Goal: Communication & Community: Answer question/provide support

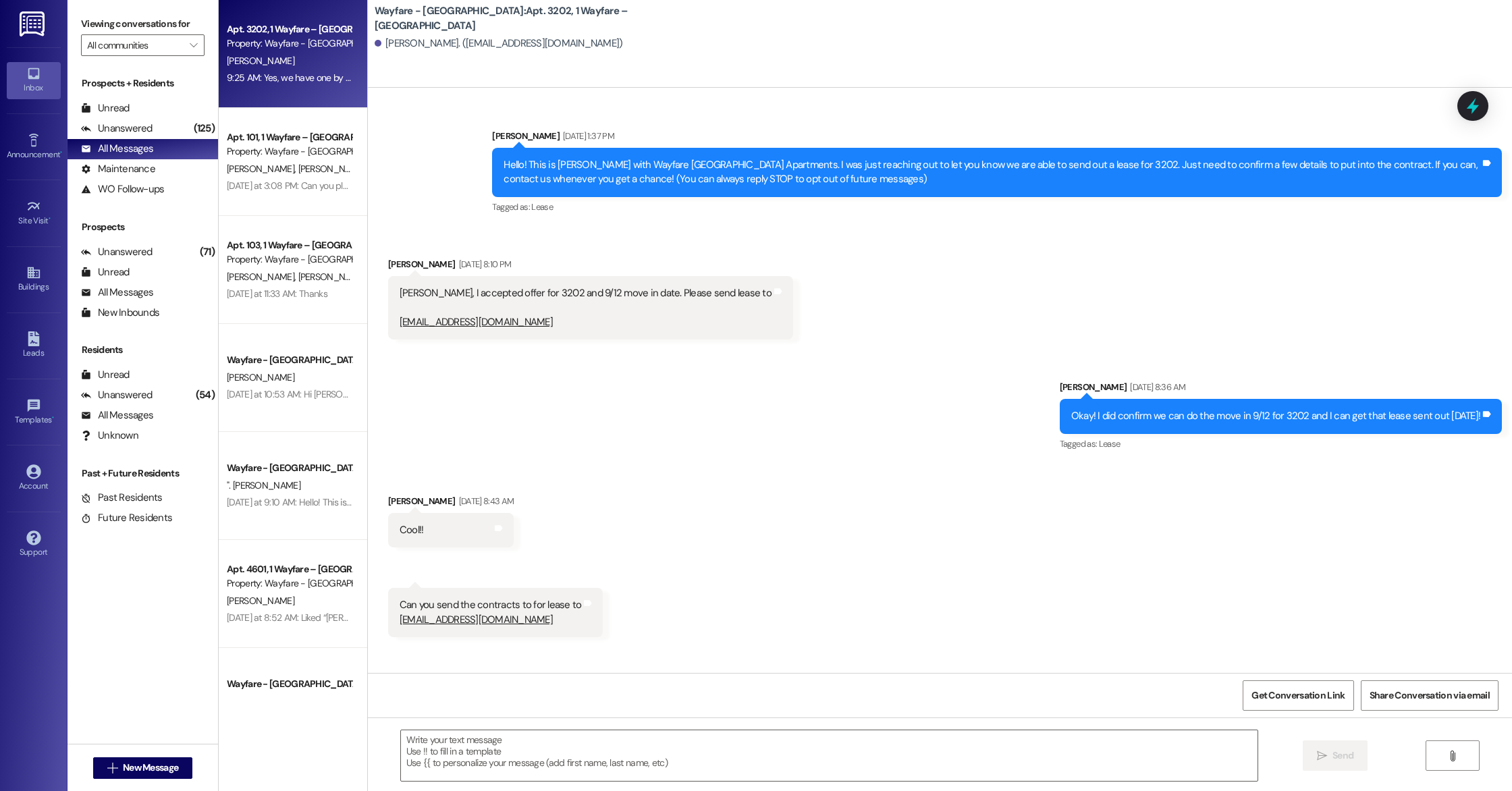
scroll to position [6798, 0]
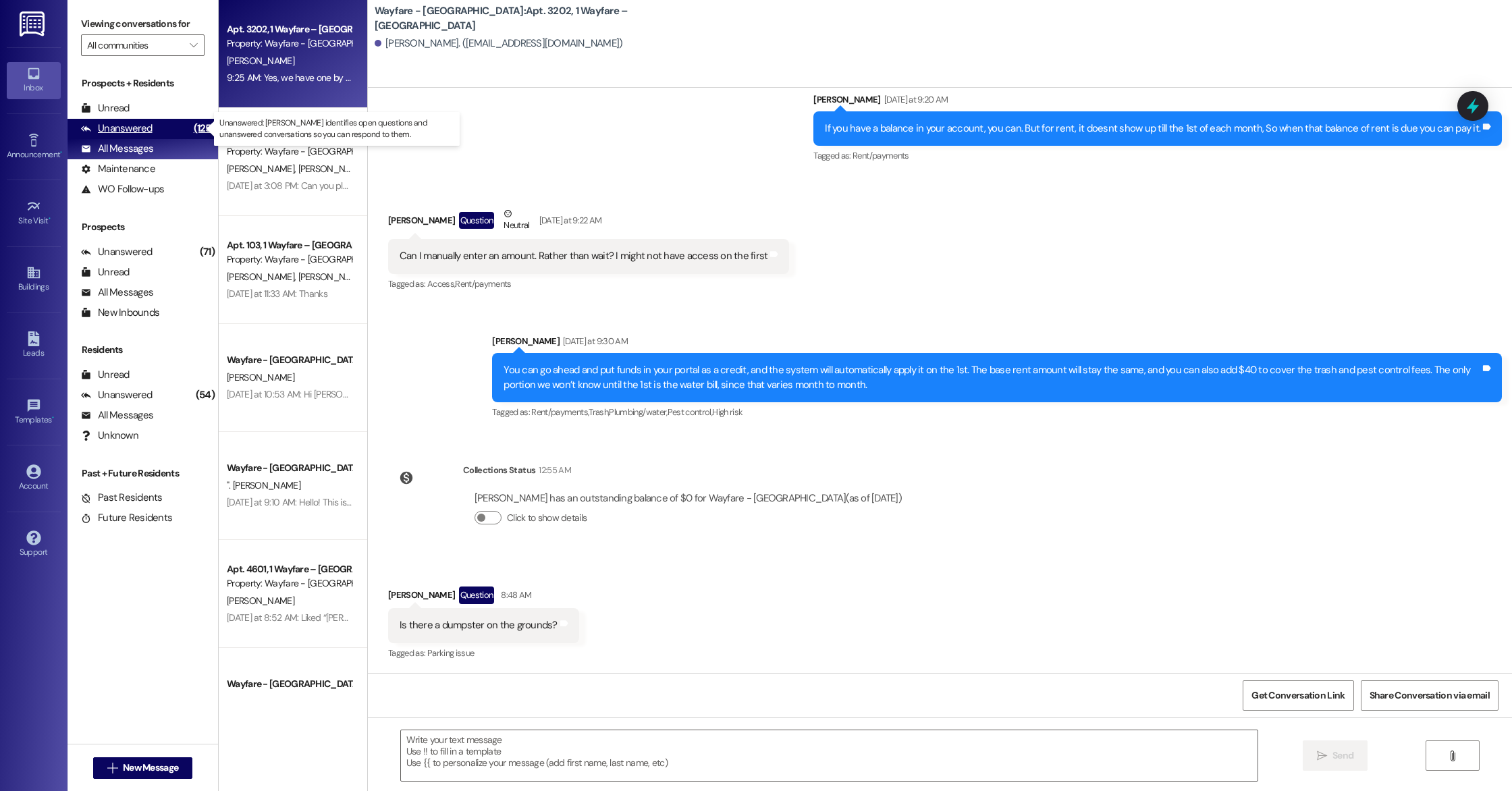
click at [172, 130] on div "Unanswered (125)" at bounding box center [142, 129] width 150 height 21
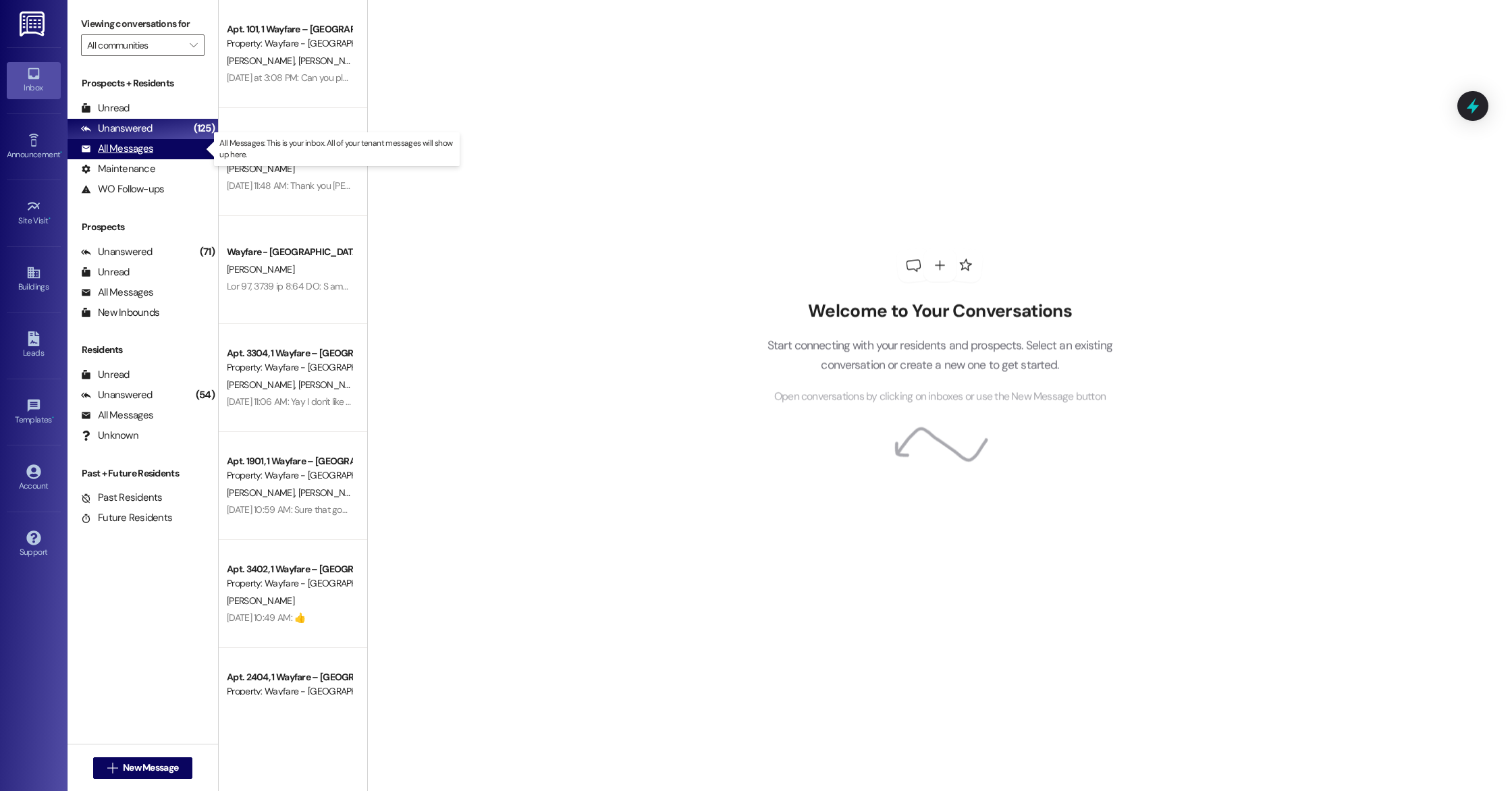
click at [171, 141] on div "All Messages (undefined)" at bounding box center [142, 149] width 150 height 21
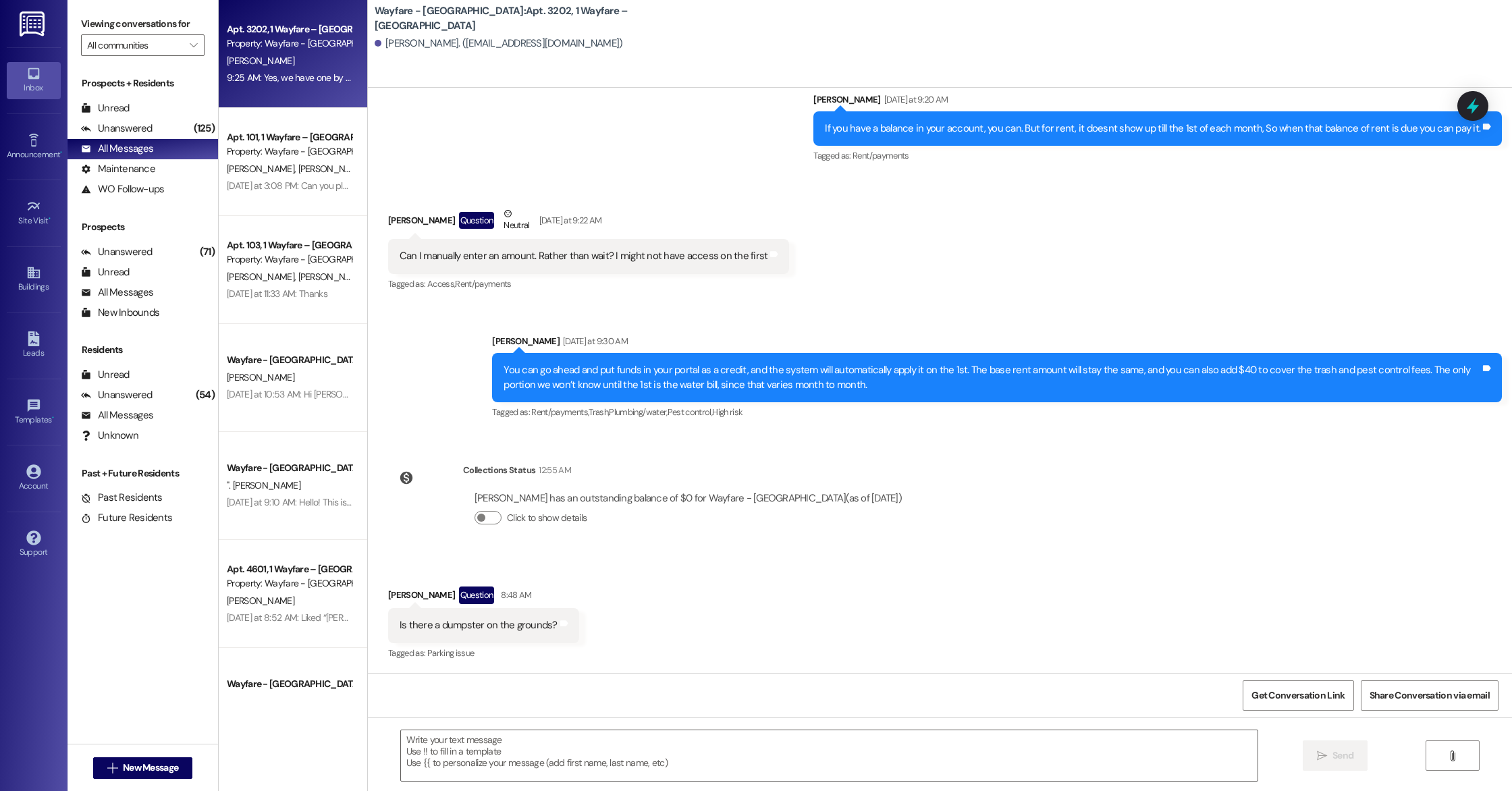
click at [238, 87] on div "Apt. 3202, 1 Wayfare – [GEOGRAPHIC_DATA] Property: Wayfare - [GEOGRAPHIC_DATA] …" at bounding box center [293, 54] width 148 height 108
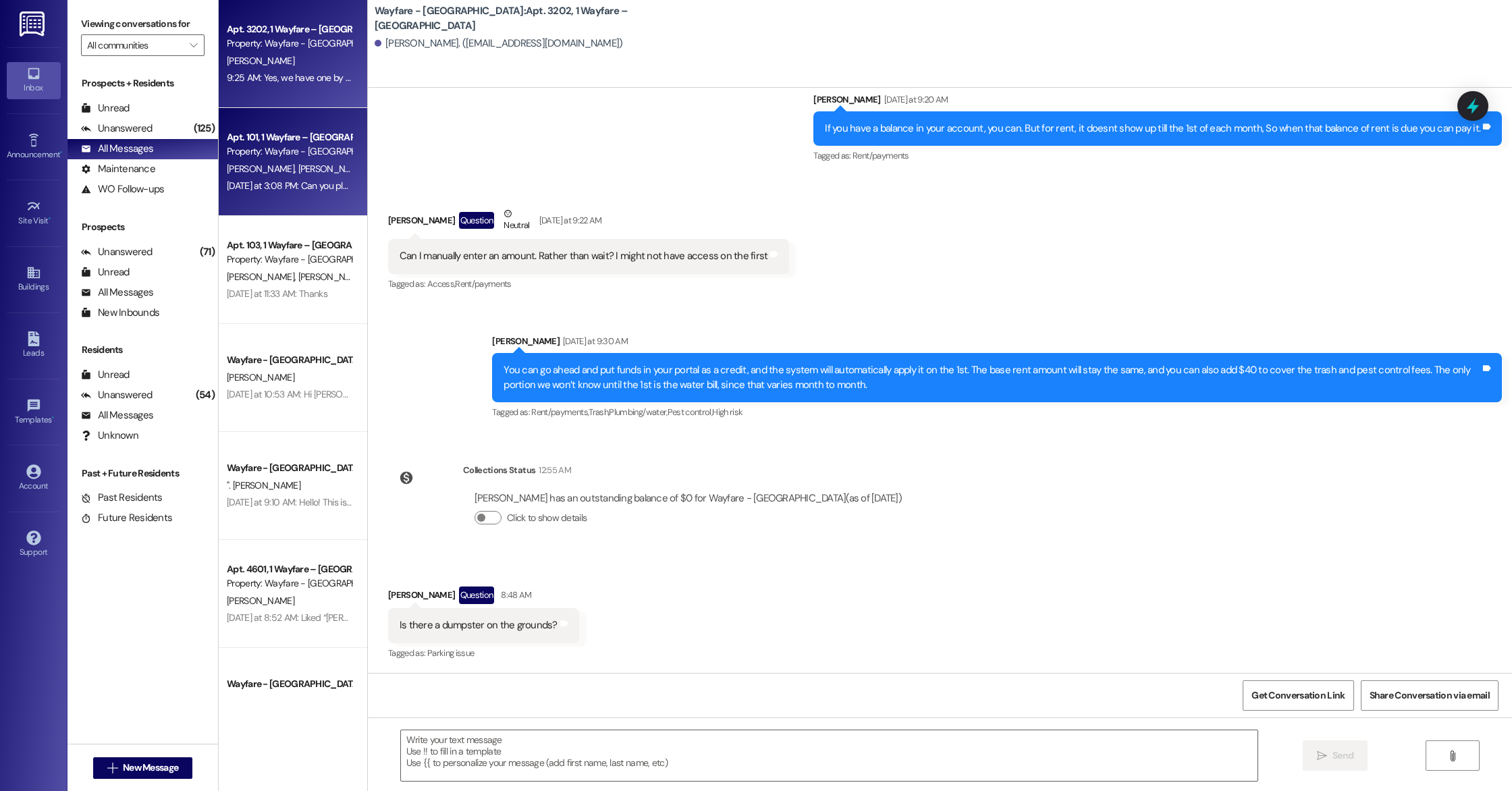
click at [290, 176] on div "[PERSON_NAME] [PERSON_NAME]" at bounding box center [289, 169] width 128 height 17
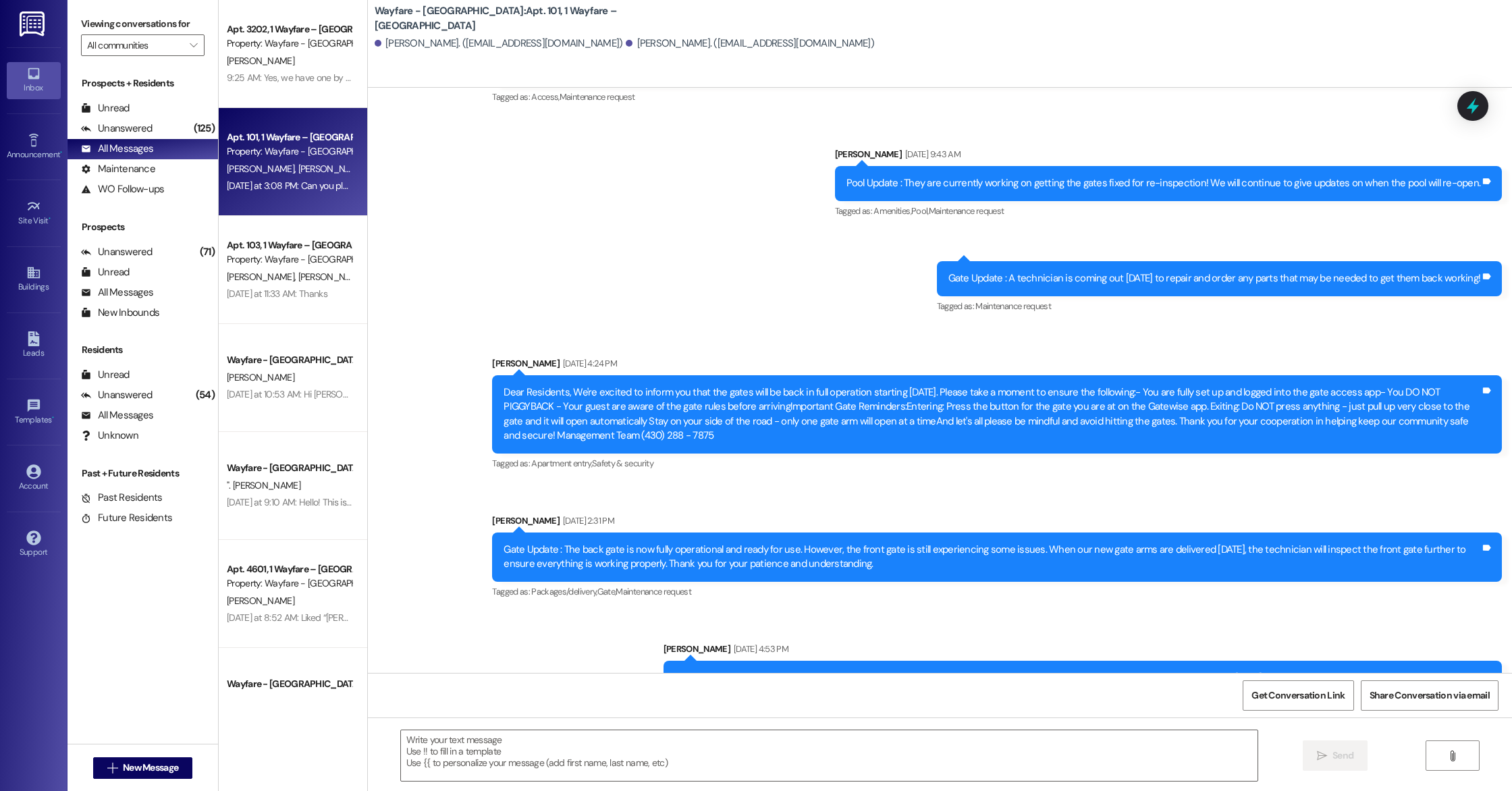
scroll to position [7918, 0]
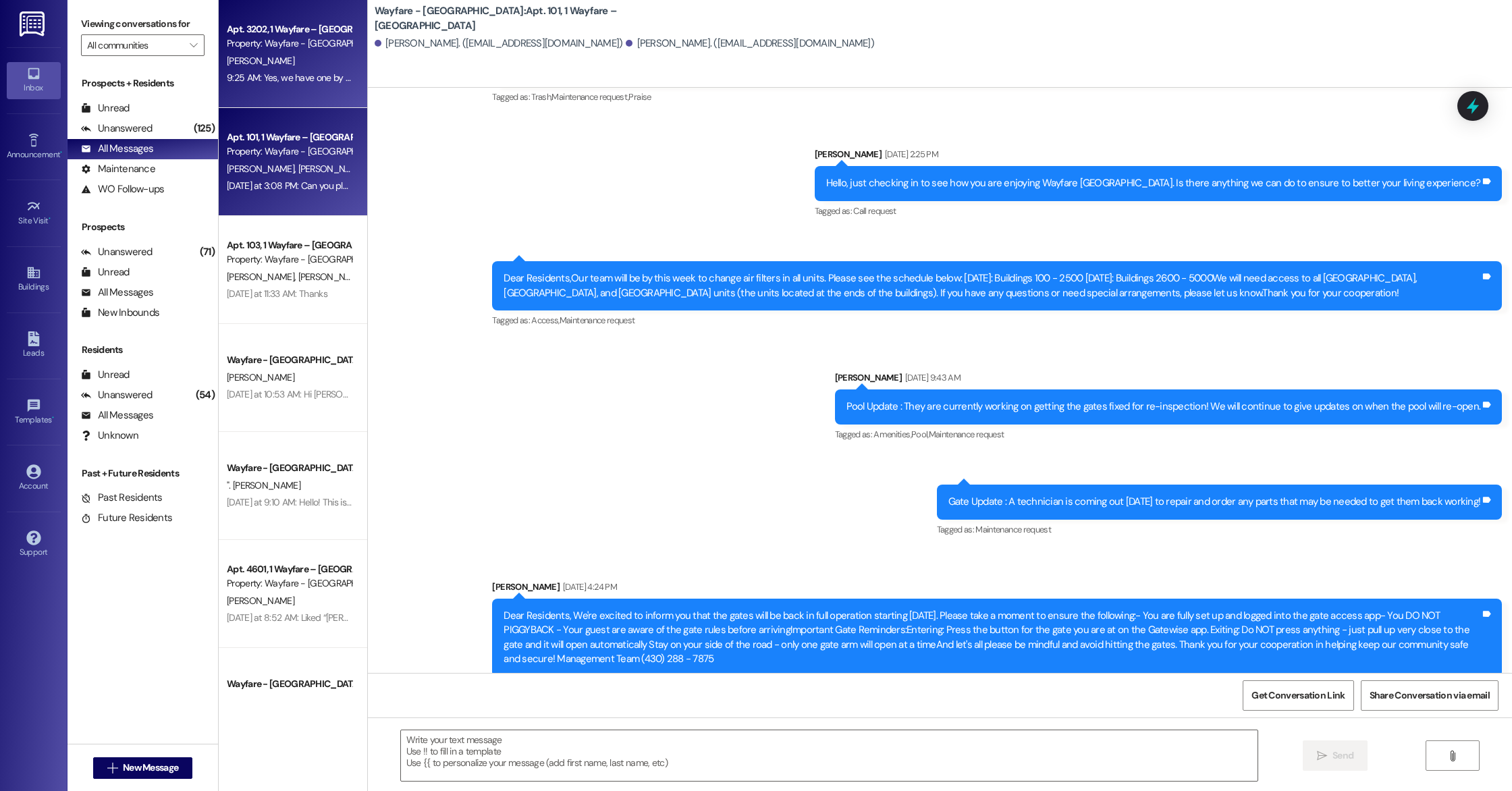
click at [299, 81] on div "9:25 AM: Yes, we have one by the compactor! 9:25 AM: Yes, we have one by the co…" at bounding box center [316, 77] width 179 height 12
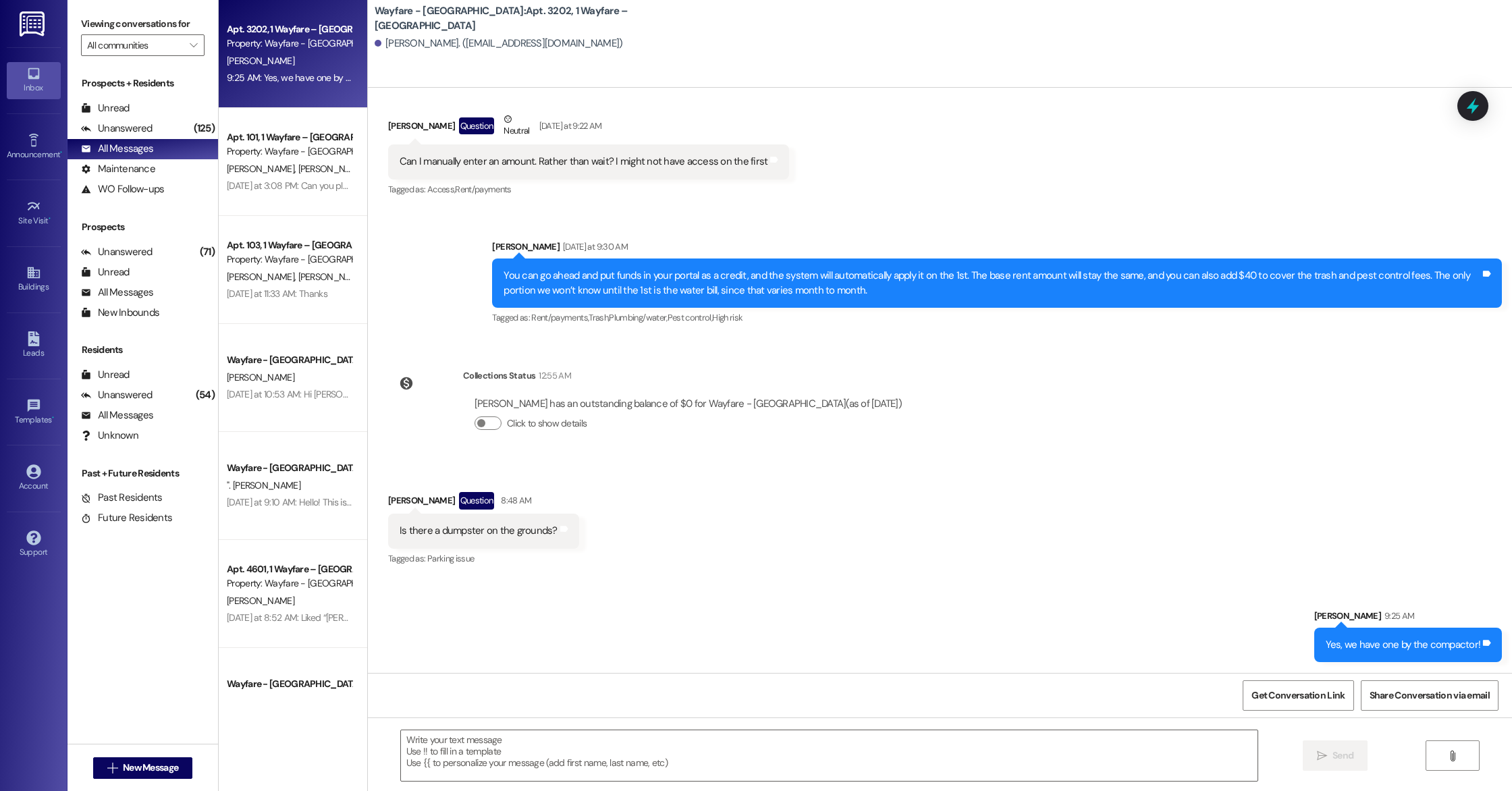
scroll to position [6893, 0]
click at [1273, 170] on div "Received via SMS [PERSON_NAME] Question Neutral [DATE] at 9:22 AM Can I manuall…" at bounding box center [940, 145] width 1144 height 128
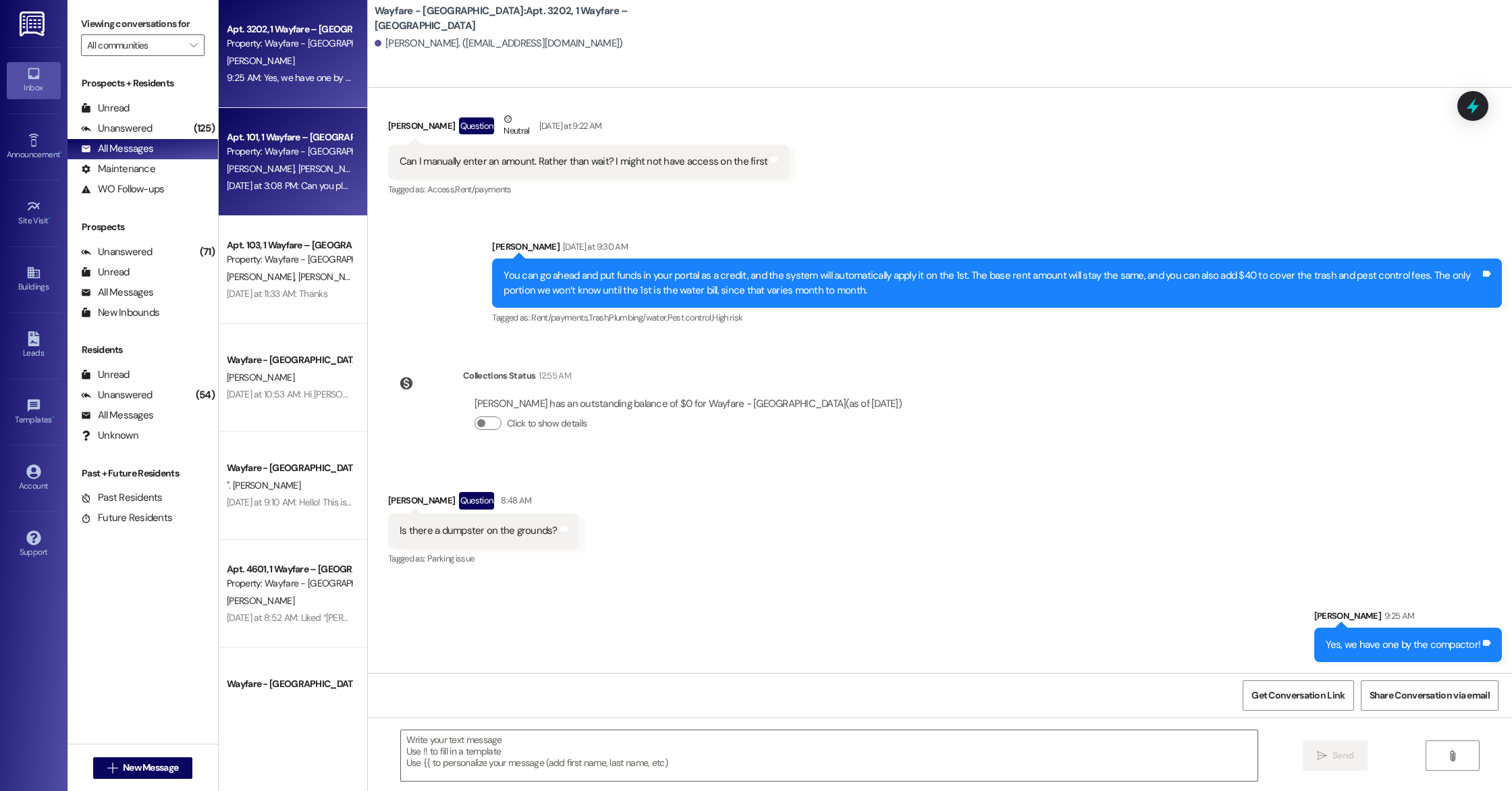
click at [282, 160] on div "Apt. 101, 1 Wayfare – [GEOGRAPHIC_DATA] Property: Wayfare - [GEOGRAPHIC_DATA]" at bounding box center [289, 144] width 128 height 32
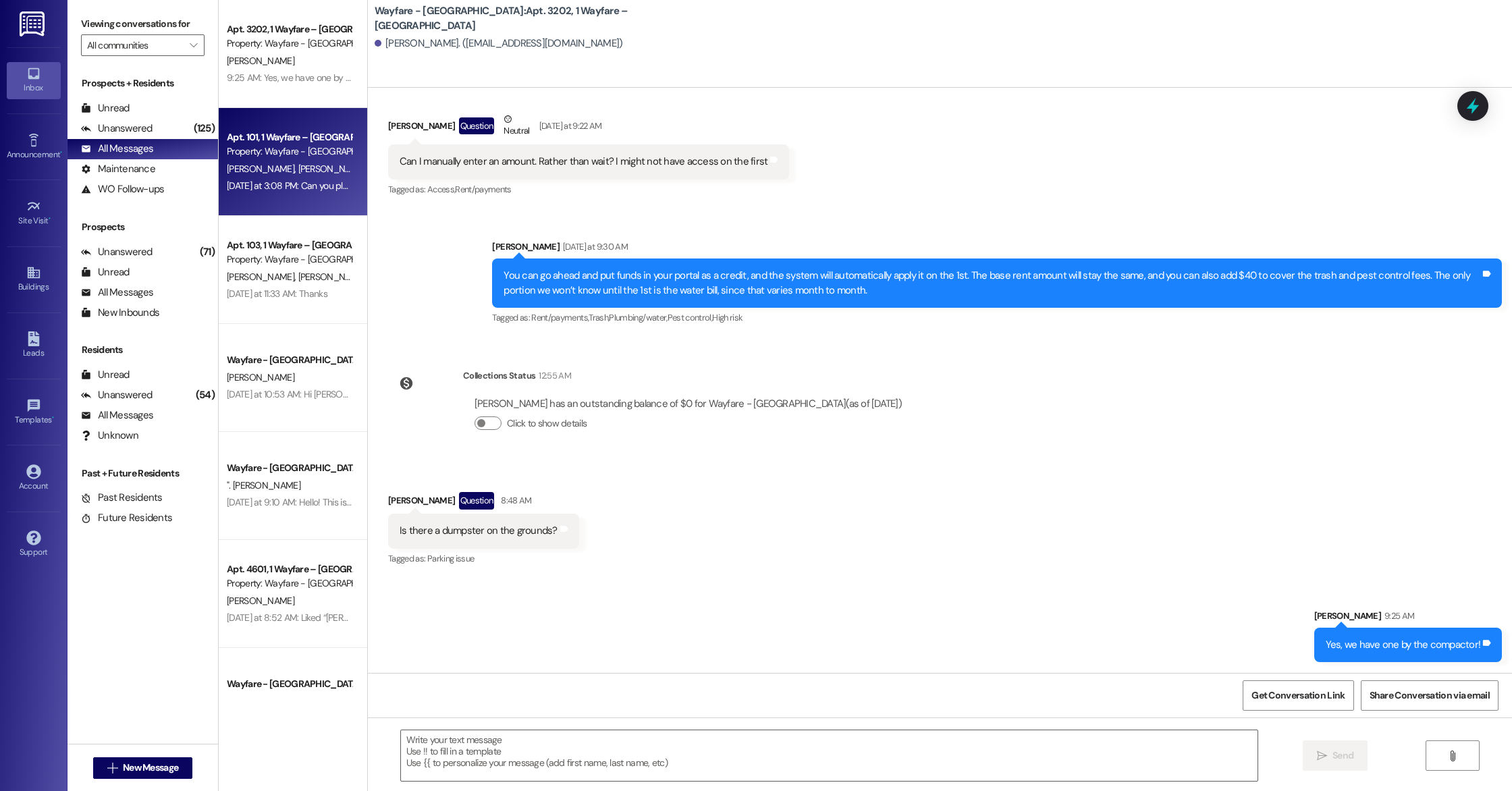
scroll to position [9109, 0]
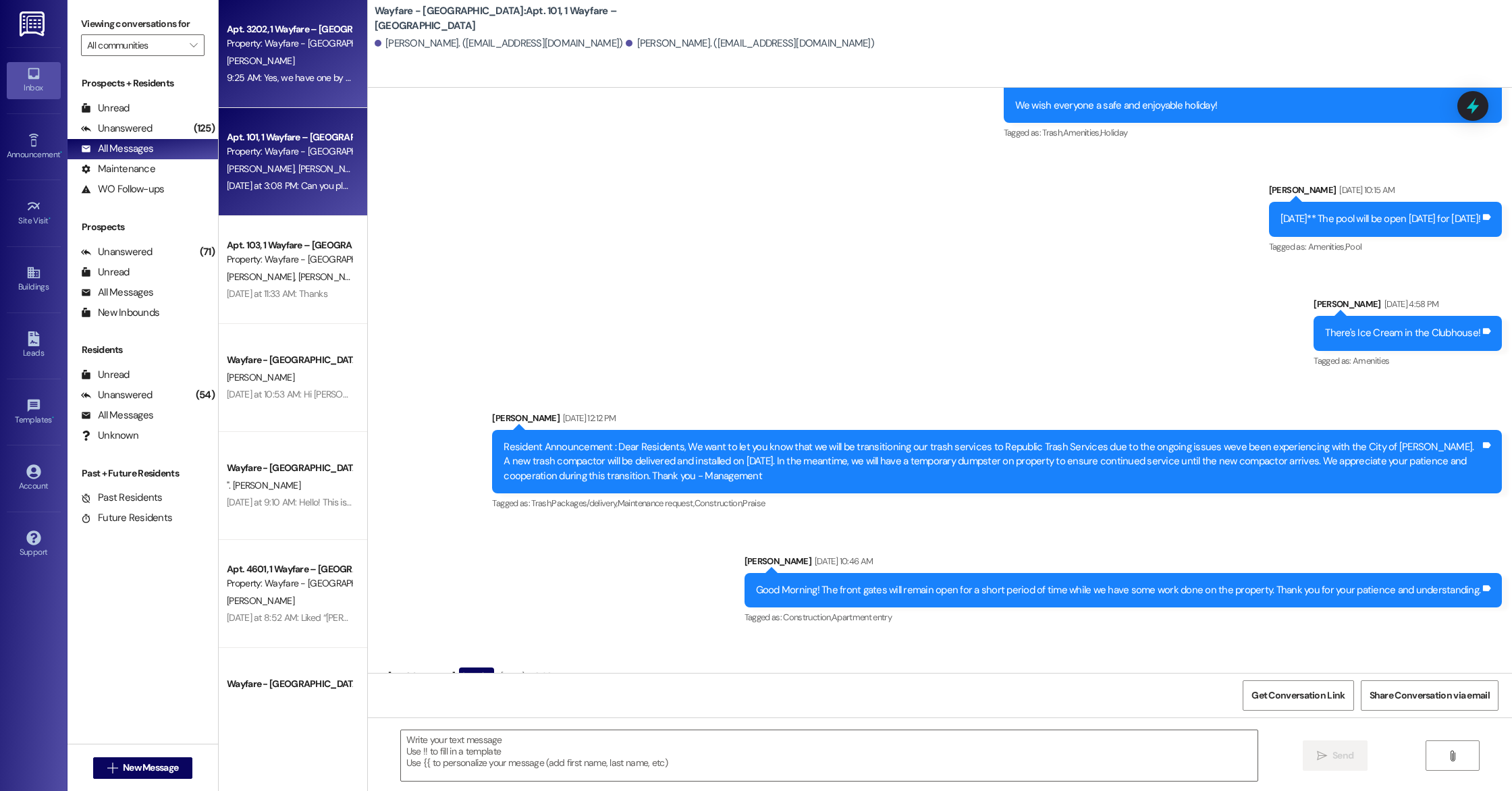
click at [270, 82] on div "9:25 AM: Yes, we have one by the compactor! 9:25 AM: Yes, we have one by the co…" at bounding box center [316, 77] width 179 height 12
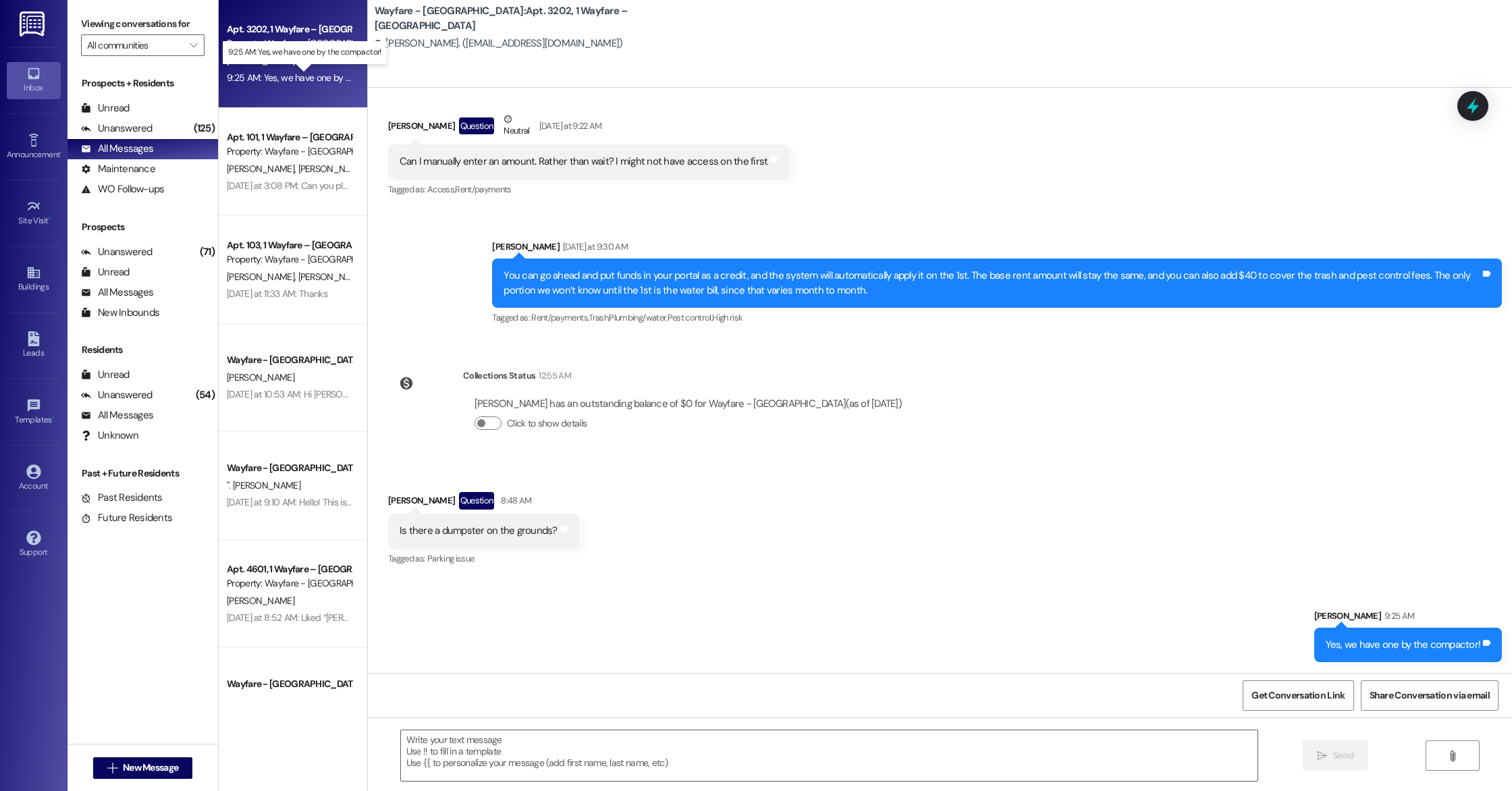
scroll to position [6893, 0]
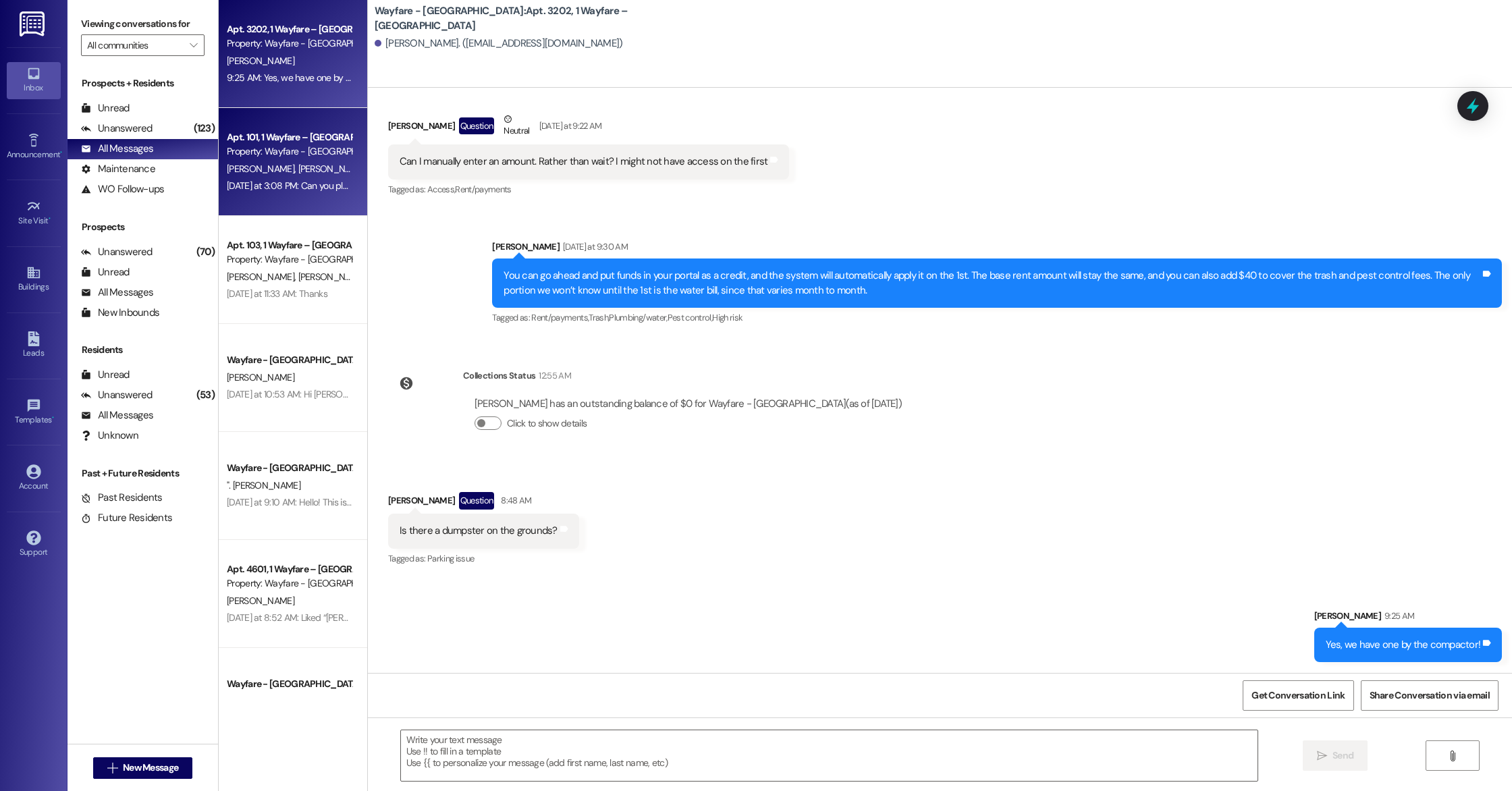
click at [265, 156] on div "Property: Wayfare - [GEOGRAPHIC_DATA]" at bounding box center [289, 151] width 125 height 15
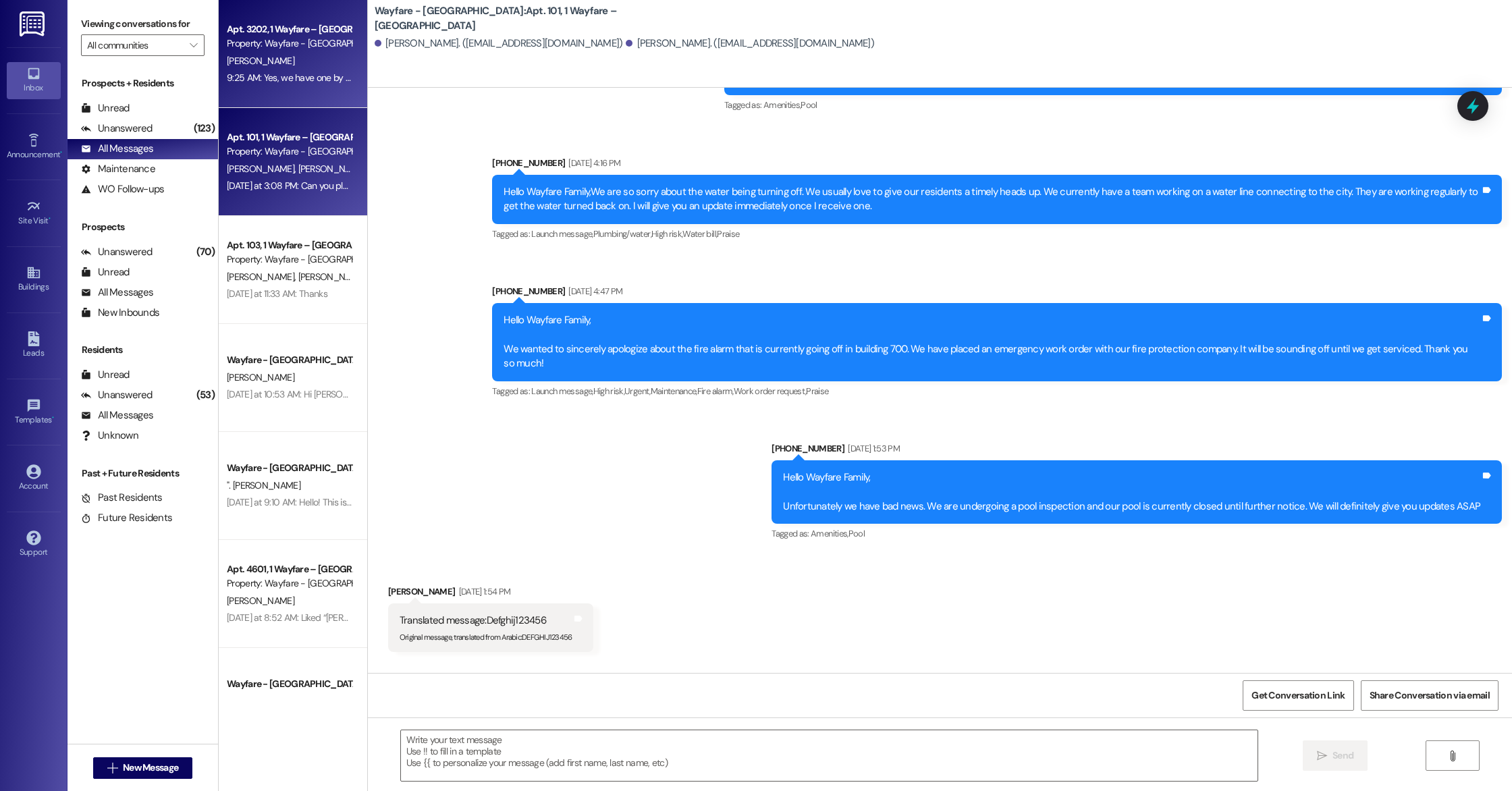
scroll to position [8745, 0]
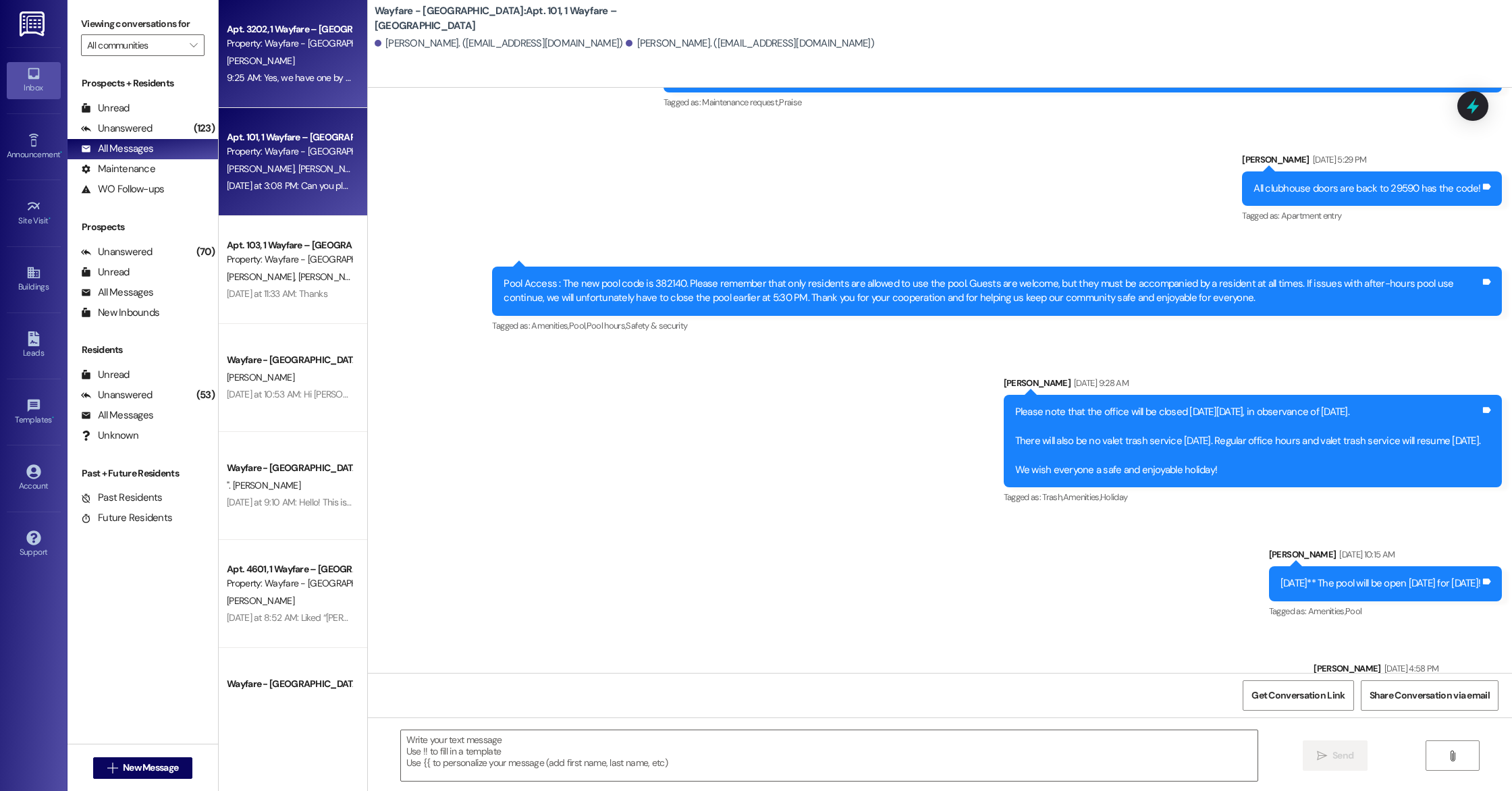
click at [275, 83] on div "9:25 AM: Yes, we have one by the compactor! 9:25 AM: Yes, we have one by the co…" at bounding box center [316, 77] width 179 height 12
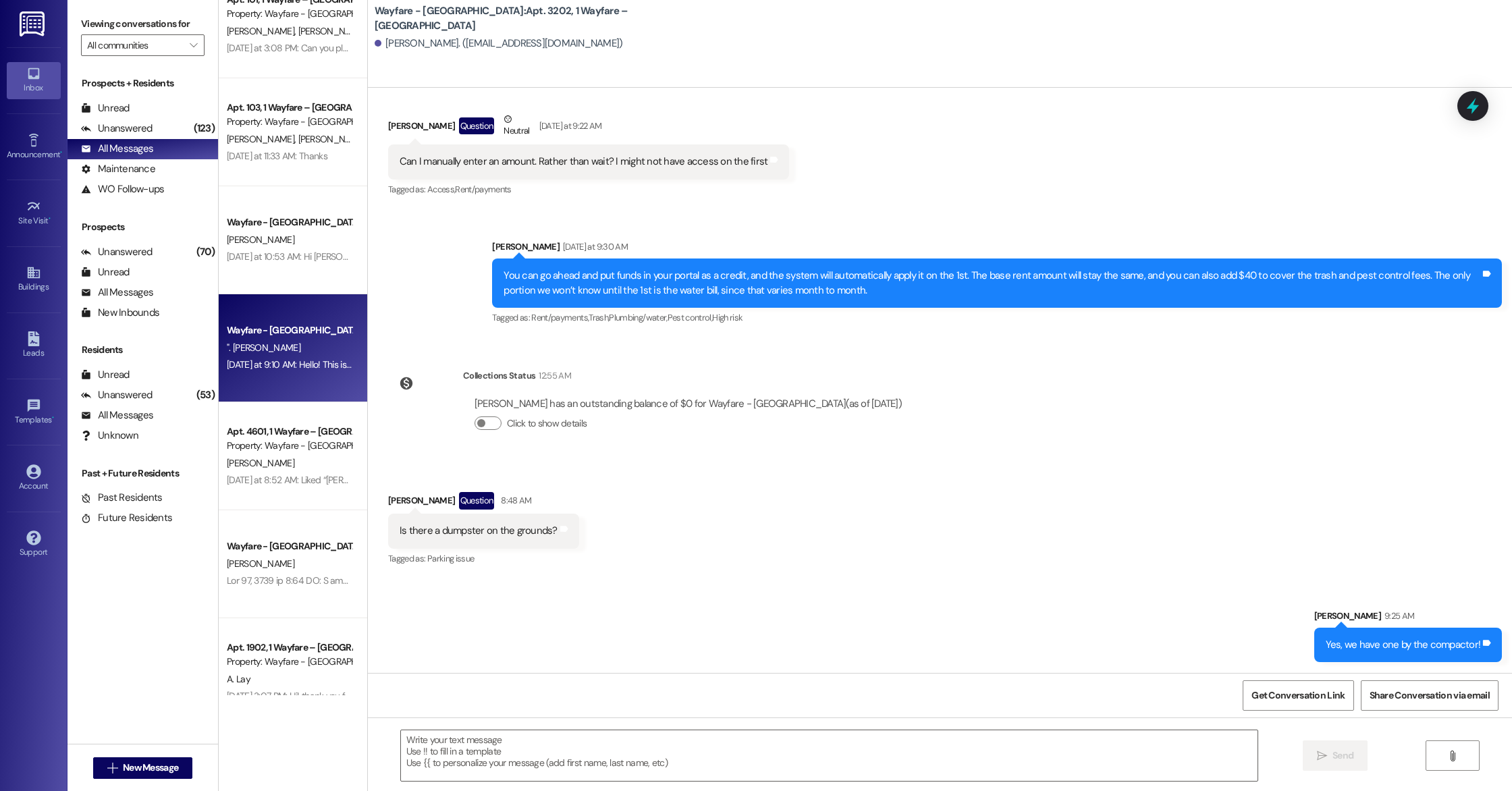
scroll to position [170, 0]
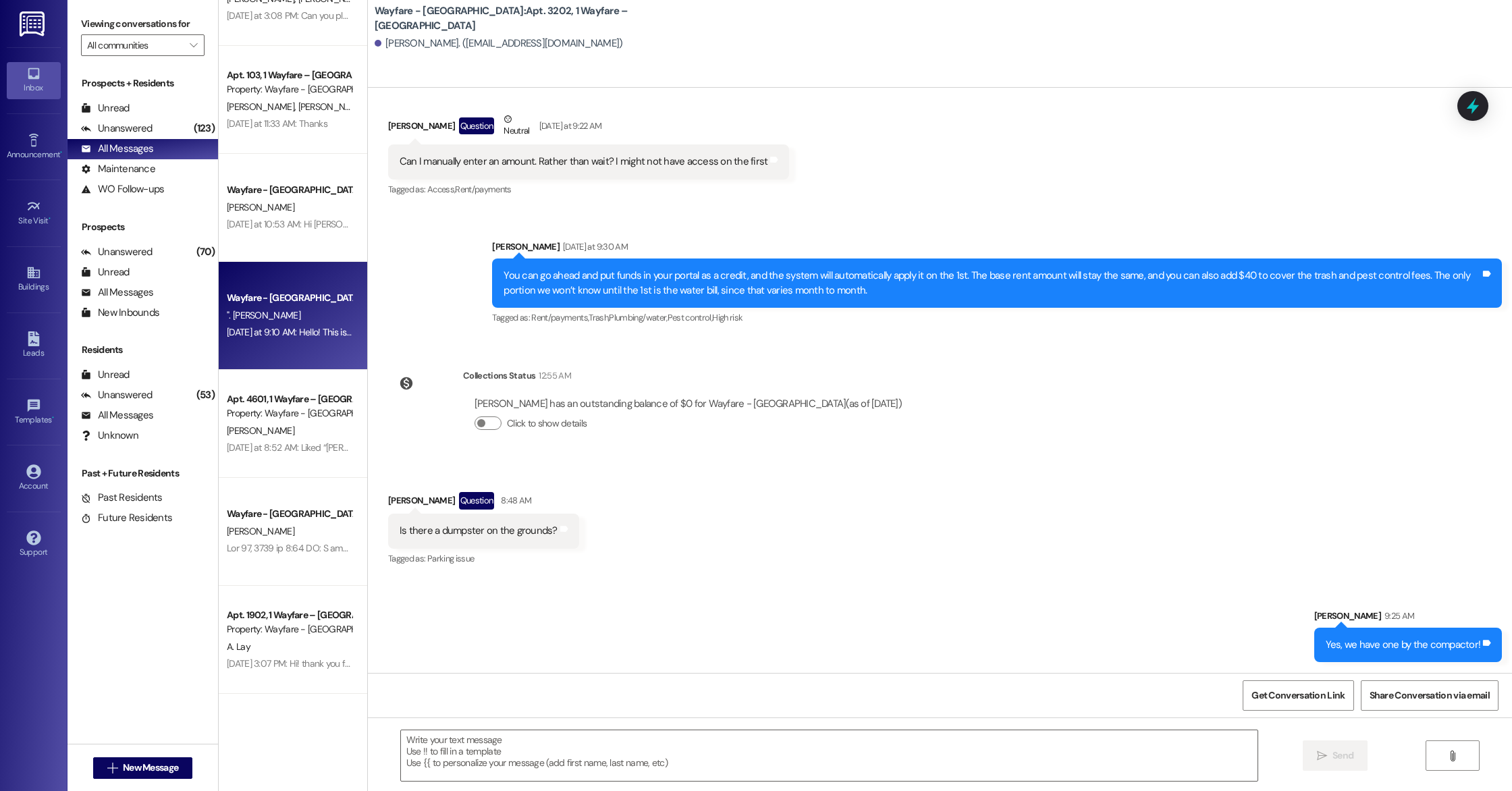
click at [245, 444] on div "Apt. 3202, 1 Wayfare – [GEOGRAPHIC_DATA] Property: Wayfare - [GEOGRAPHIC_DATA] …" at bounding box center [293, 347] width 148 height 695
click at [245, 444] on div "[DATE] at 8:52 AM: Liked “[PERSON_NAME] (Wayfare - [GEOGRAPHIC_DATA]): Your ema…" at bounding box center [512, 447] width 572 height 12
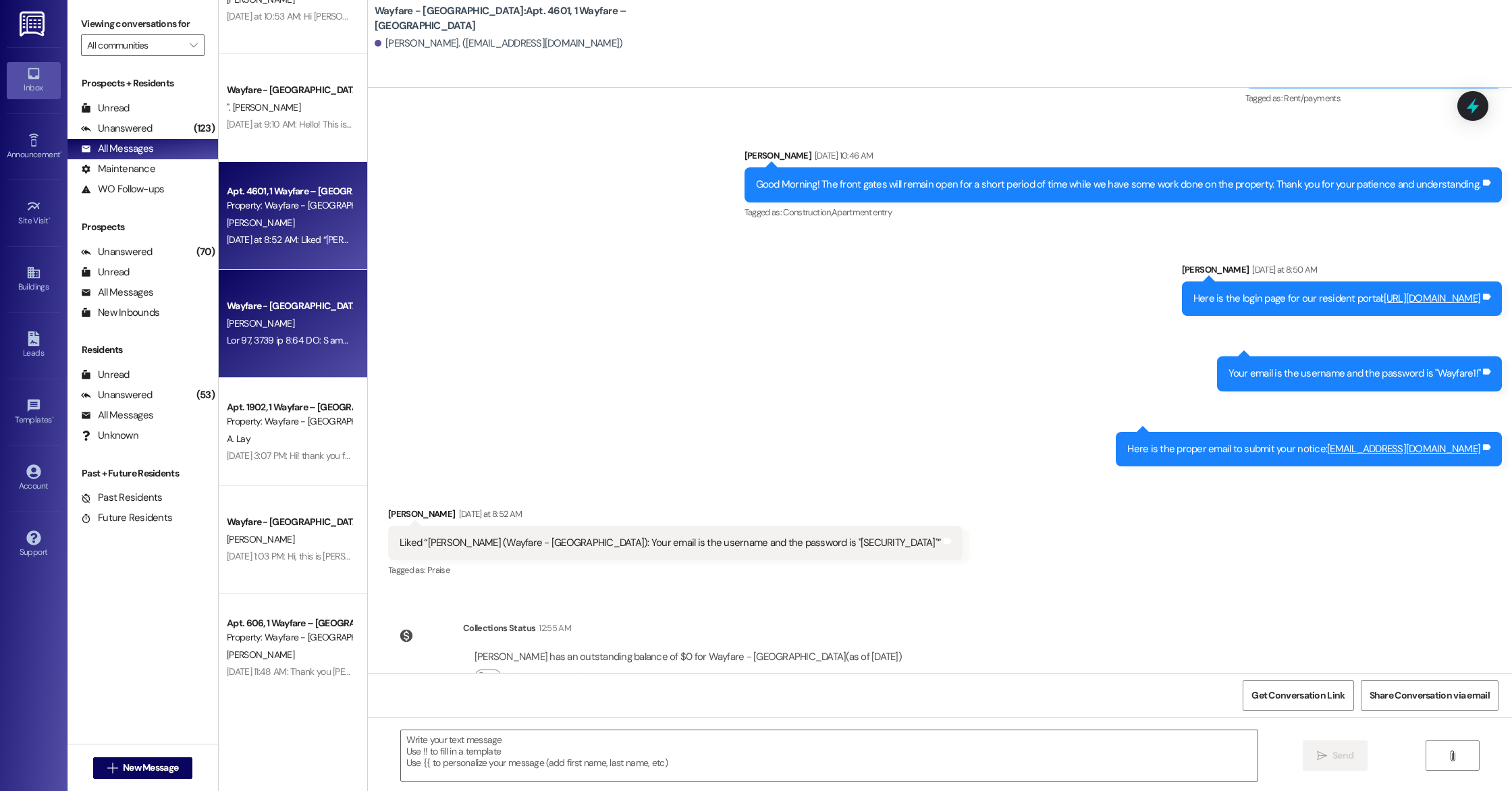
scroll to position [378, 0]
click at [271, 482] on div "Apt. 1902, 1 Wayfare – [GEOGRAPHIC_DATA] Property: Wayfare - [GEOGRAPHIC_DATA] …" at bounding box center [293, 432] width 148 height 108
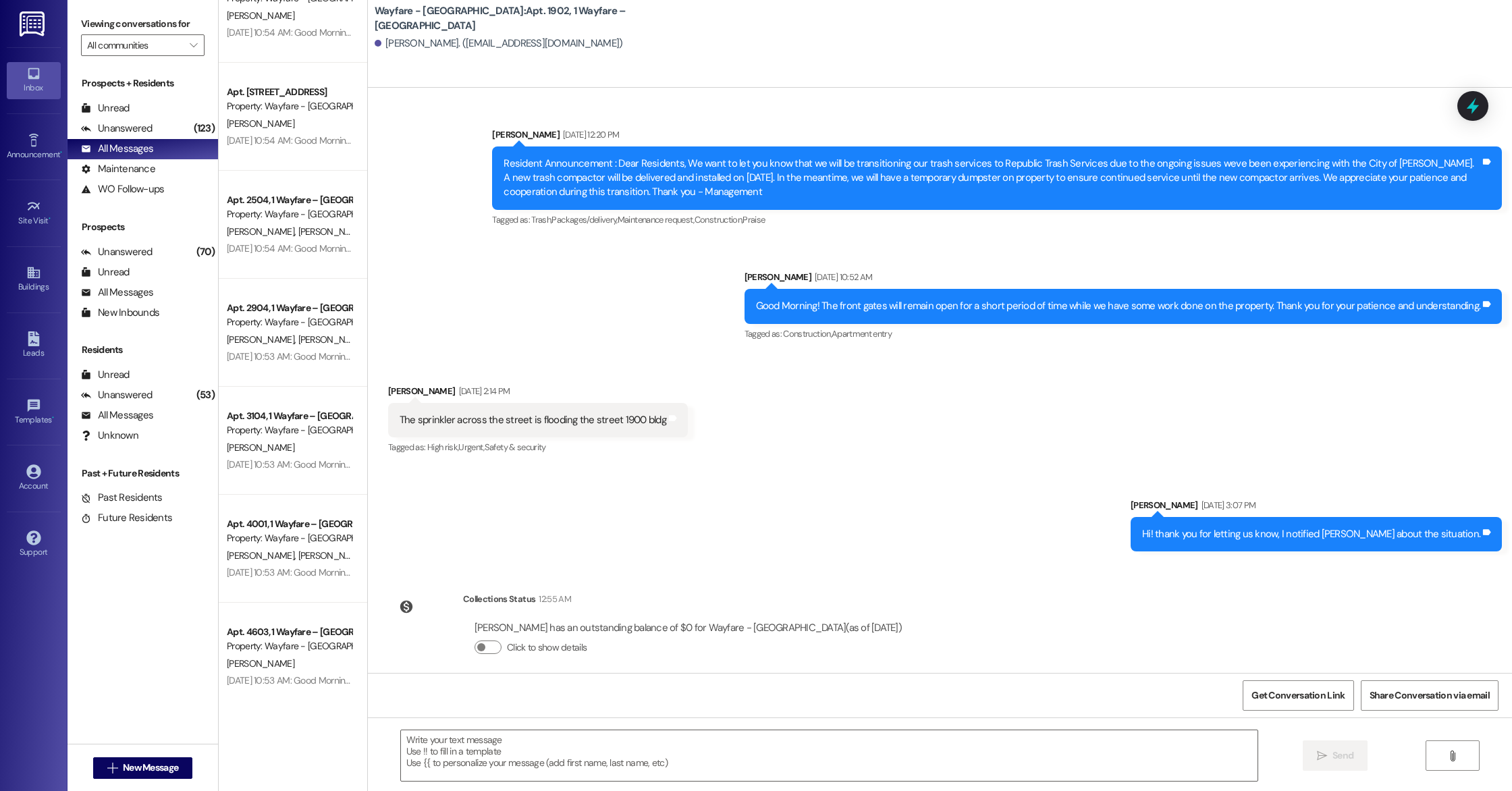
scroll to position [1963, 0]
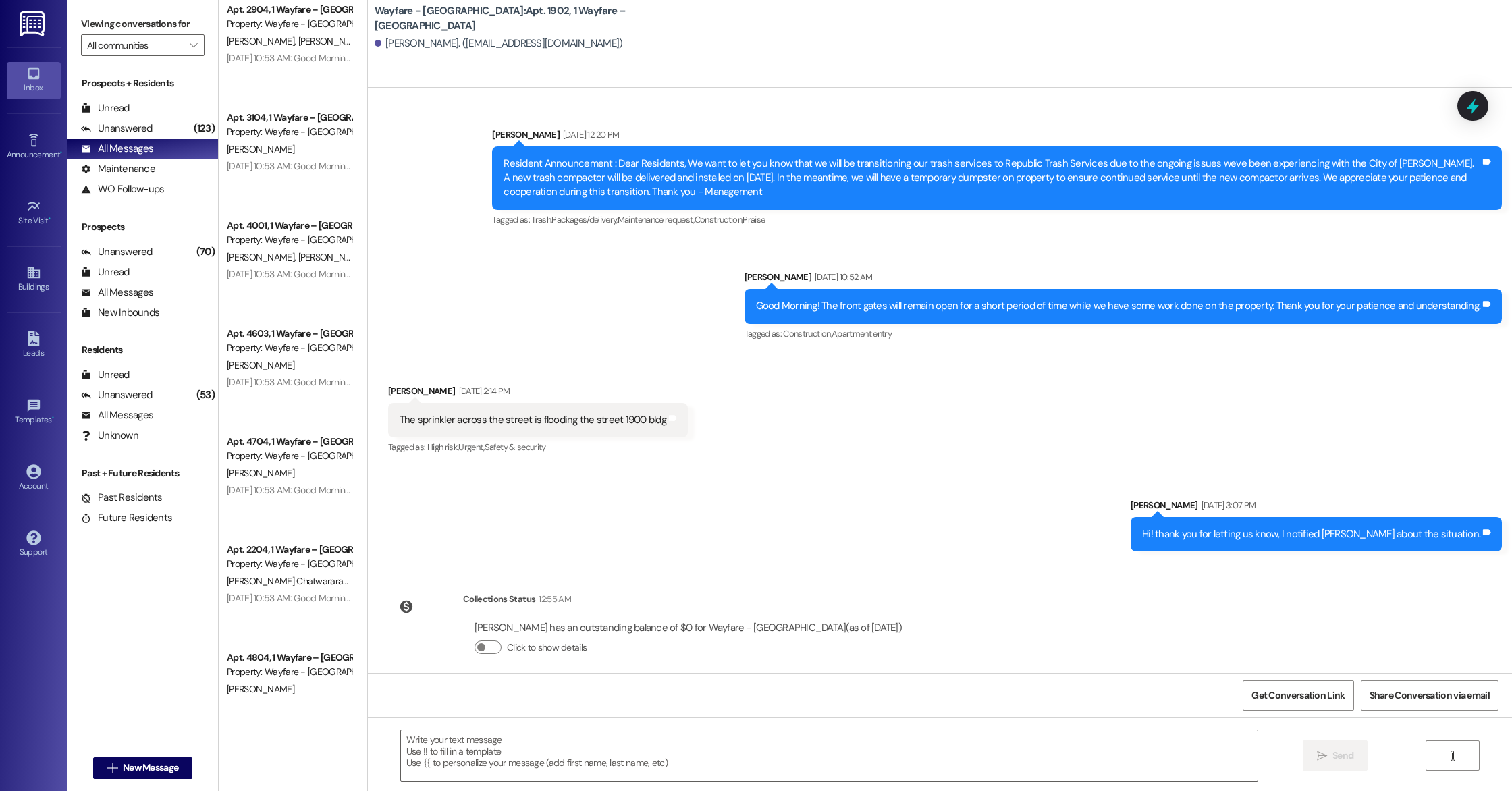
click at [271, 557] on div "Property: Wayfare - [GEOGRAPHIC_DATA]" at bounding box center [289, 564] width 125 height 15
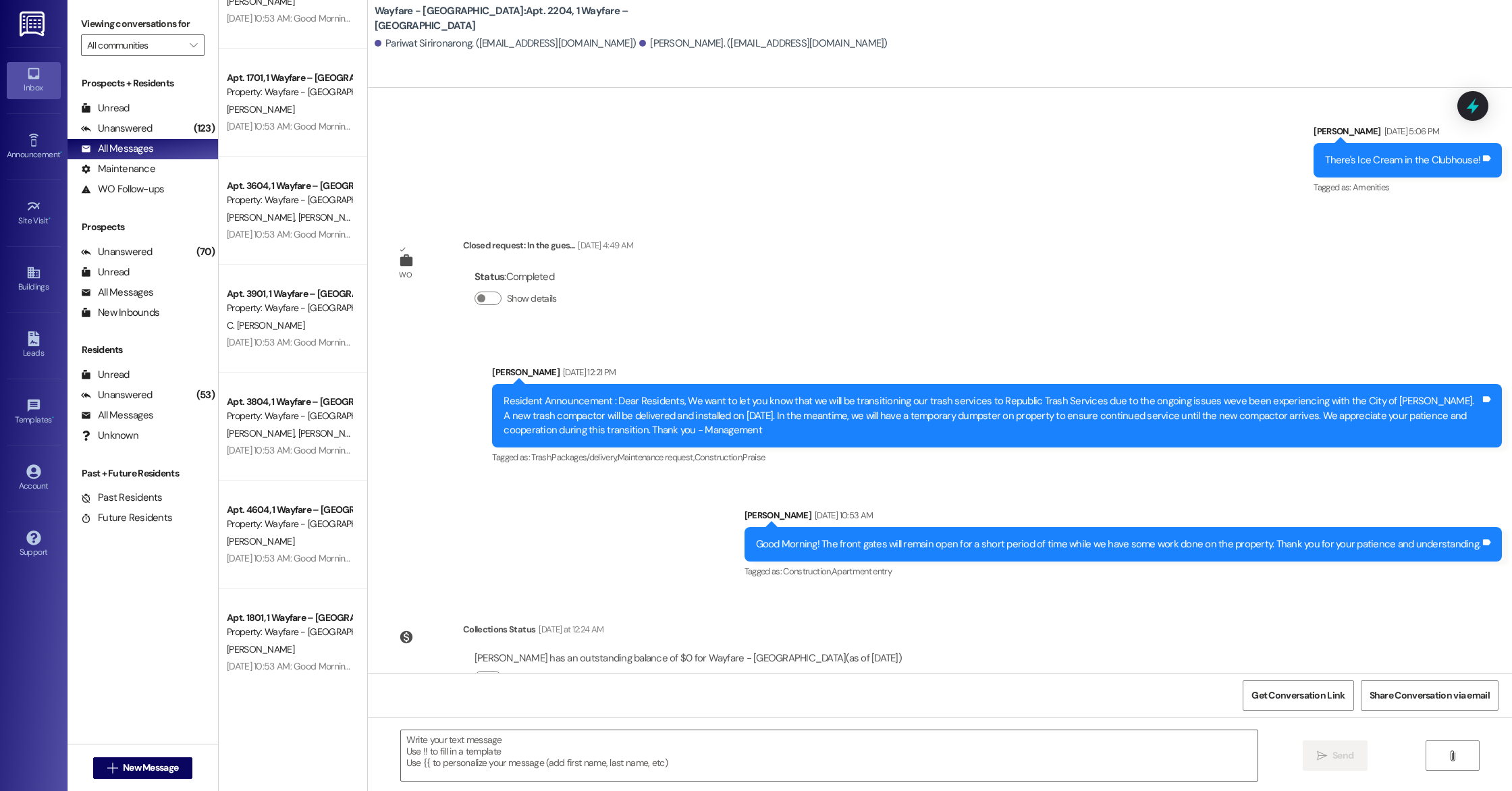
scroll to position [2658, 0]
click at [298, 479] on div "Apt. 4604, 1 Wayfare – [GEOGRAPHIC_DATA] Property: Wayfare - [GEOGRAPHIC_DATA] …" at bounding box center [293, 528] width 148 height 108
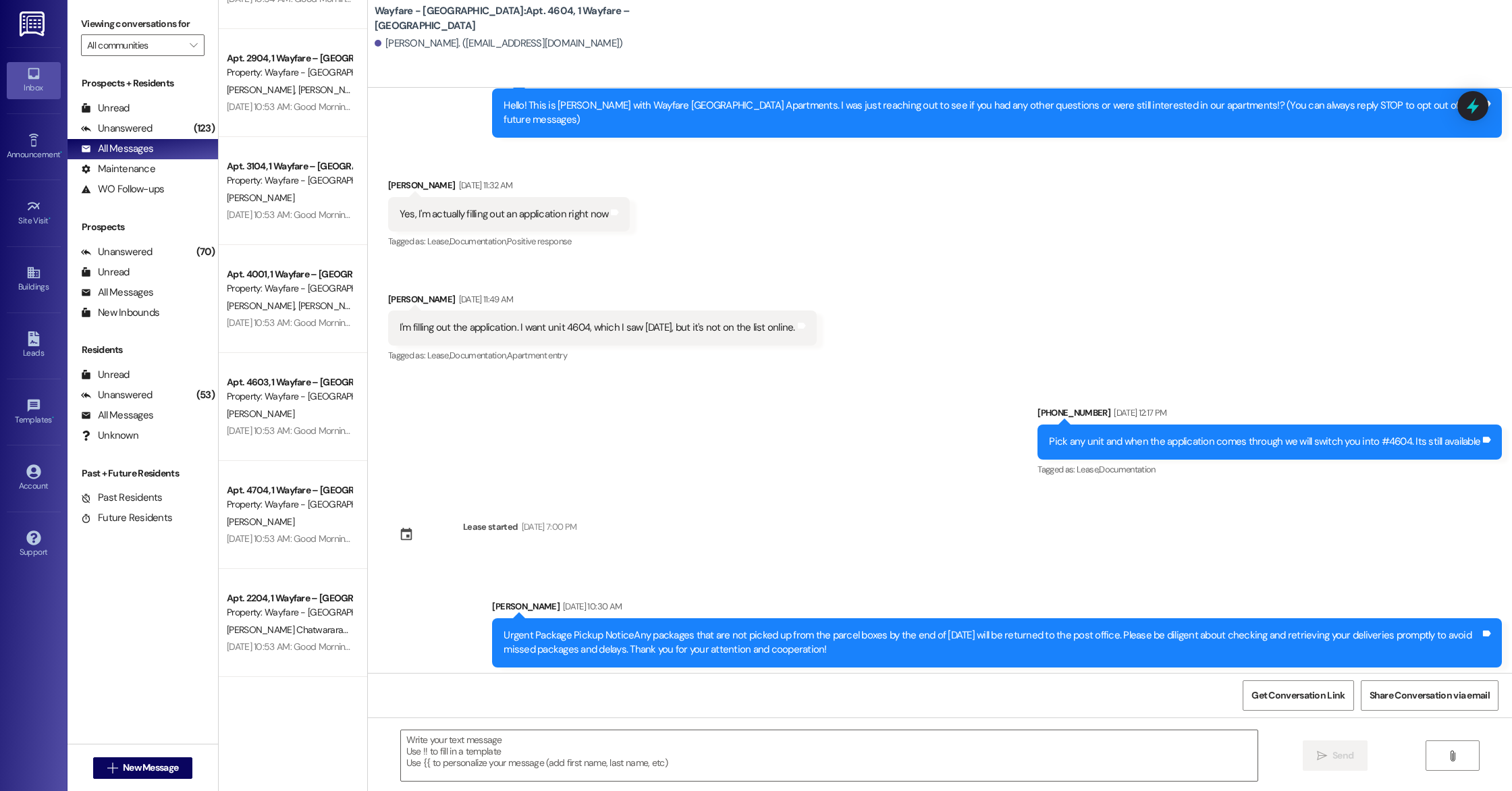
scroll to position [0, 0]
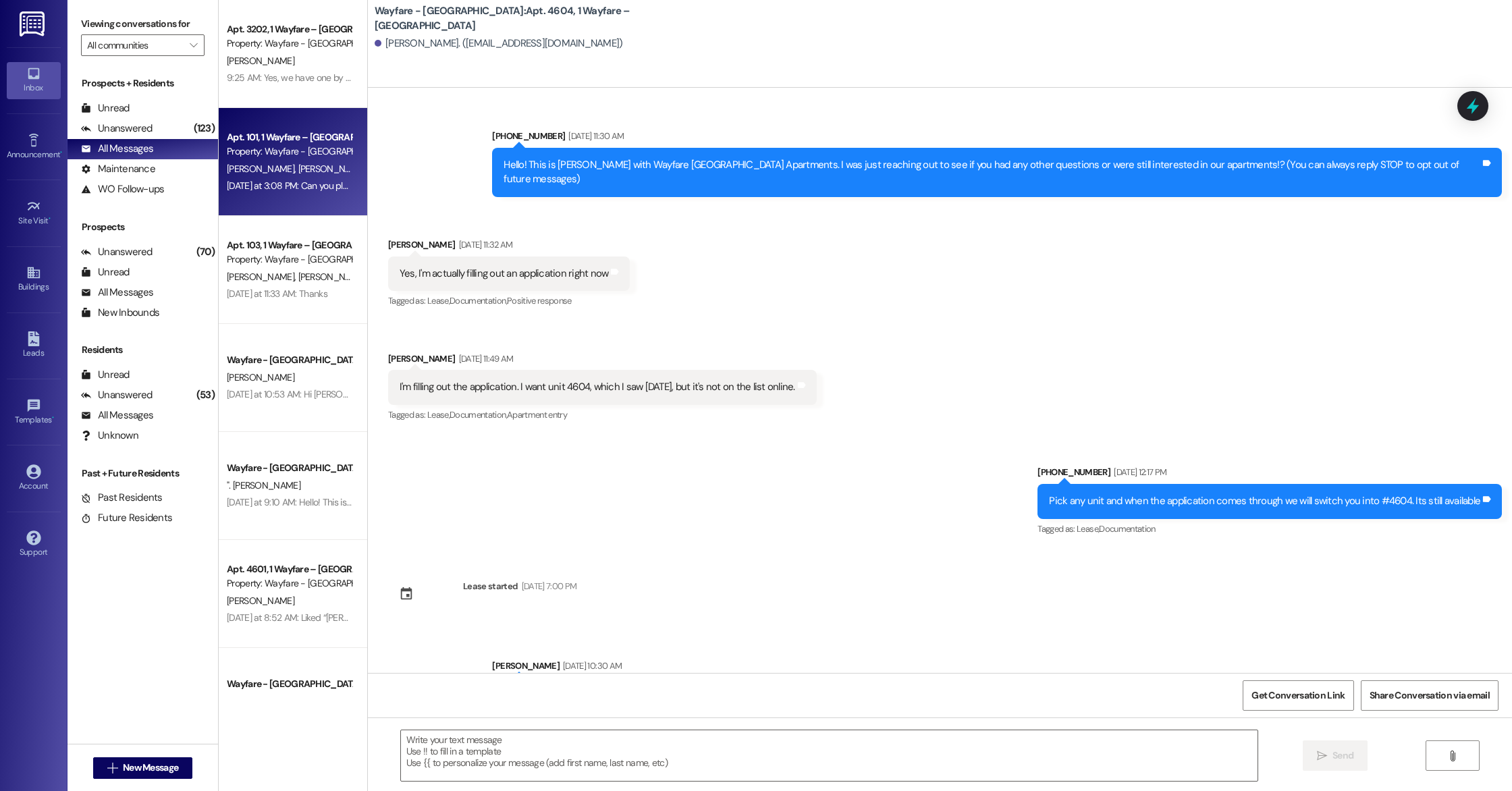
click at [288, 172] on div "[PERSON_NAME] [PERSON_NAME]" at bounding box center [289, 169] width 128 height 17
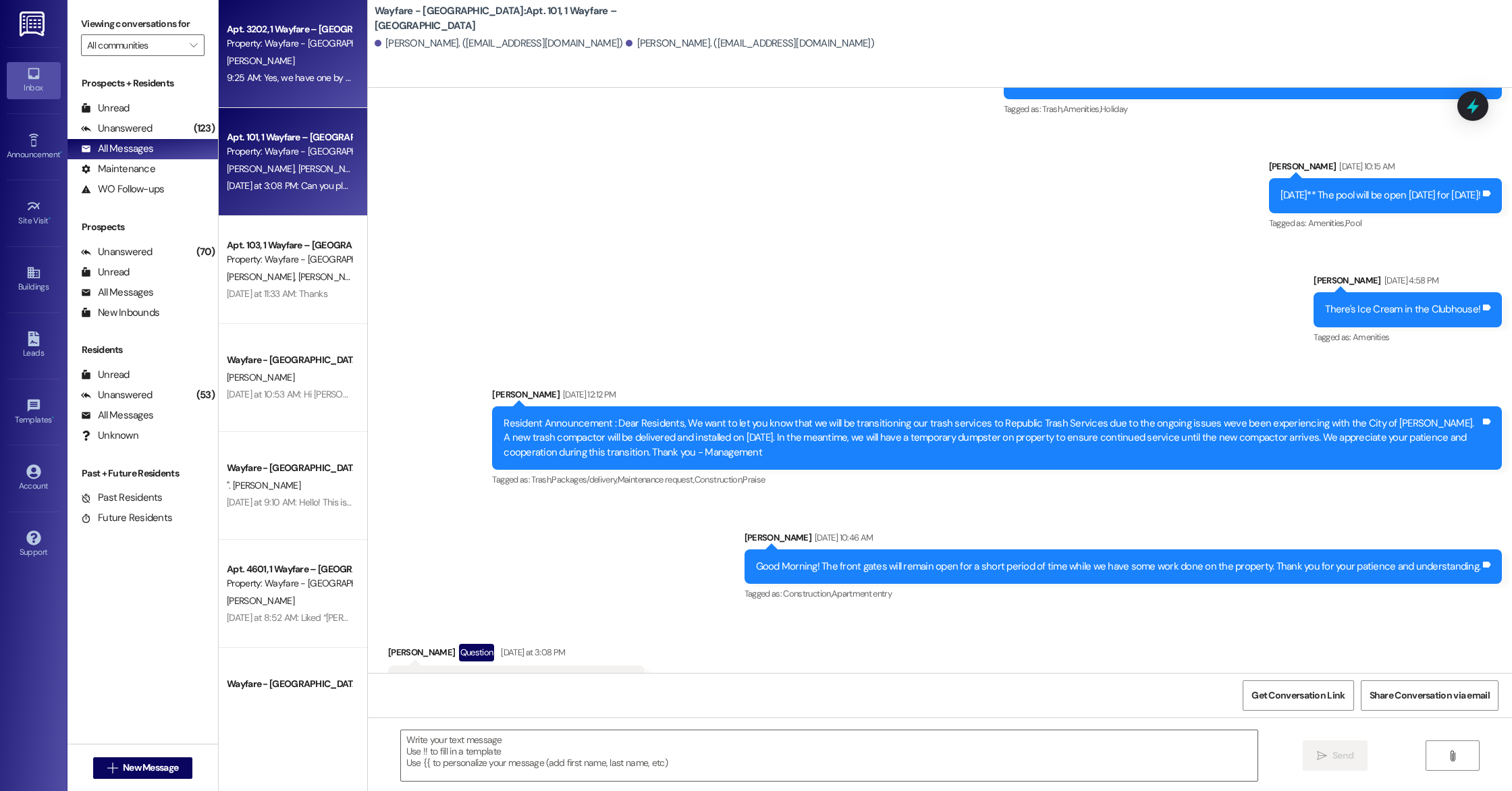
click at [269, 73] on div "9:25 AM: Yes, we have one by the compactor! 9:25 AM: Yes, we have one by the co…" at bounding box center [316, 77] width 179 height 12
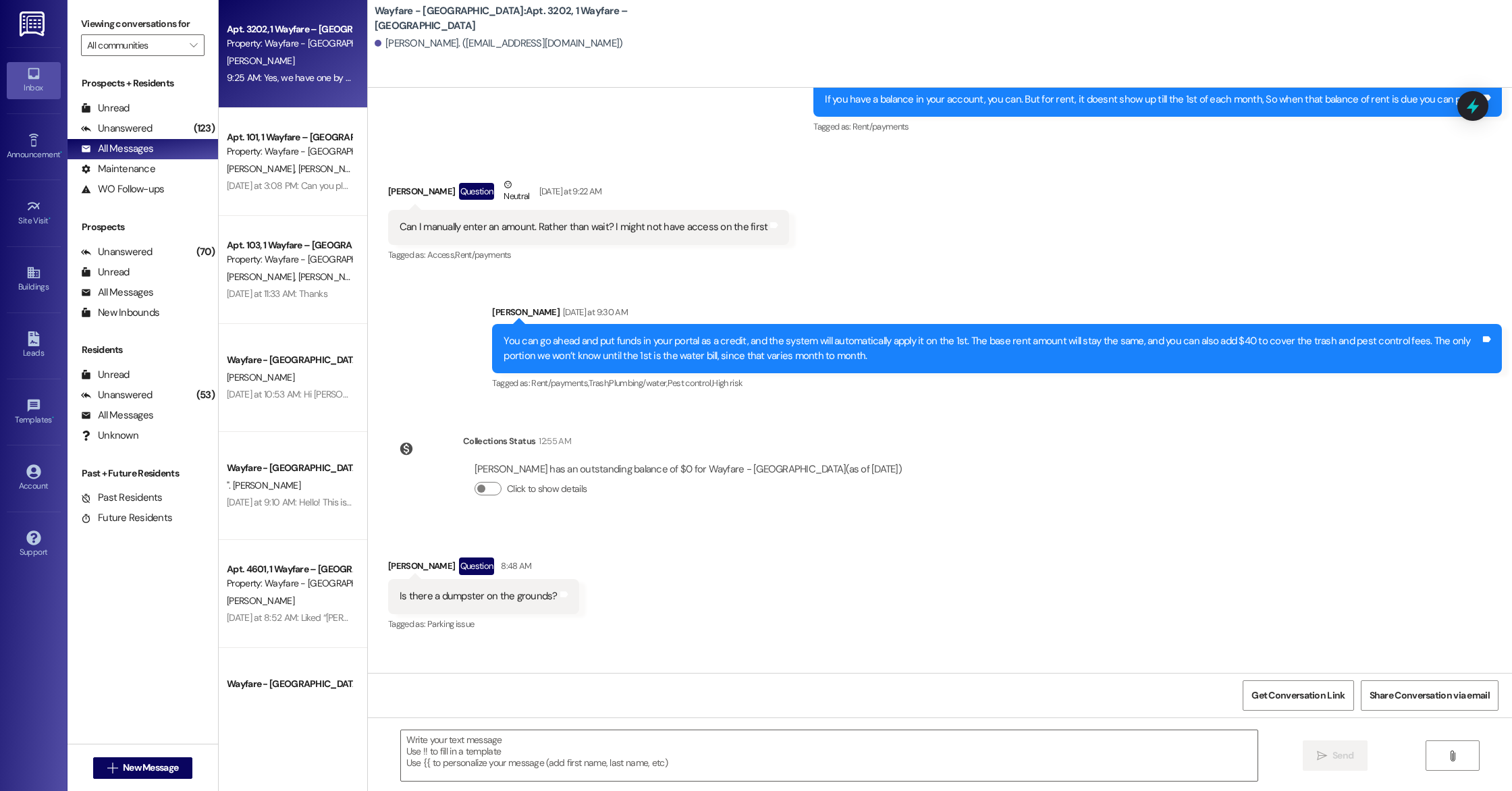
scroll to position [6893, 0]
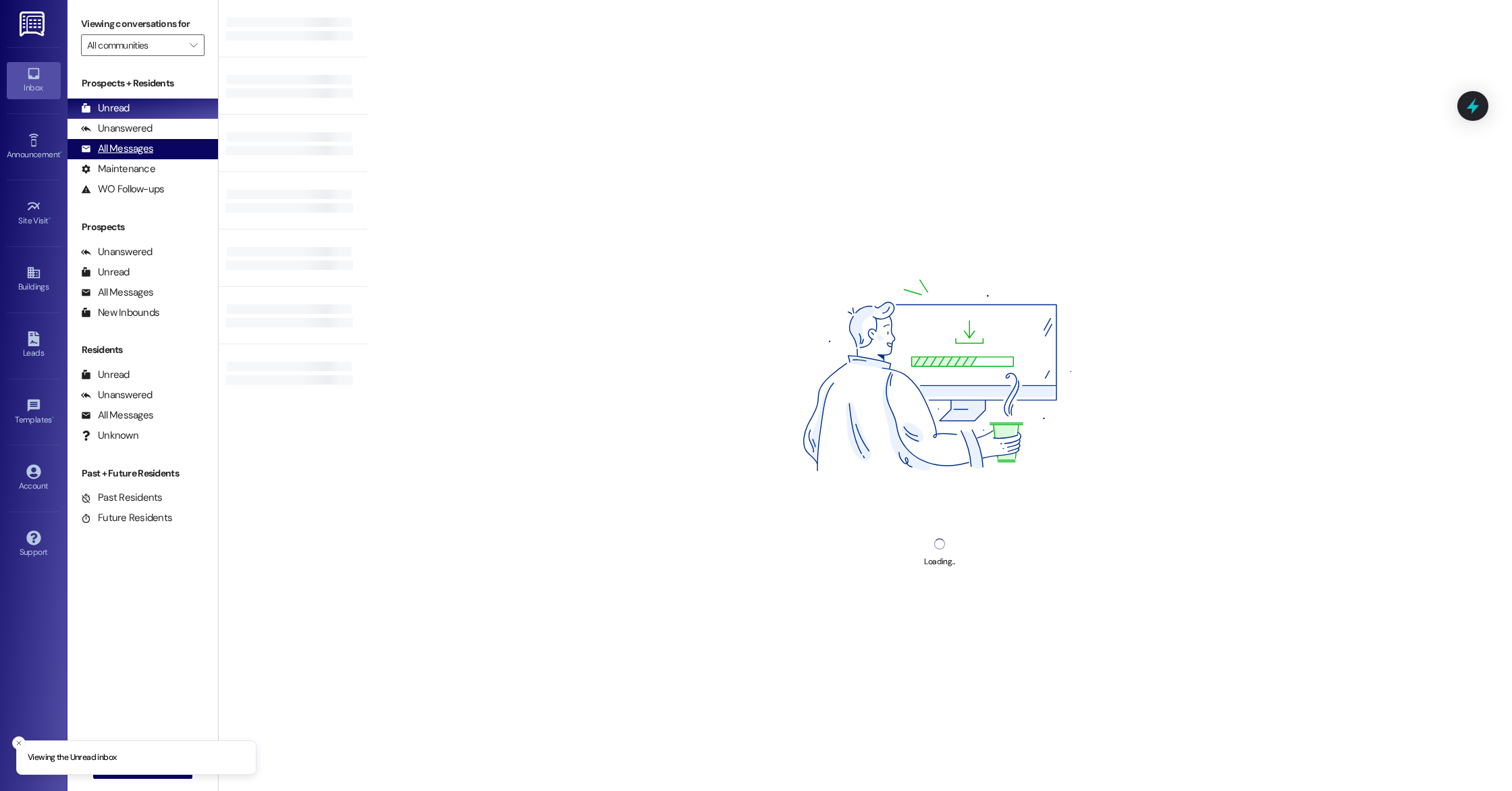
click at [137, 154] on div "All Messages" at bounding box center [117, 148] width 72 height 15
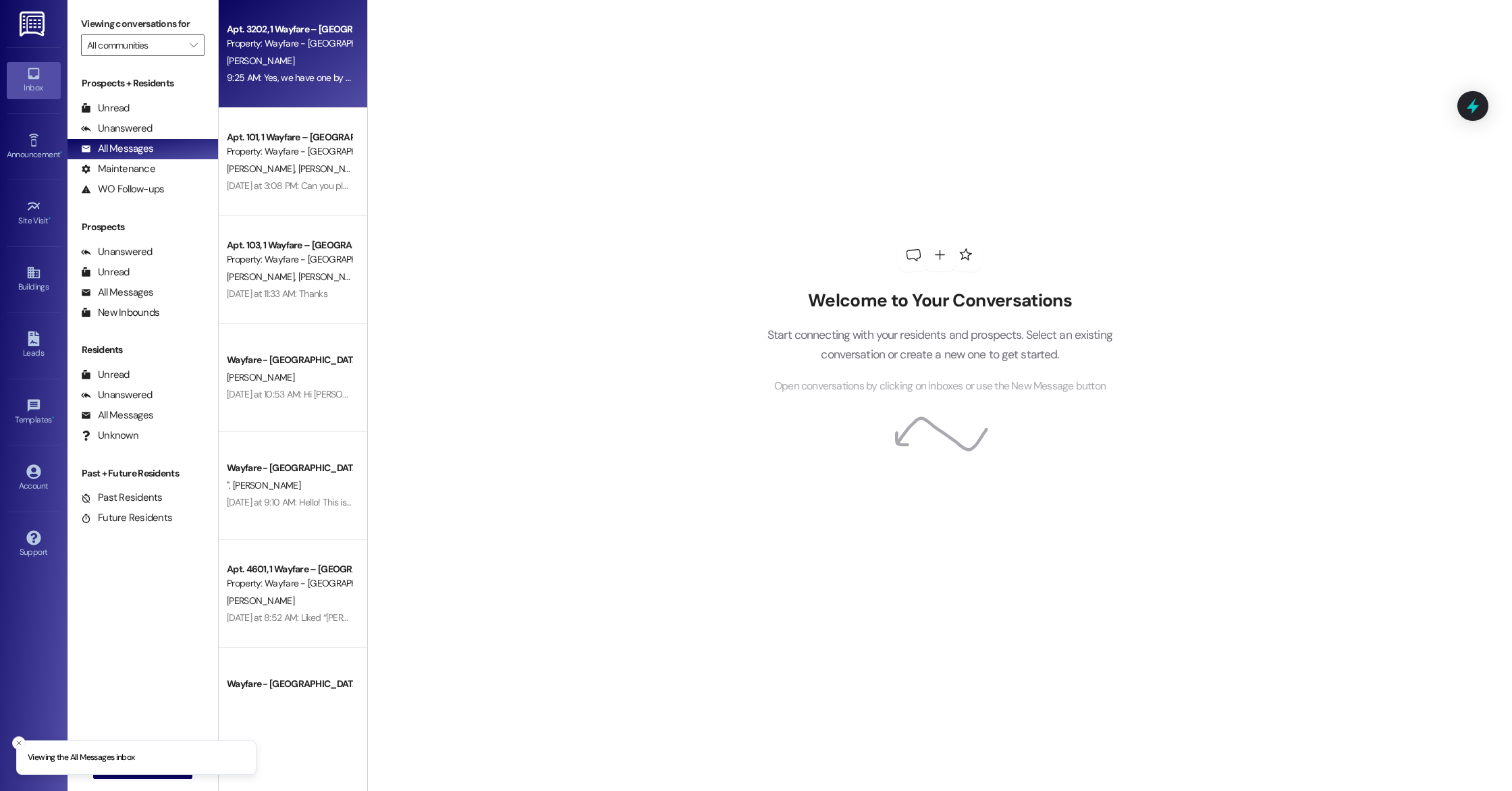
click at [303, 81] on div "9:25 AM: Yes, we have one by the compactor! 9:25 AM: Yes, we have one by the co…" at bounding box center [316, 77] width 179 height 12
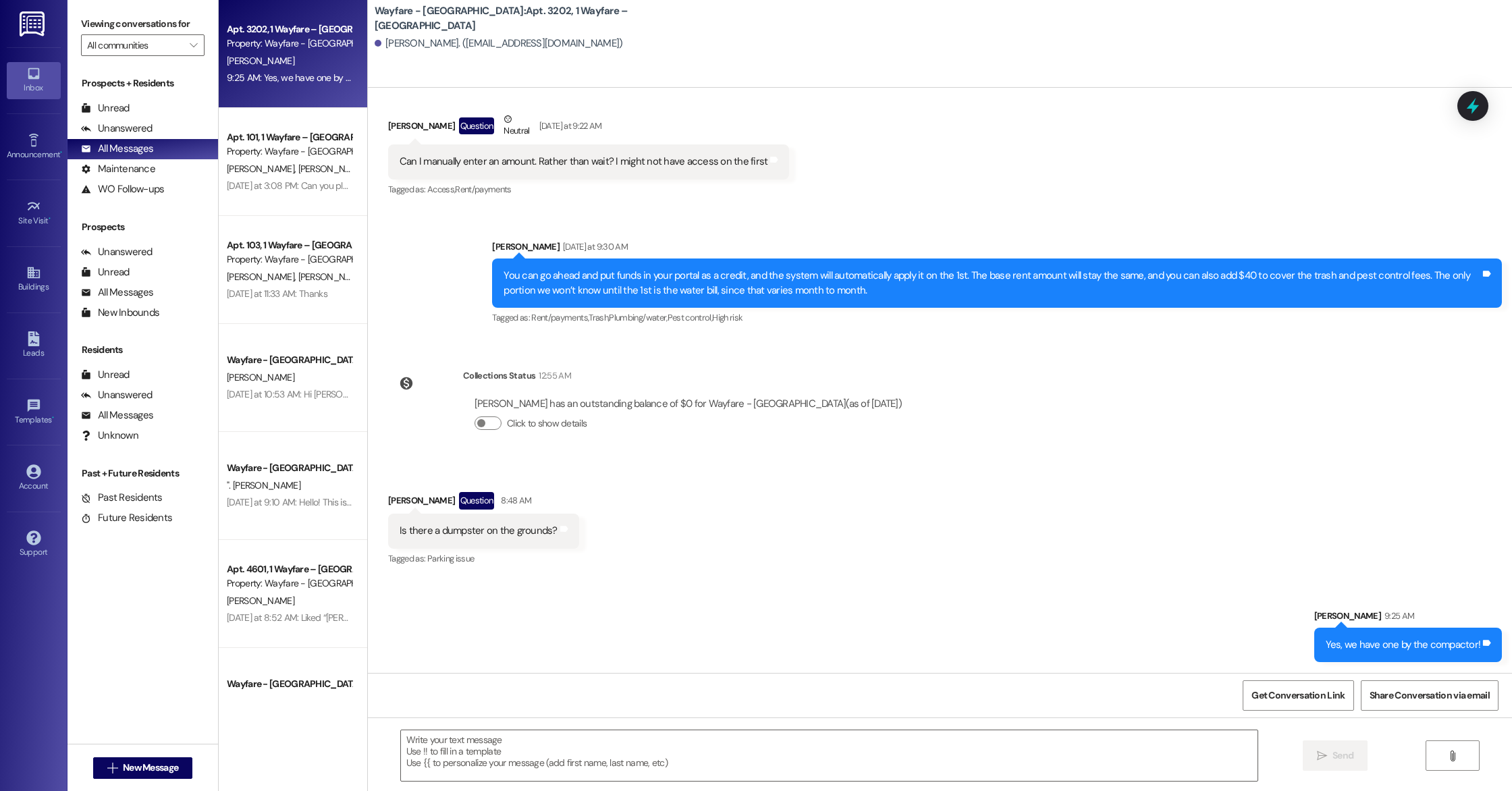
scroll to position [6893, 0]
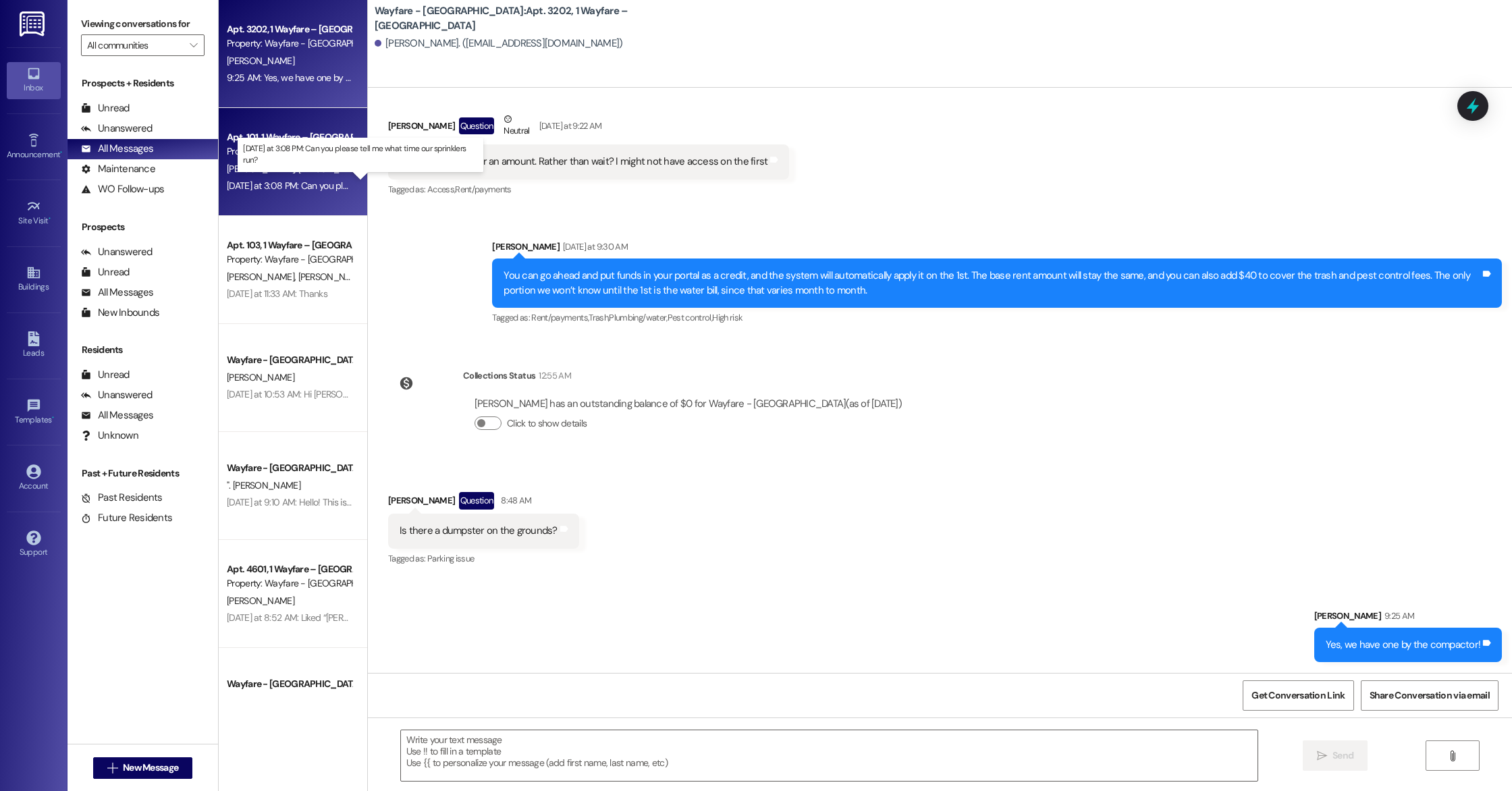
click at [270, 182] on div "Yesterday at 3:08 PM: Can you please tell me what time our sprinklers run? Yest…" at bounding box center [365, 185] width 277 height 12
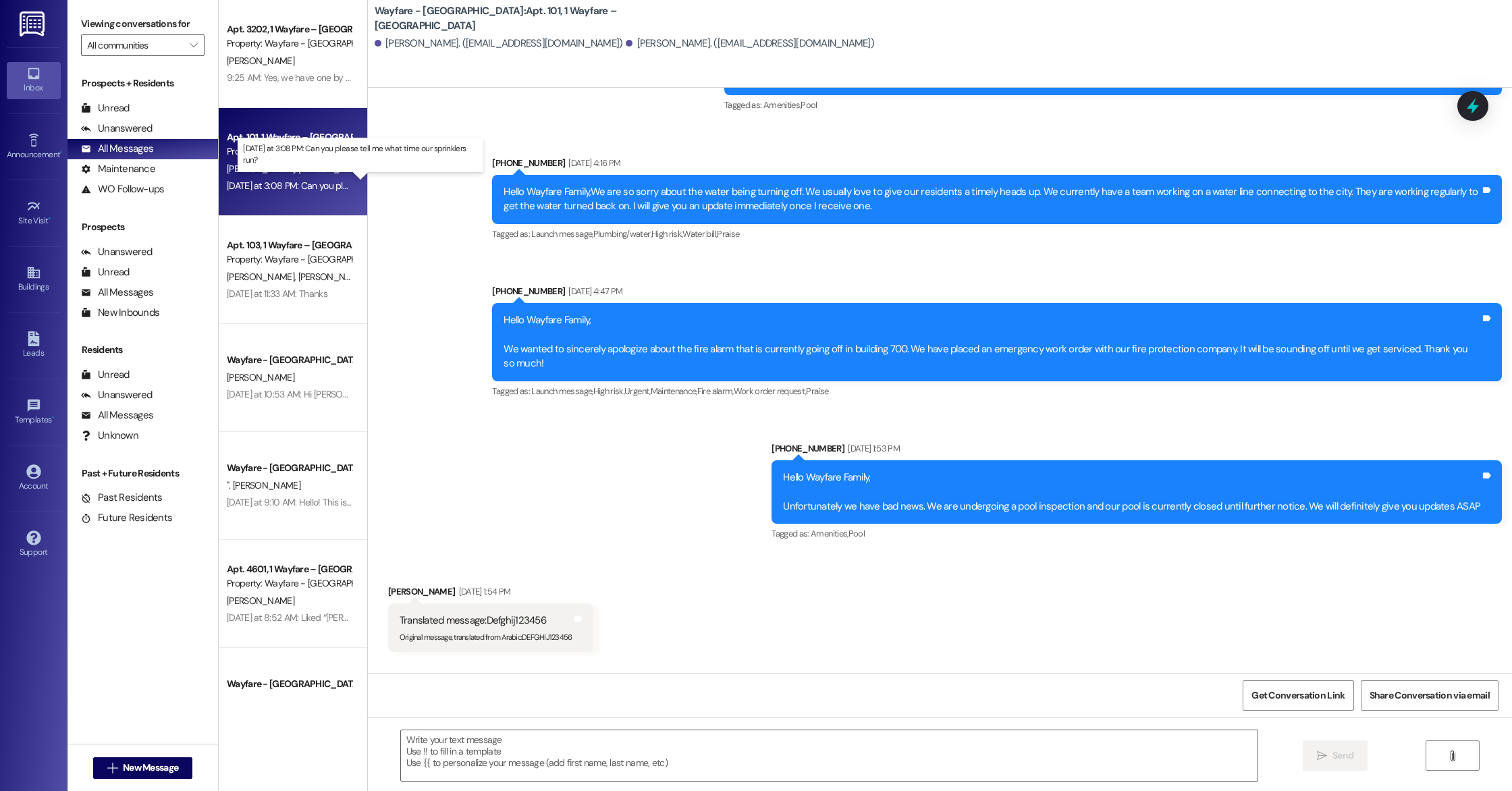
scroll to position [9132, 0]
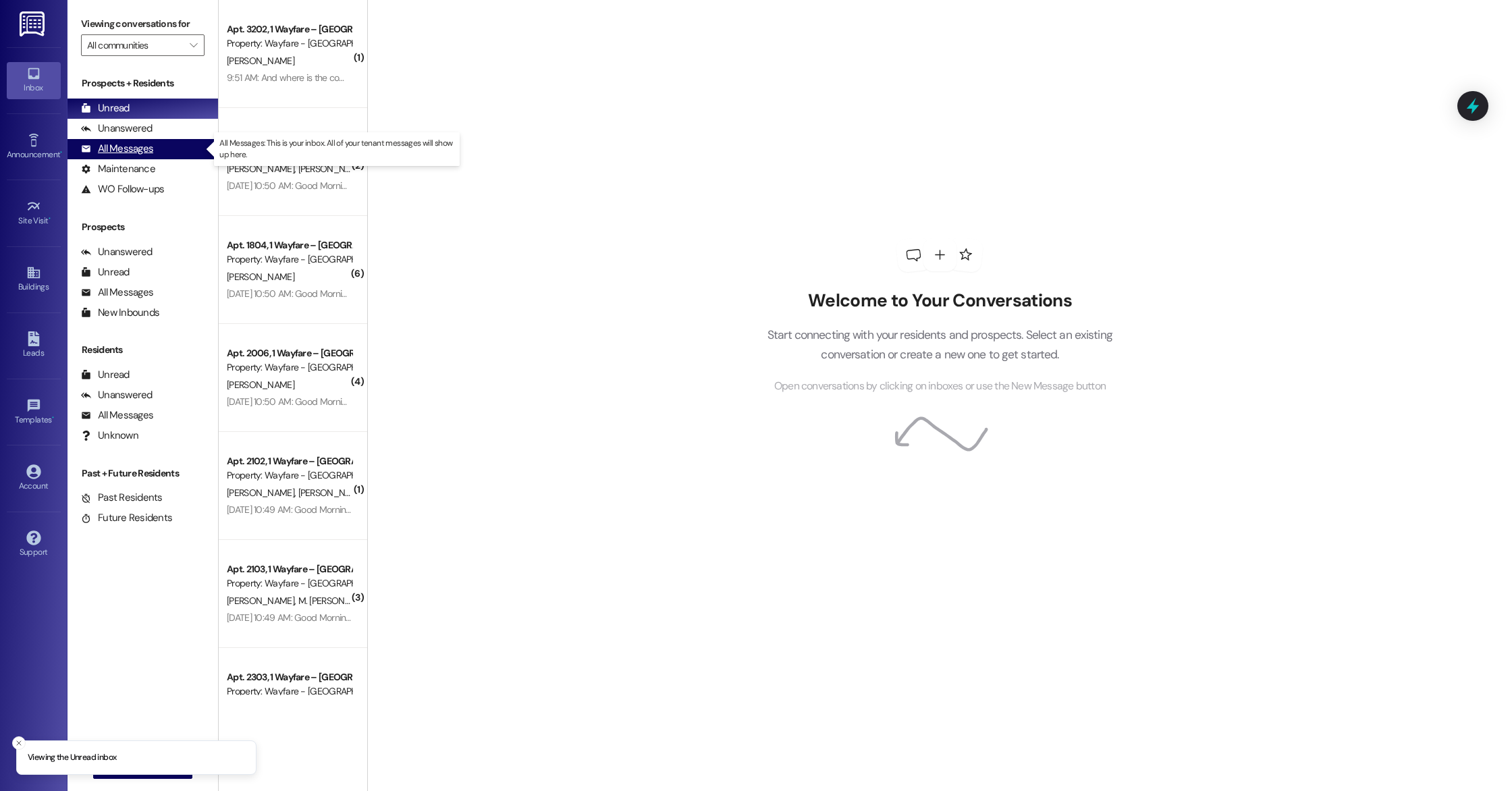
click at [154, 148] on div "All Messages (undefined)" at bounding box center [142, 149] width 150 height 21
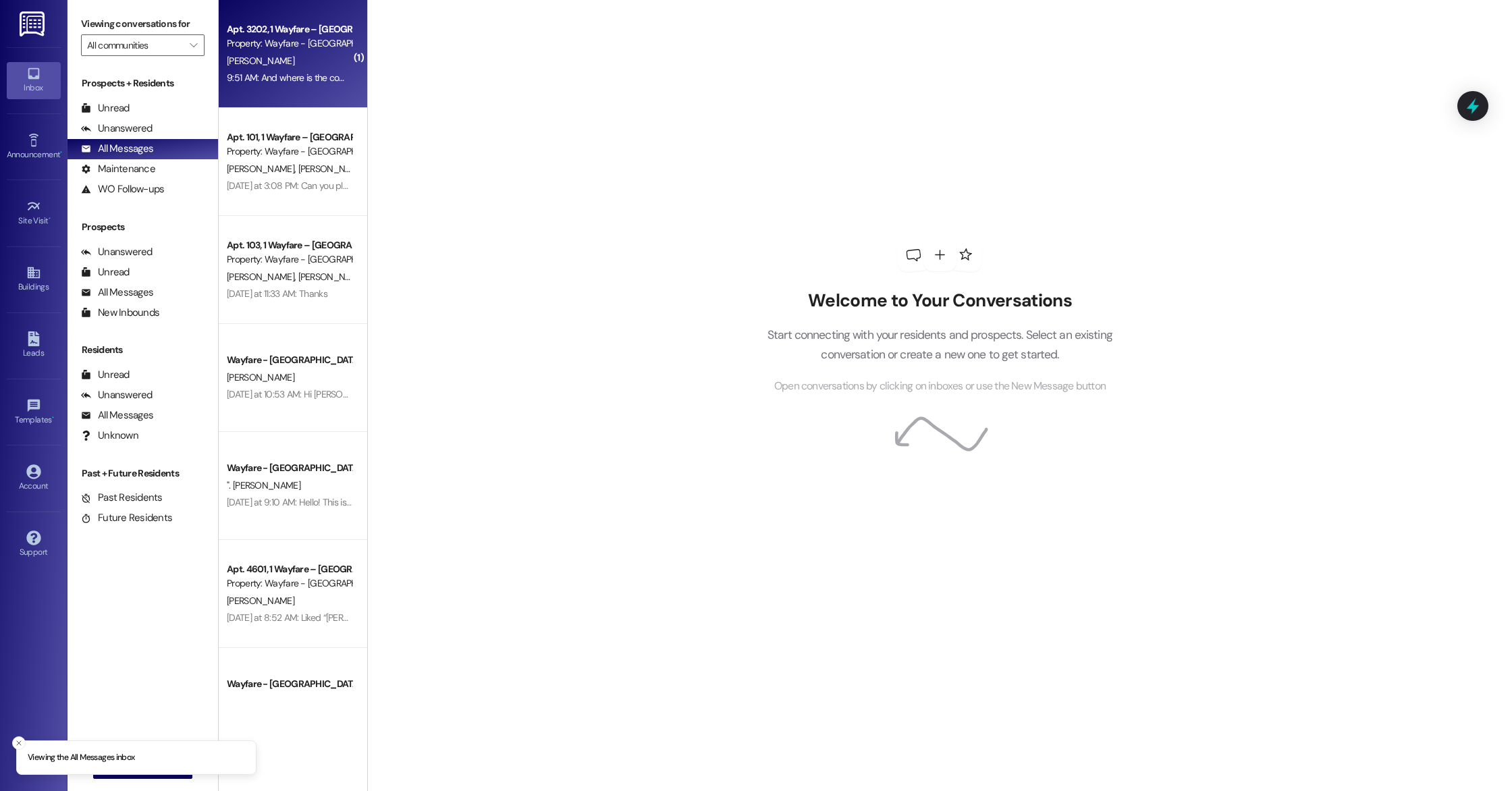
click at [239, 78] on div "9:51 AM: And where is the compactor? 9:51 AM: And where is the compactor?" at bounding box center [301, 77] width 150 height 12
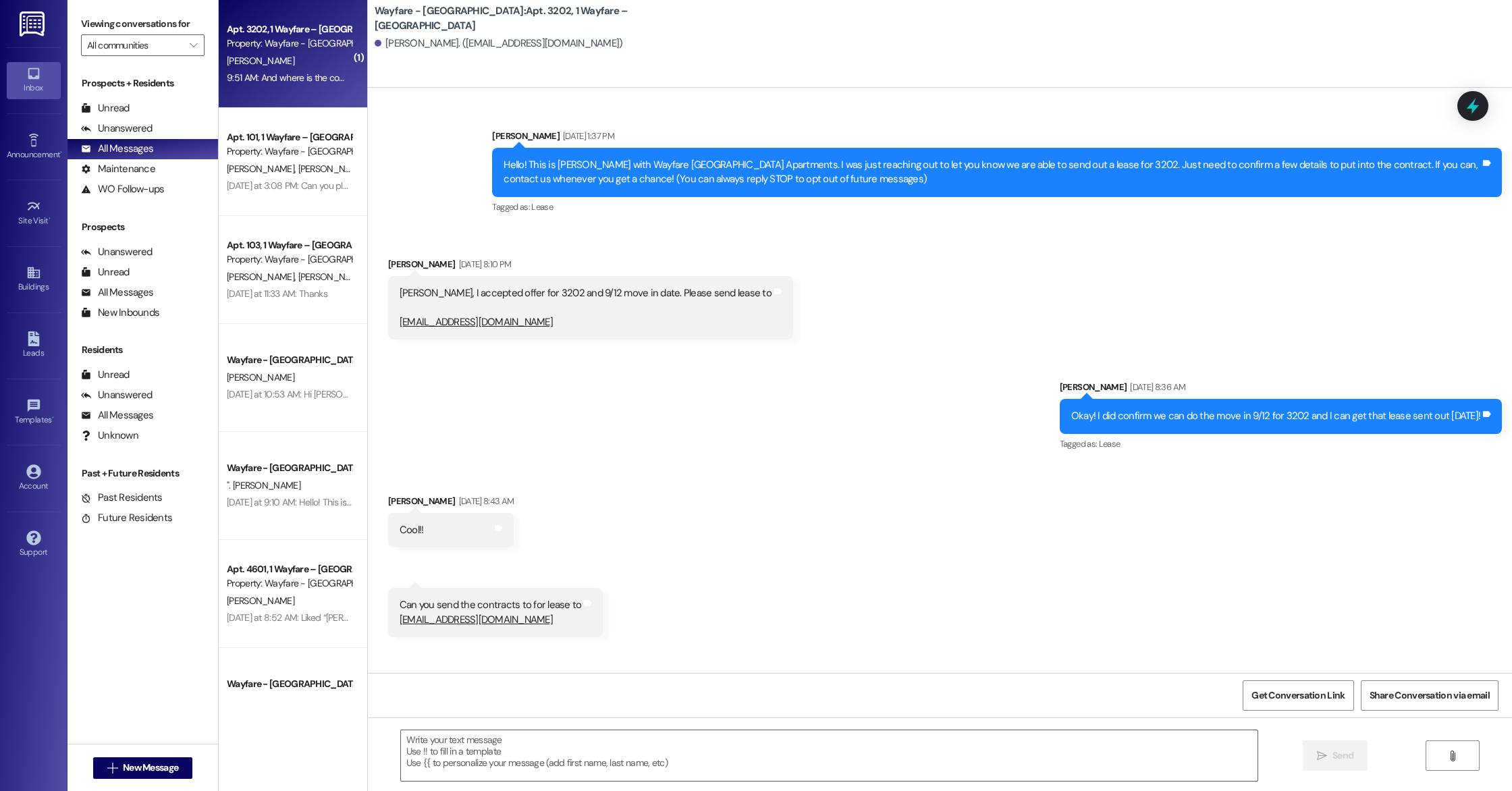
scroll to position [7009, 0]
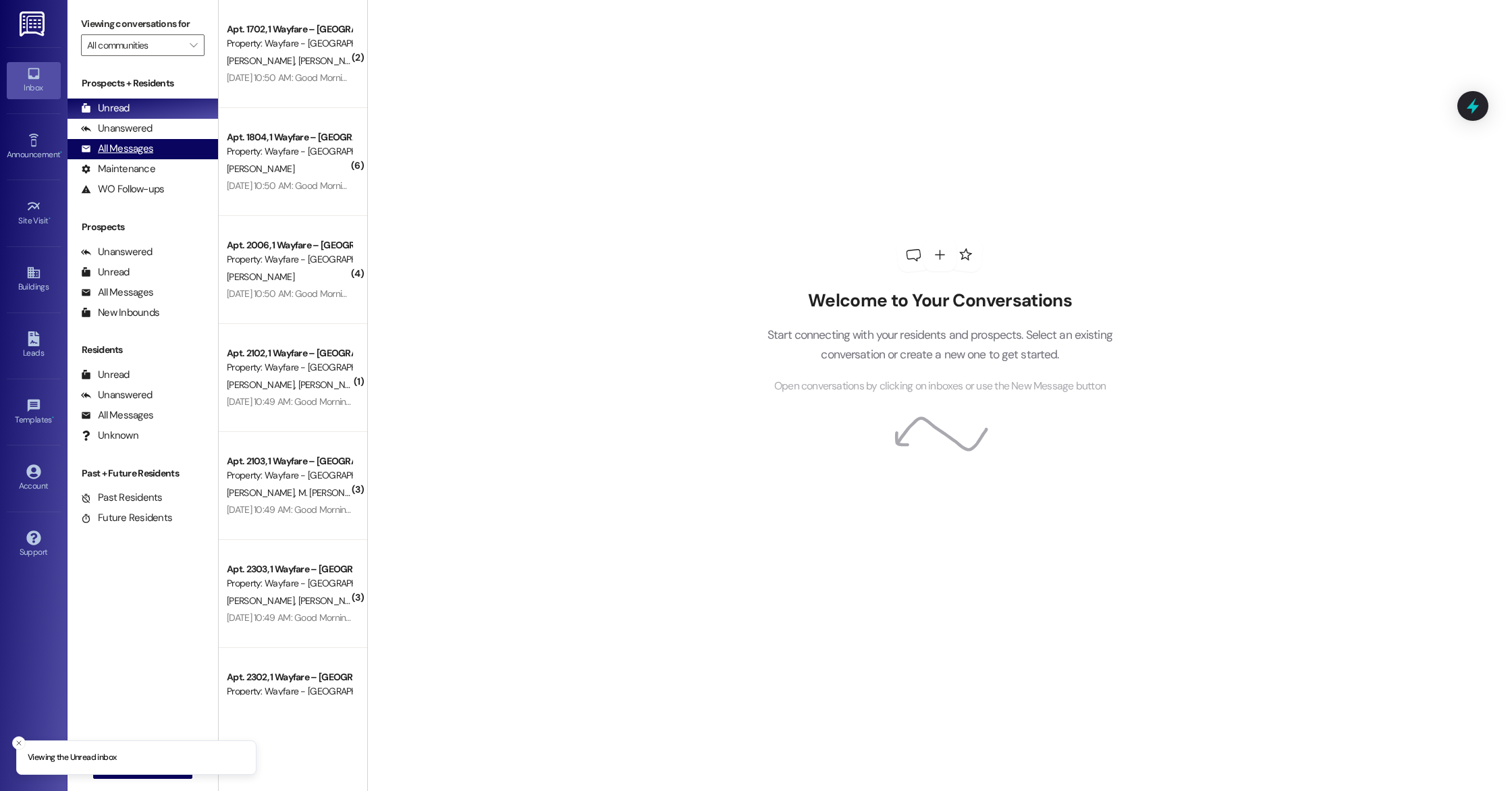
click at [107, 150] on div "All Messages" at bounding box center [117, 148] width 72 height 15
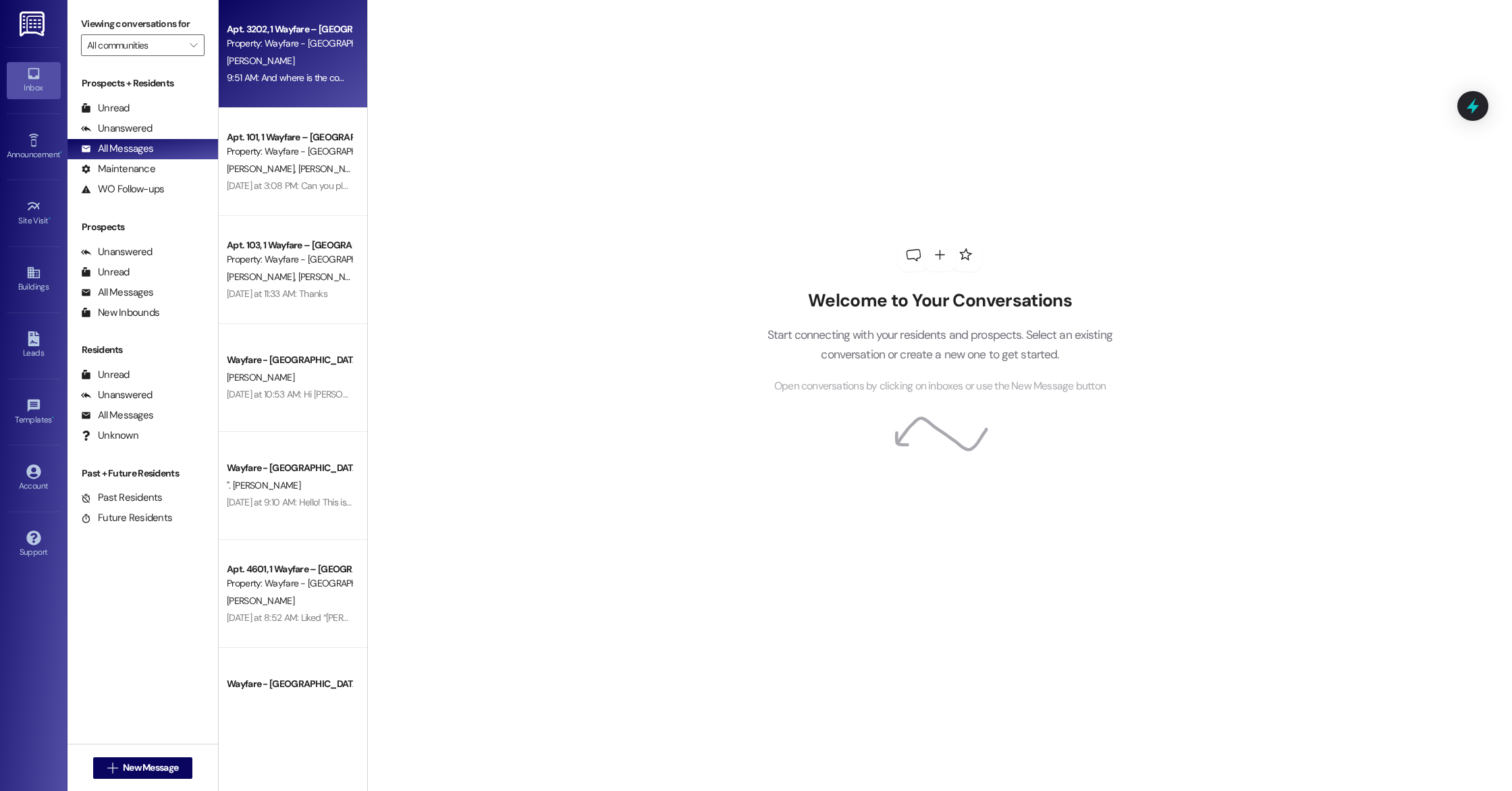
click at [250, 69] on div "[PERSON_NAME]" at bounding box center [289, 61] width 128 height 17
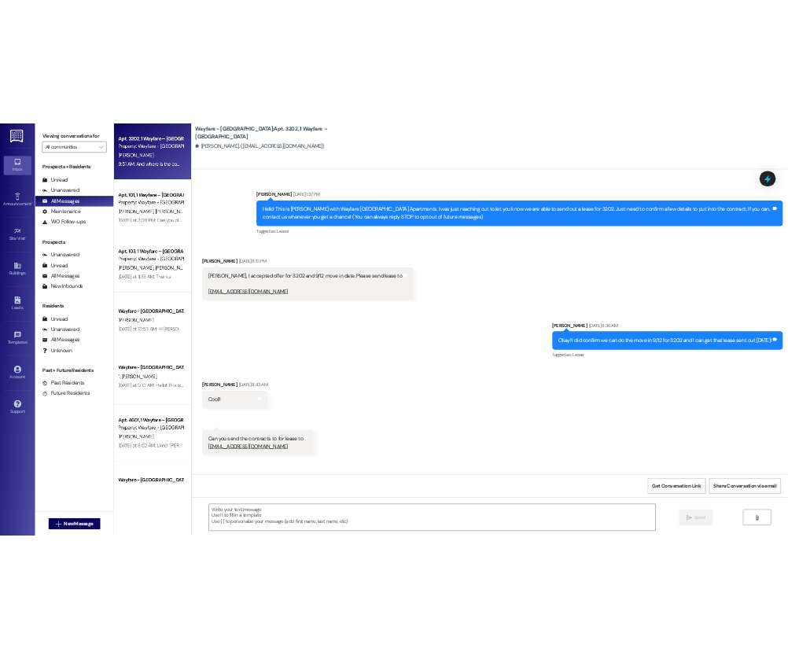
scroll to position [8170, 0]
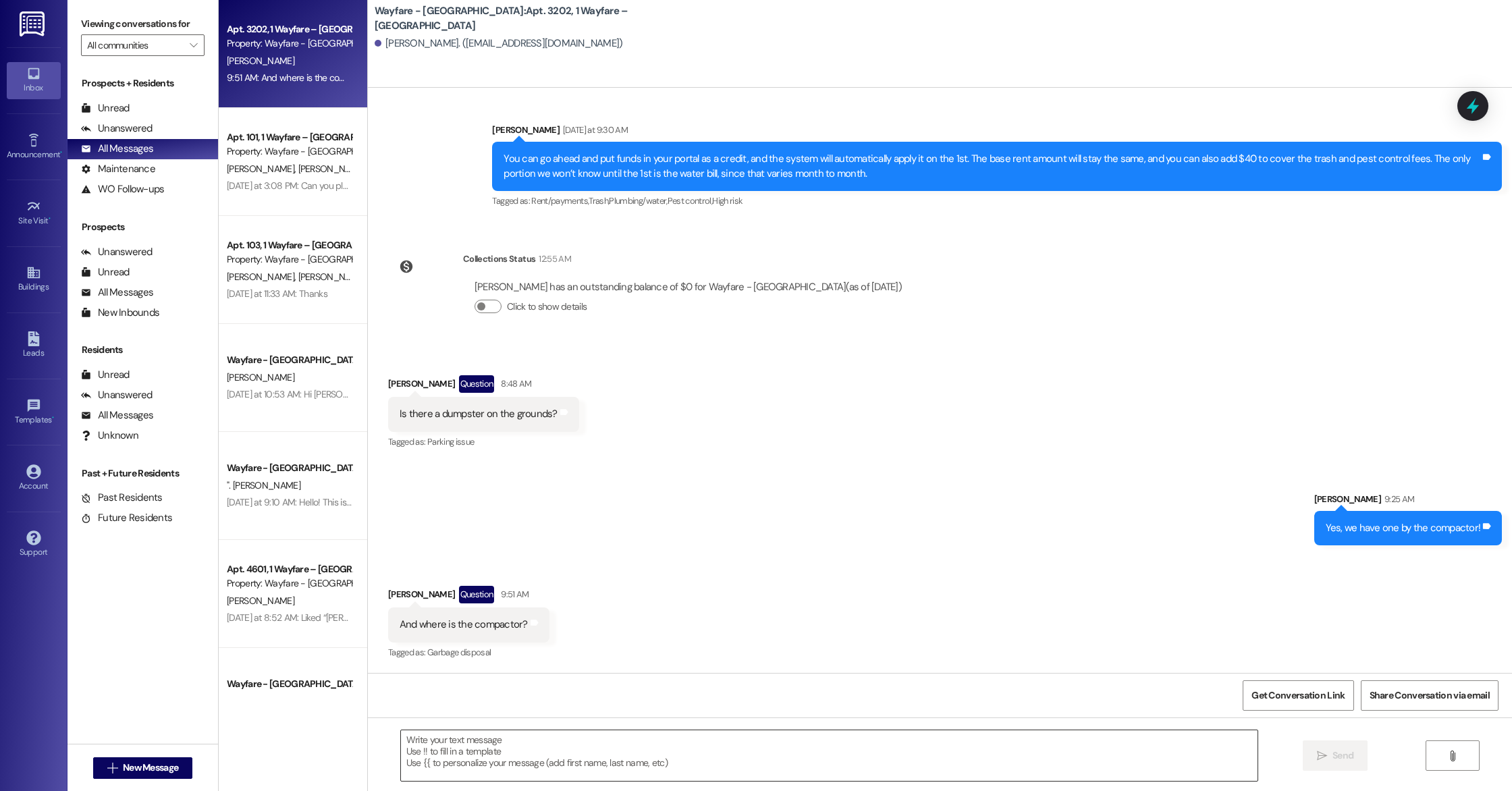
click at [878, 781] on textarea at bounding box center [829, 755] width 856 height 51
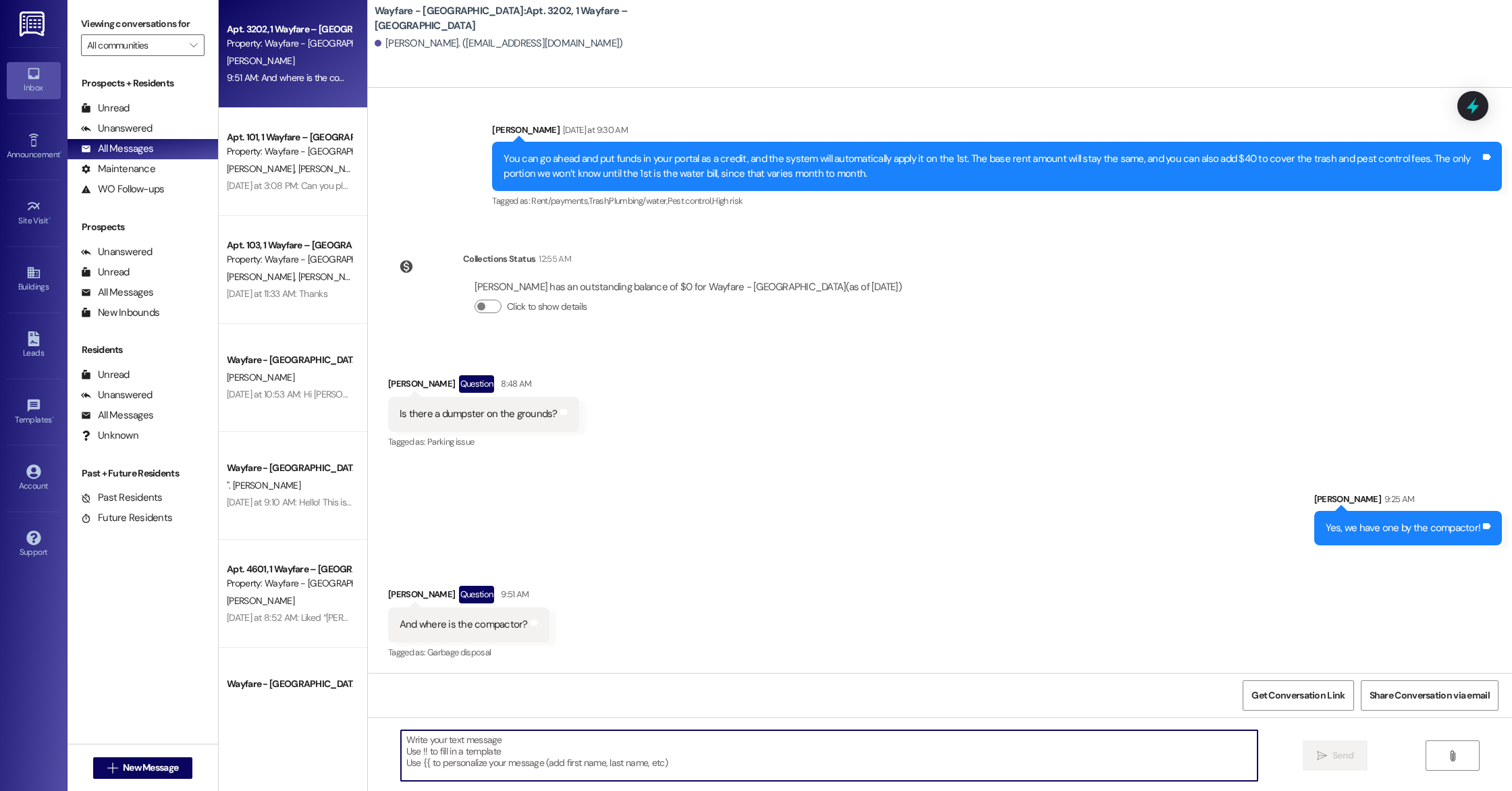
click at [1422, 749] on div " Send " at bounding box center [940, 768] width 1144 height 101
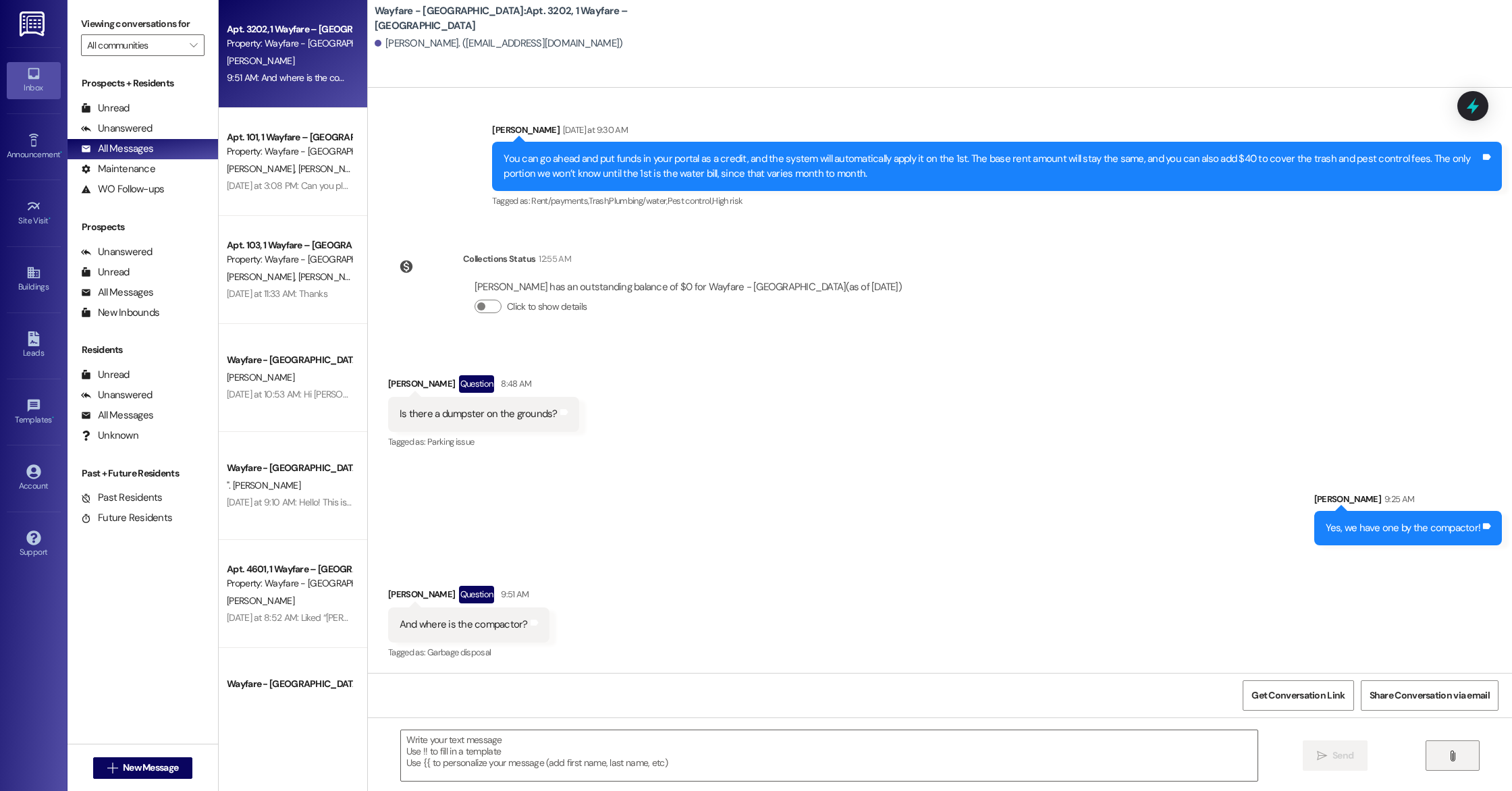
click at [1436, 748] on button "" at bounding box center [1452, 755] width 54 height 30
click at [128, 135] on div "Unanswered" at bounding box center [116, 129] width 71 height 15
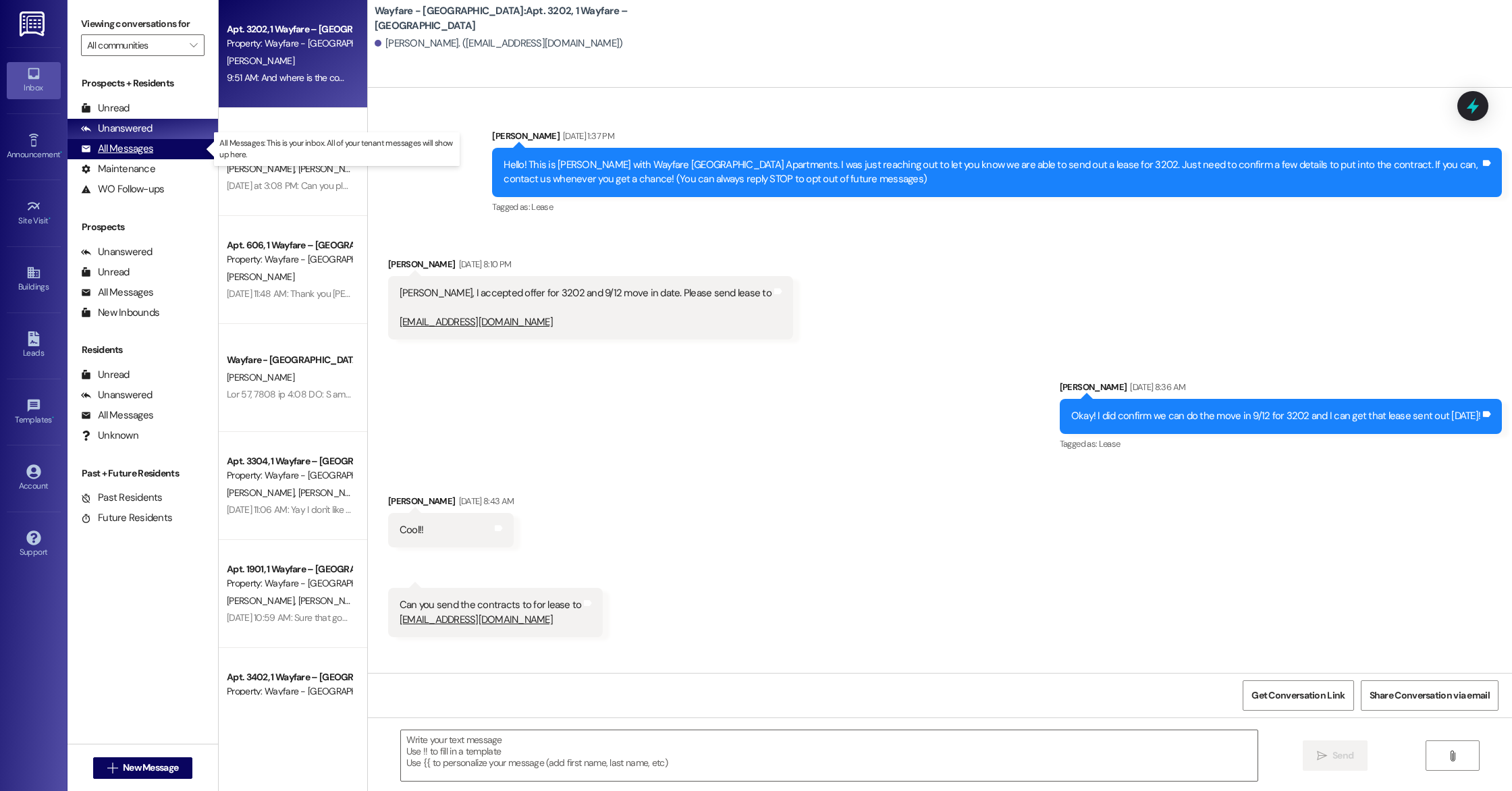
scroll to position [7009, 0]
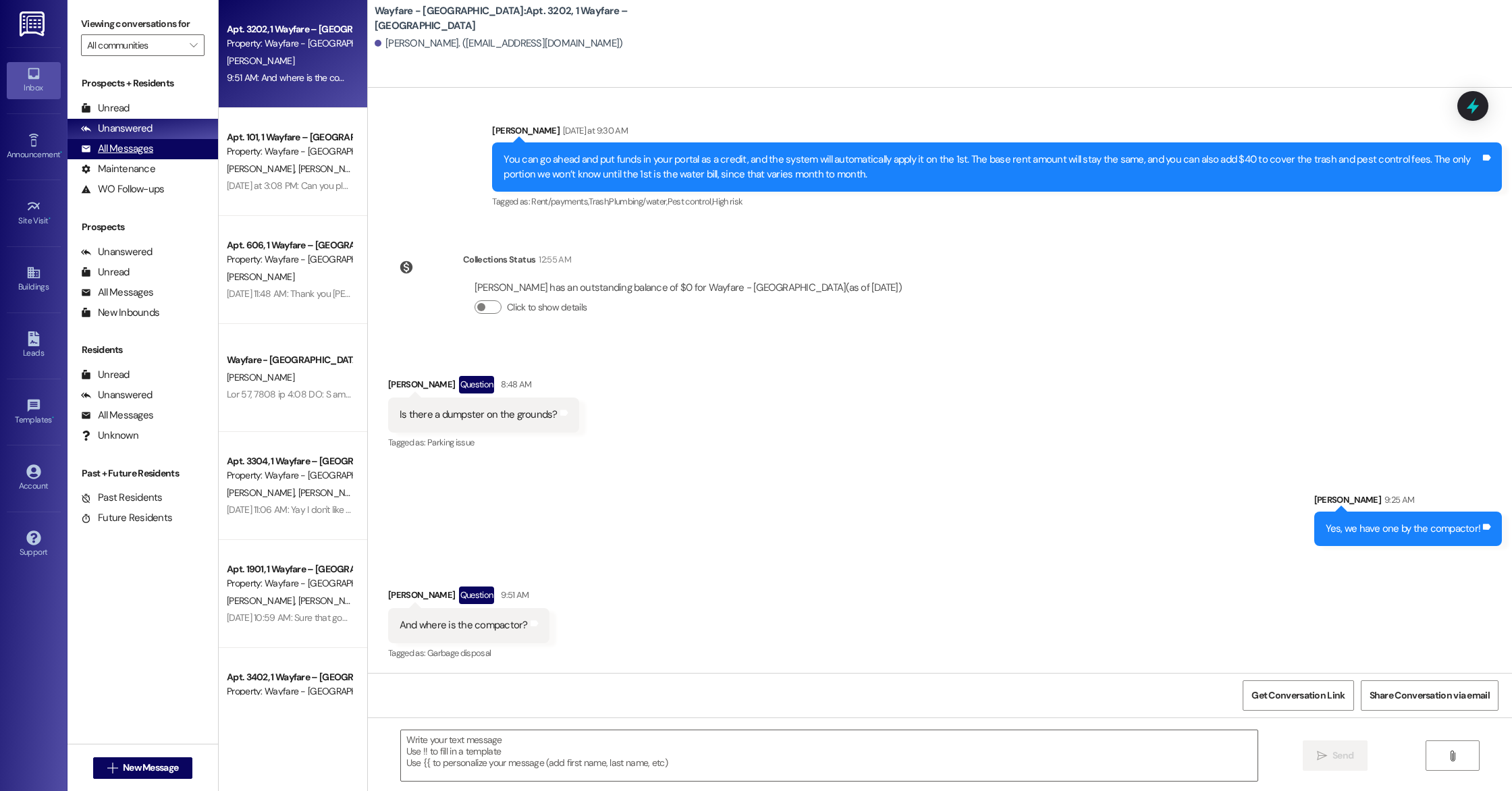
click at [129, 146] on div "All Messages" at bounding box center [117, 148] width 72 height 15
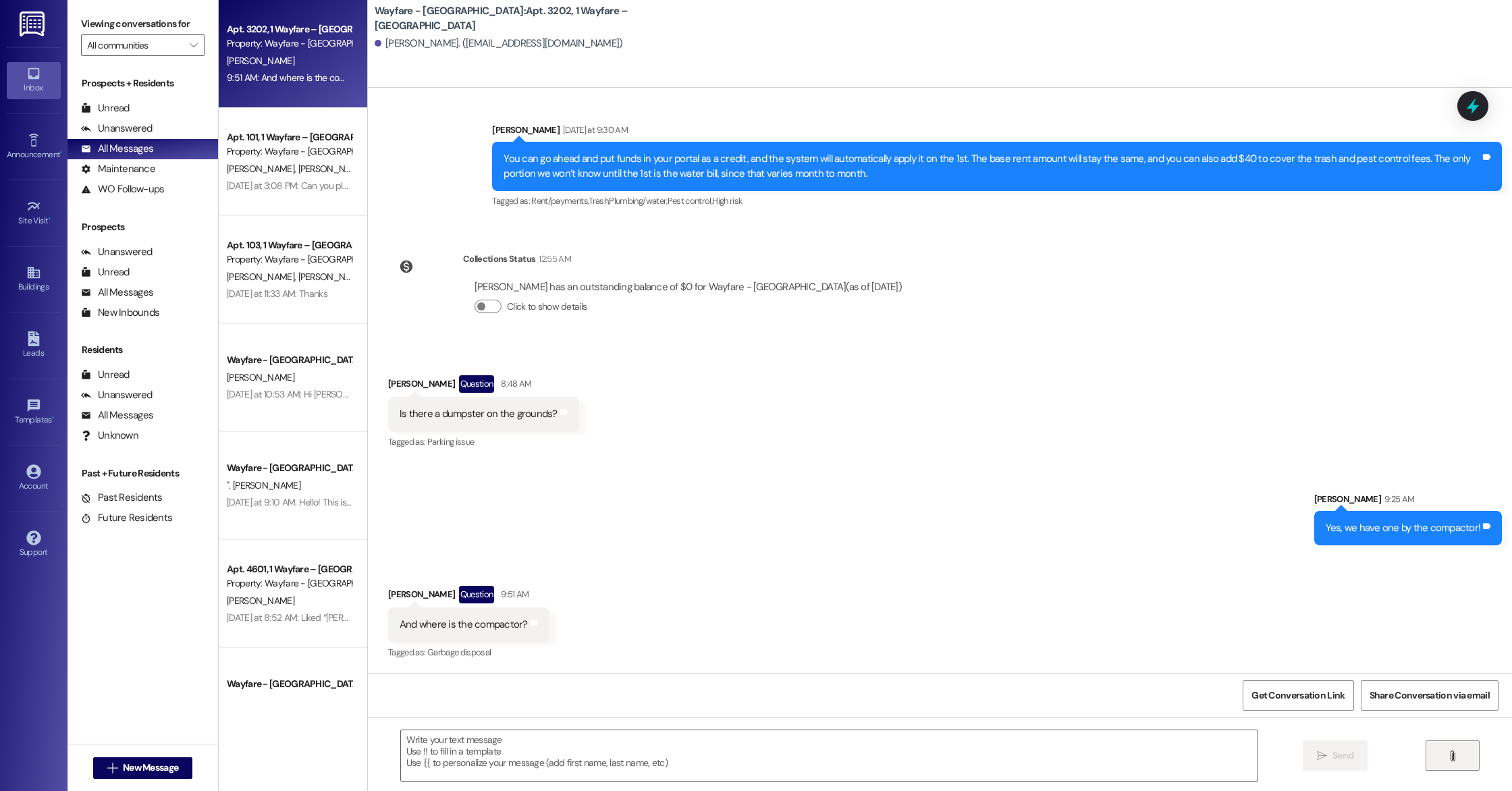
click at [1447, 764] on button "" at bounding box center [1452, 755] width 54 height 30
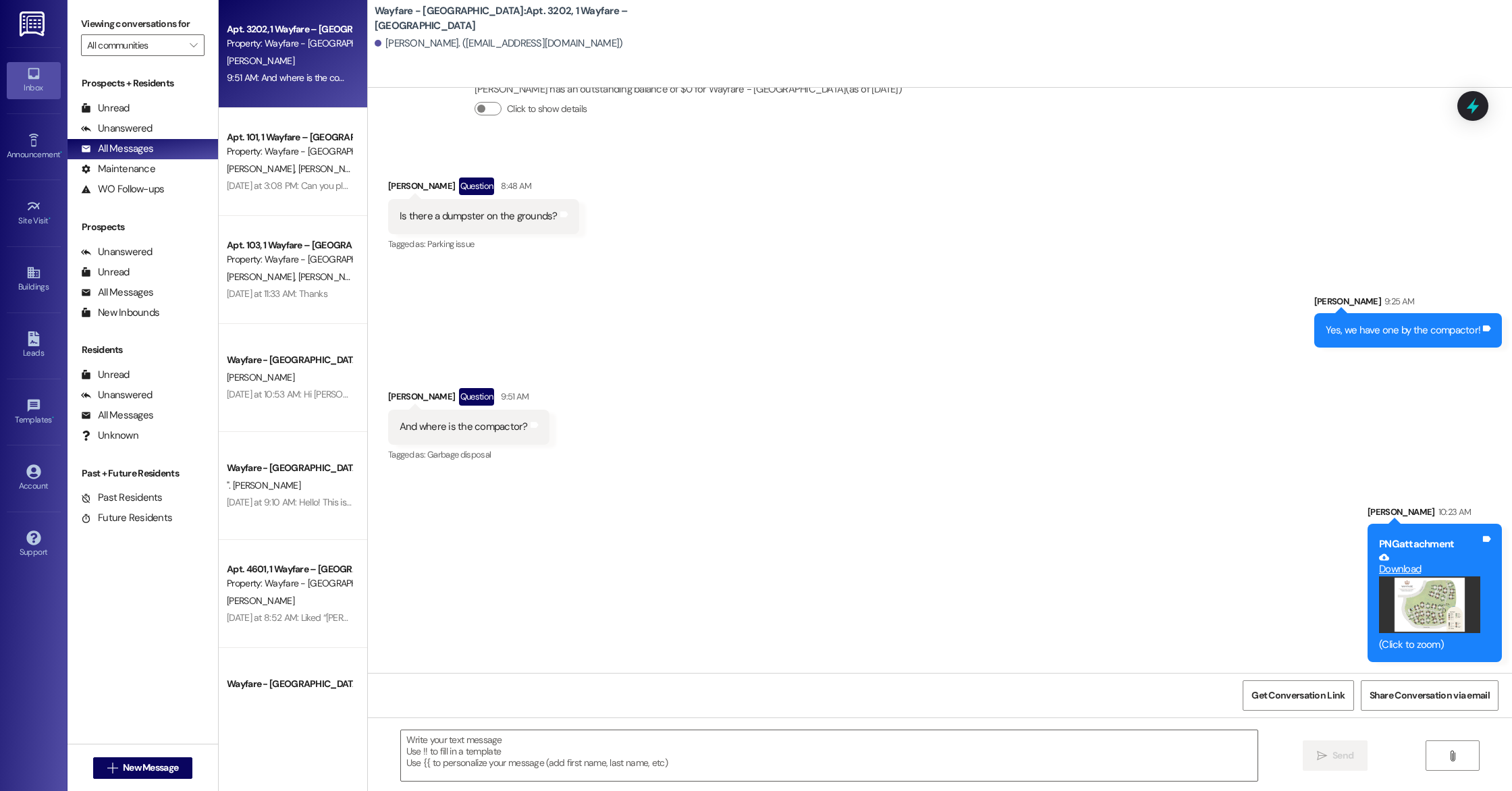
click at [1426, 613] on button "Zoom image" at bounding box center [1430, 605] width 101 height 57
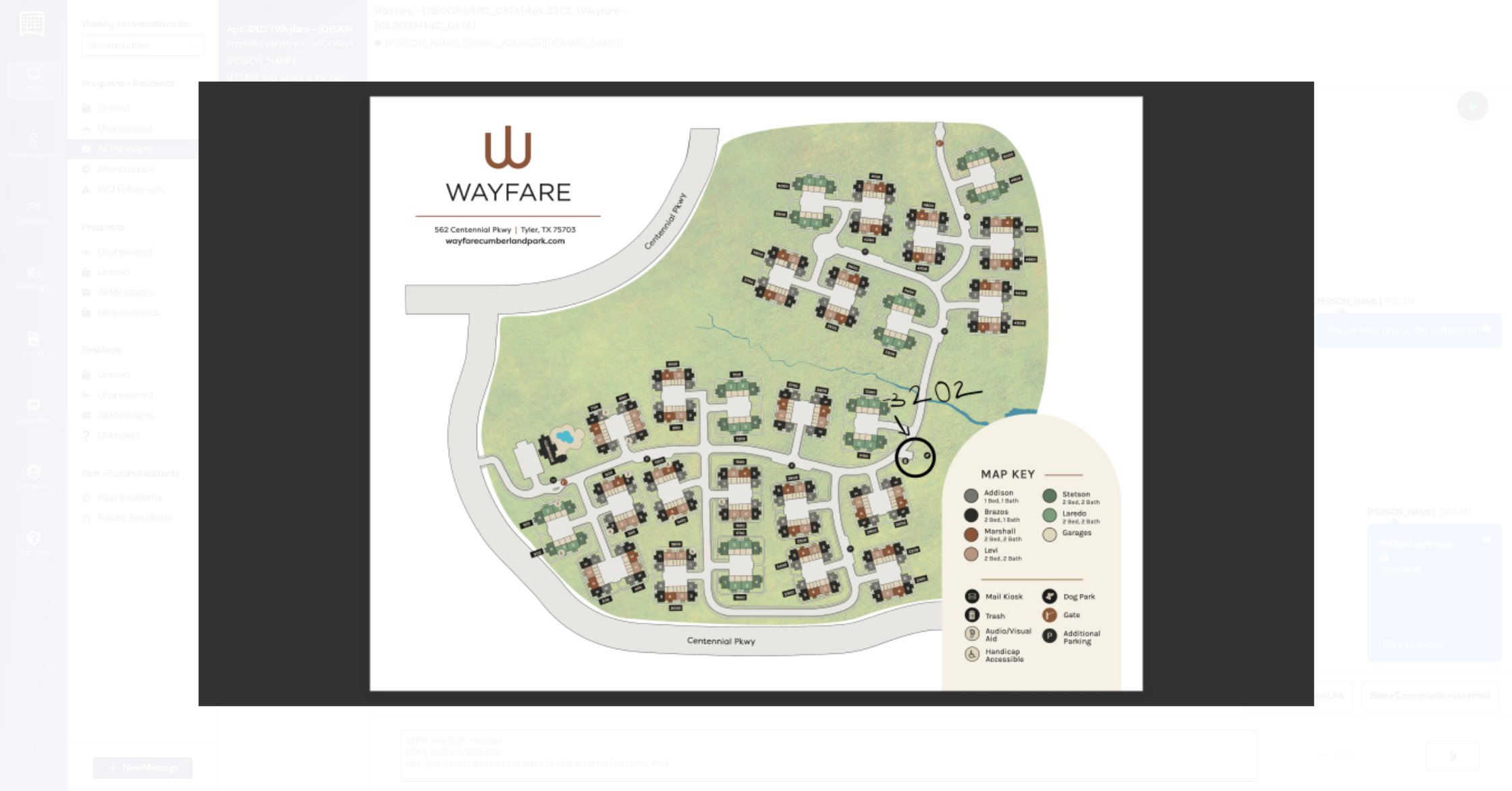
click at [1426, 613] on button "Unzoom image" at bounding box center [756, 396] width 1512 height 791
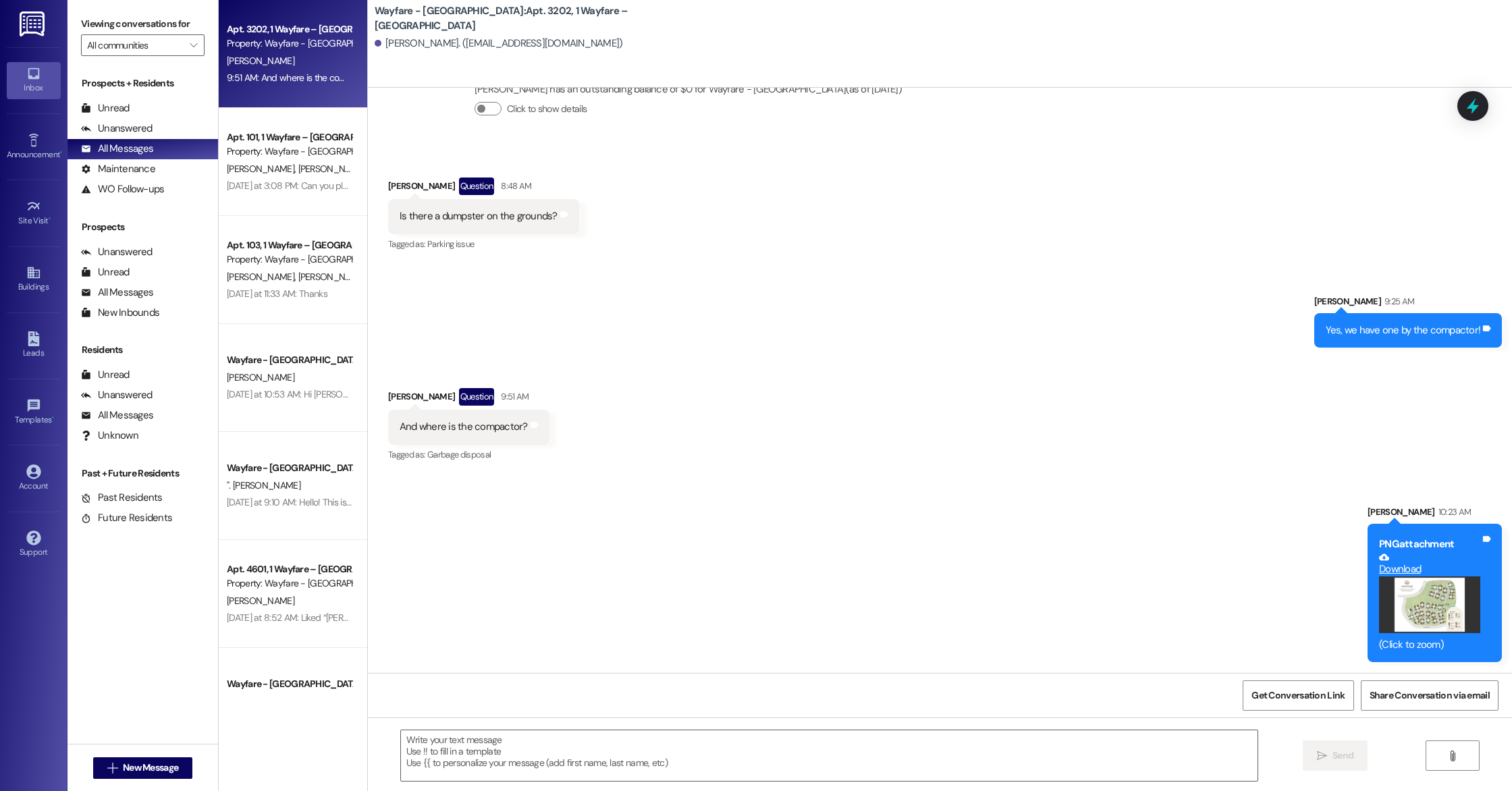
click at [1426, 613] on button "Zoom image" at bounding box center [1430, 605] width 101 height 57
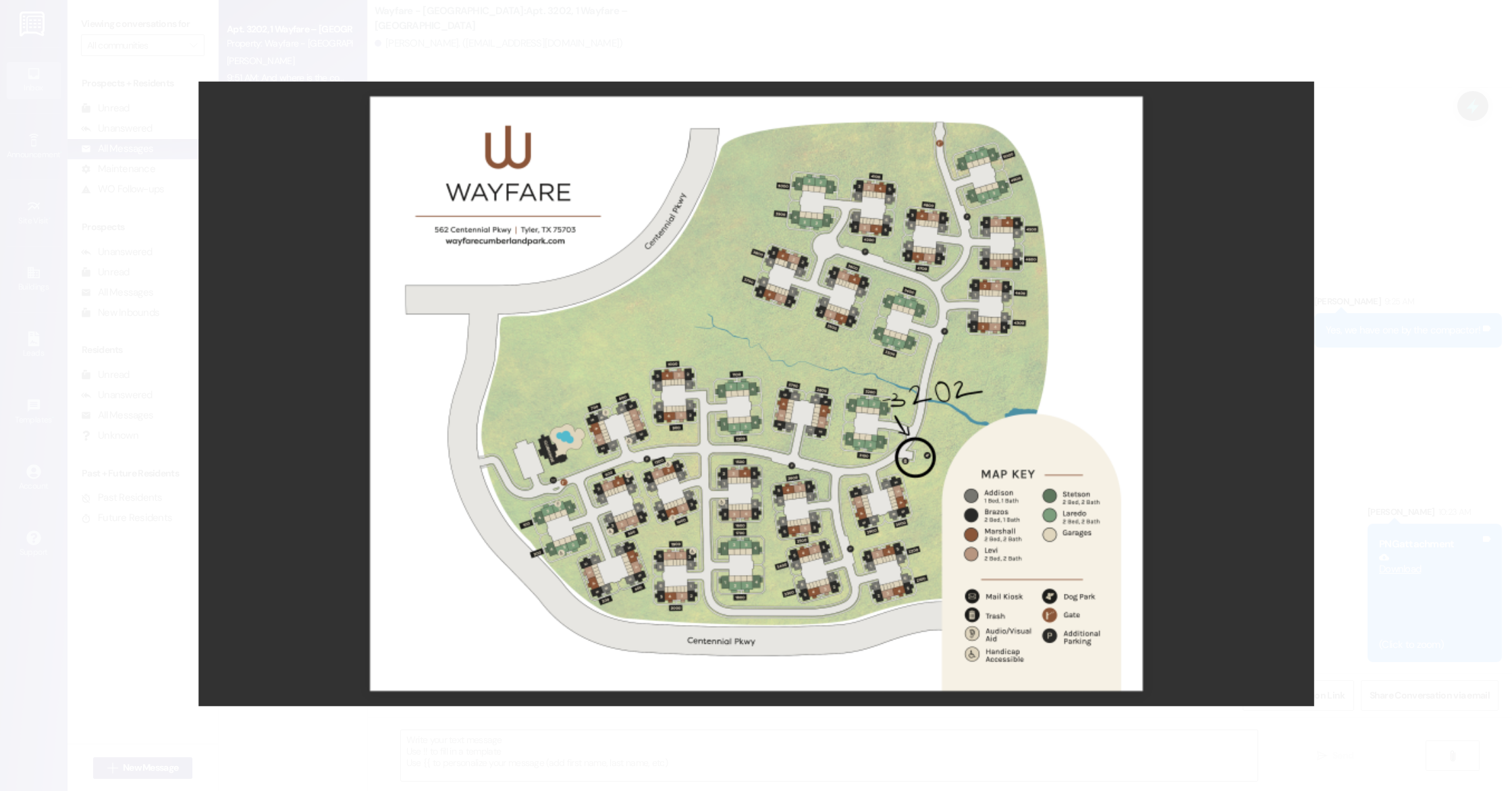
click at [1390, 204] on button "Unzoom image" at bounding box center [756, 396] width 1512 height 791
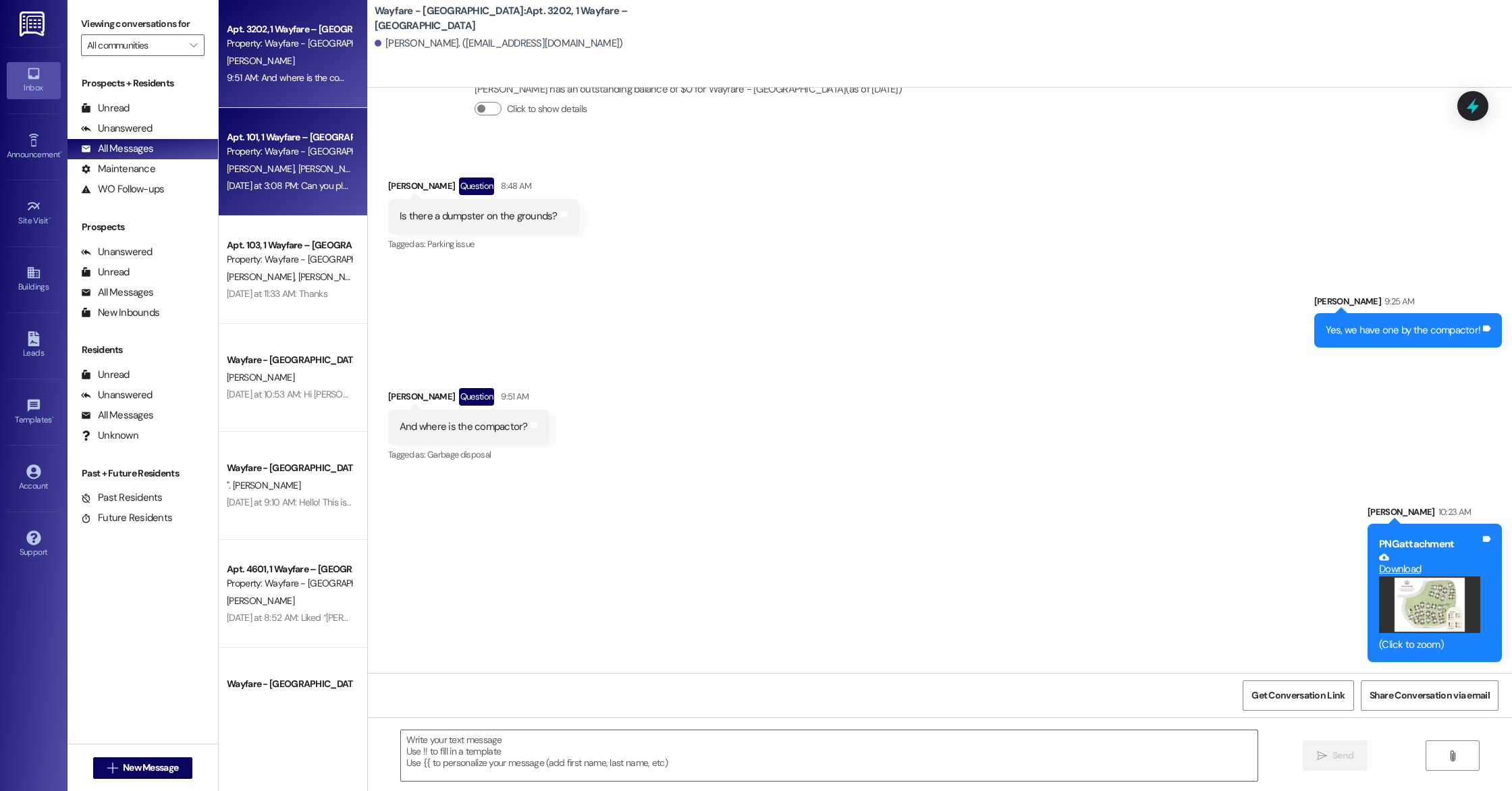
click at [298, 167] on span "[PERSON_NAME]" at bounding box center [331, 169] width 68 height 12
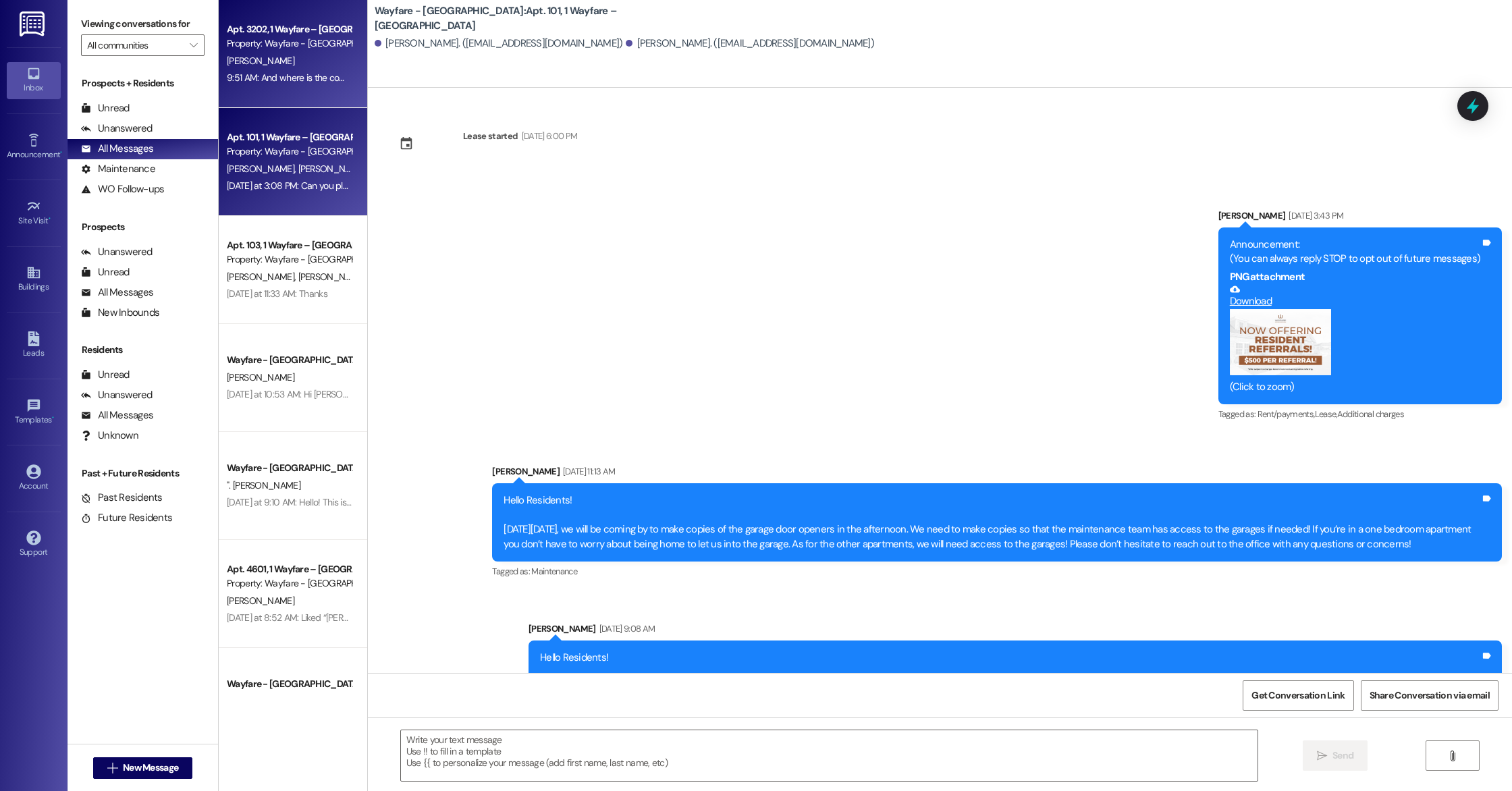
scroll to position [9133, 0]
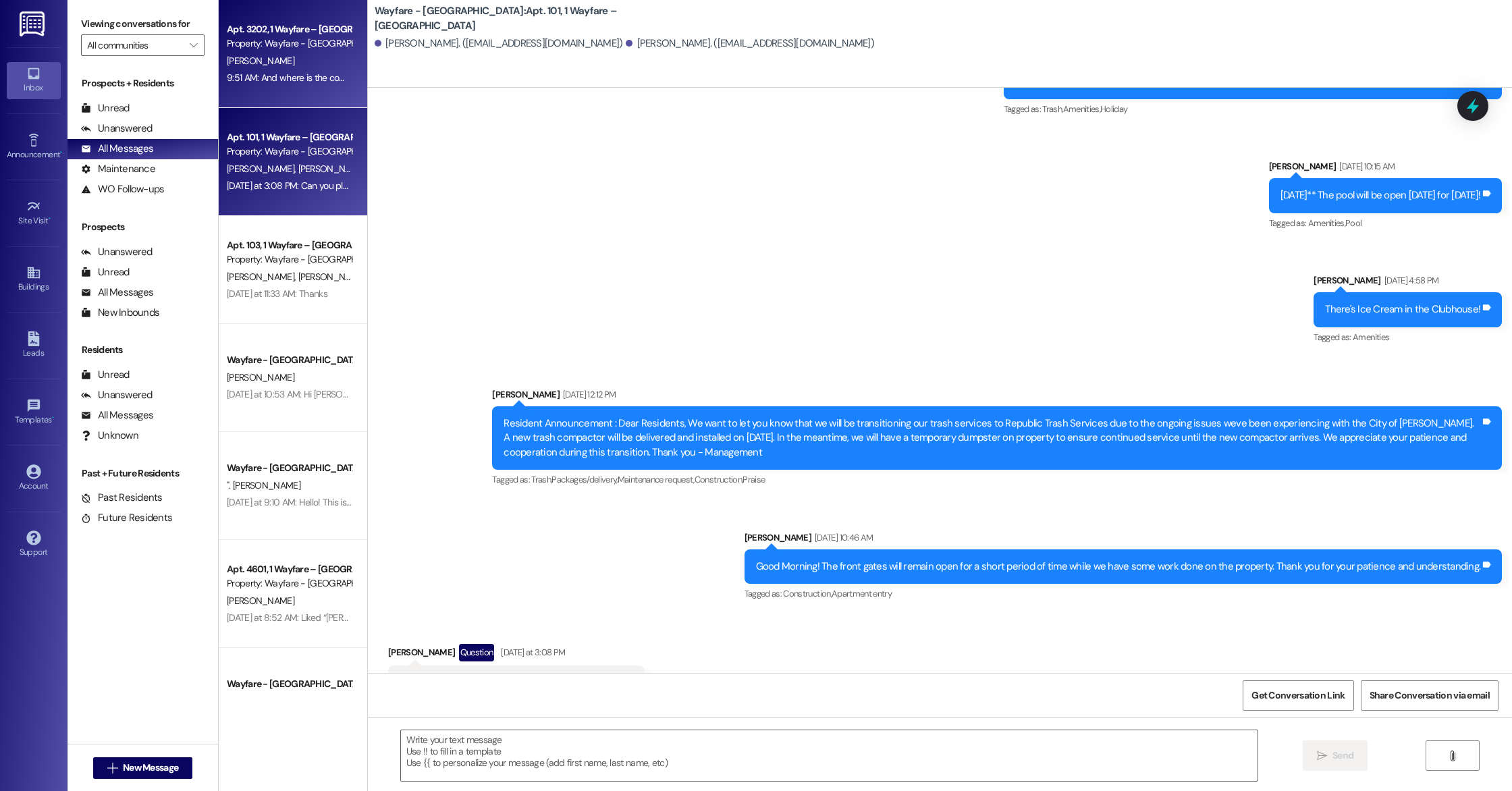
click at [259, 62] on div "[PERSON_NAME]" at bounding box center [289, 61] width 128 height 17
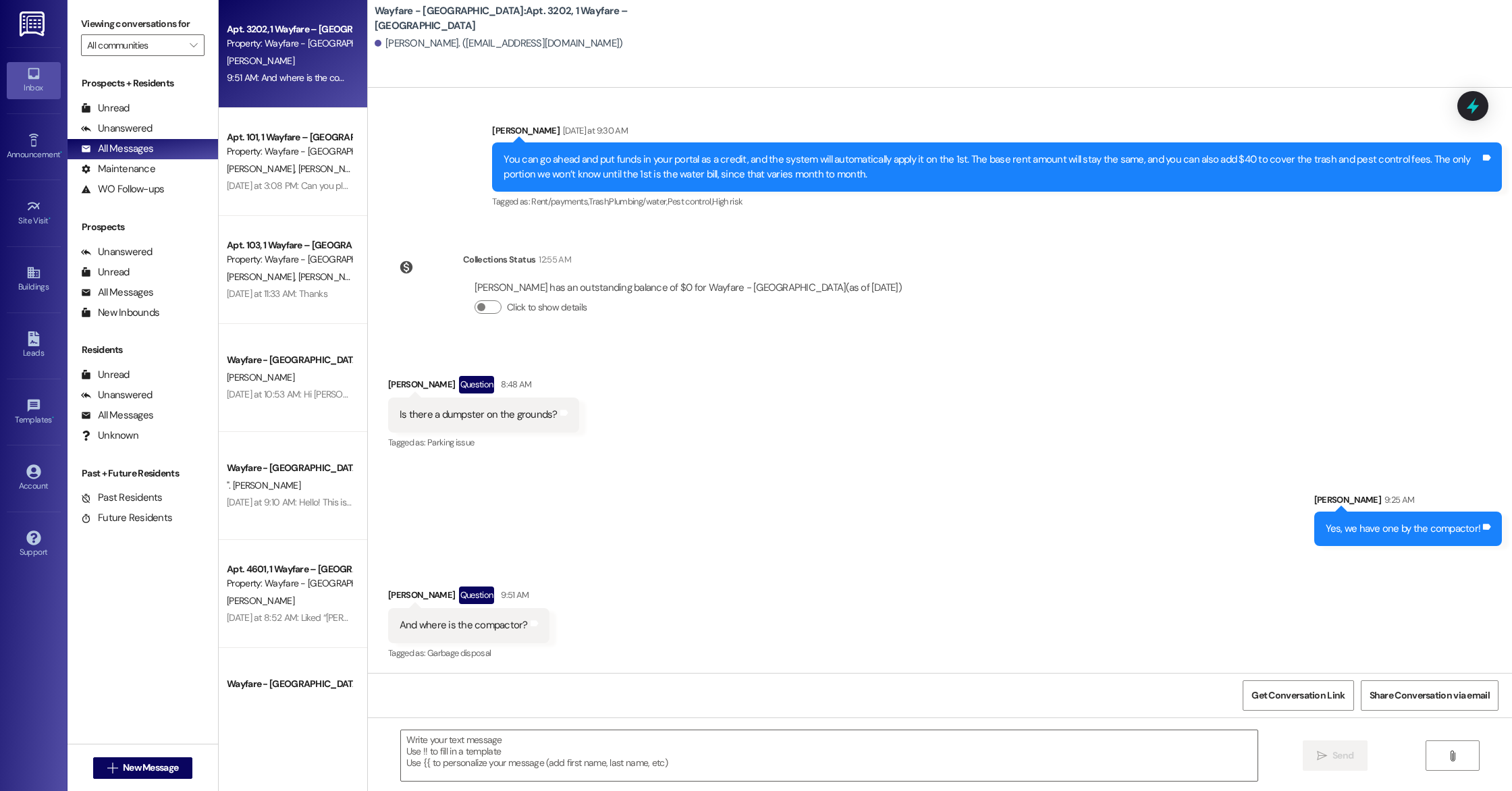
scroll to position [7207, 0]
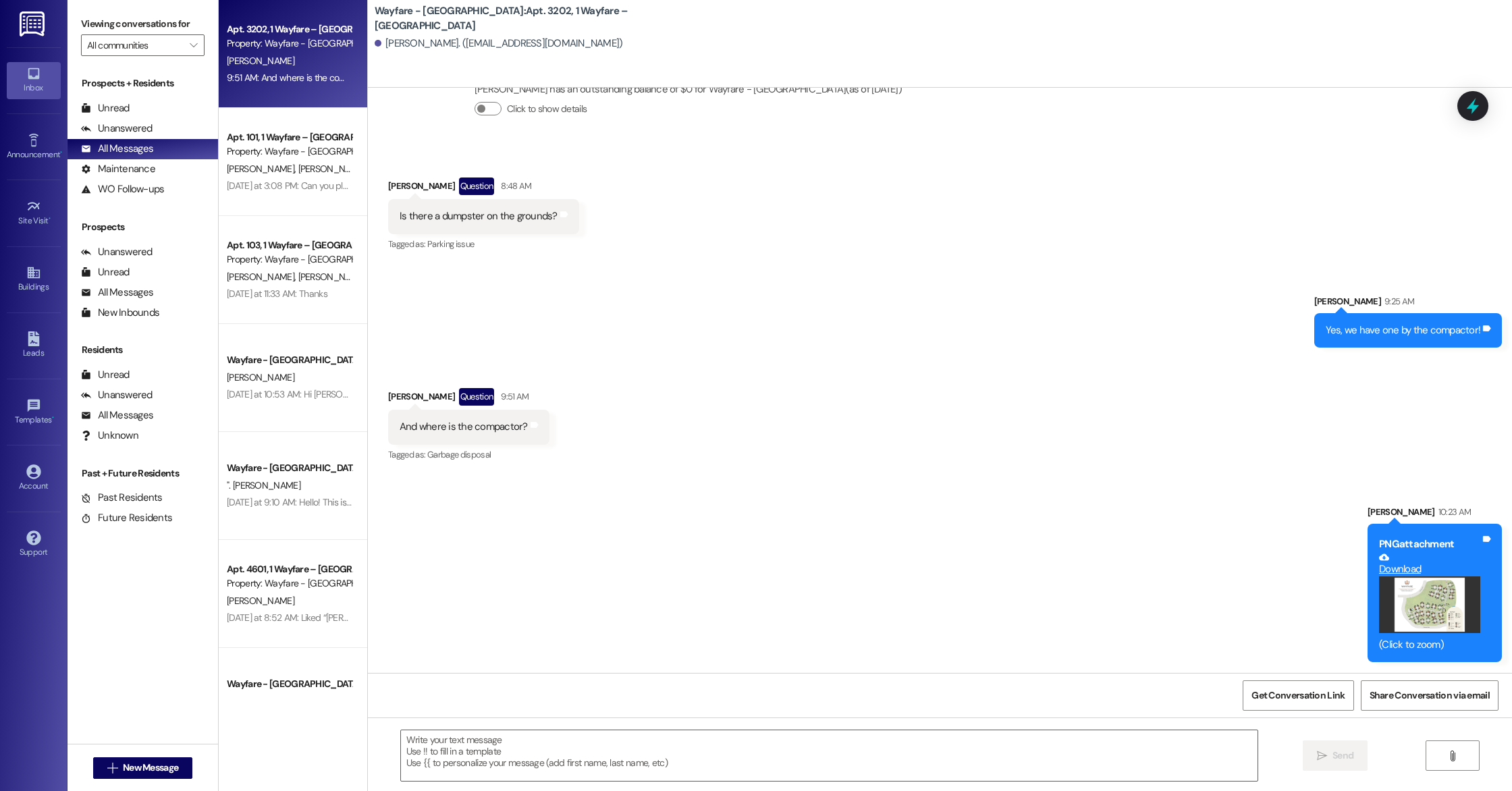
click at [1398, 598] on button "Zoom image" at bounding box center [1430, 605] width 101 height 57
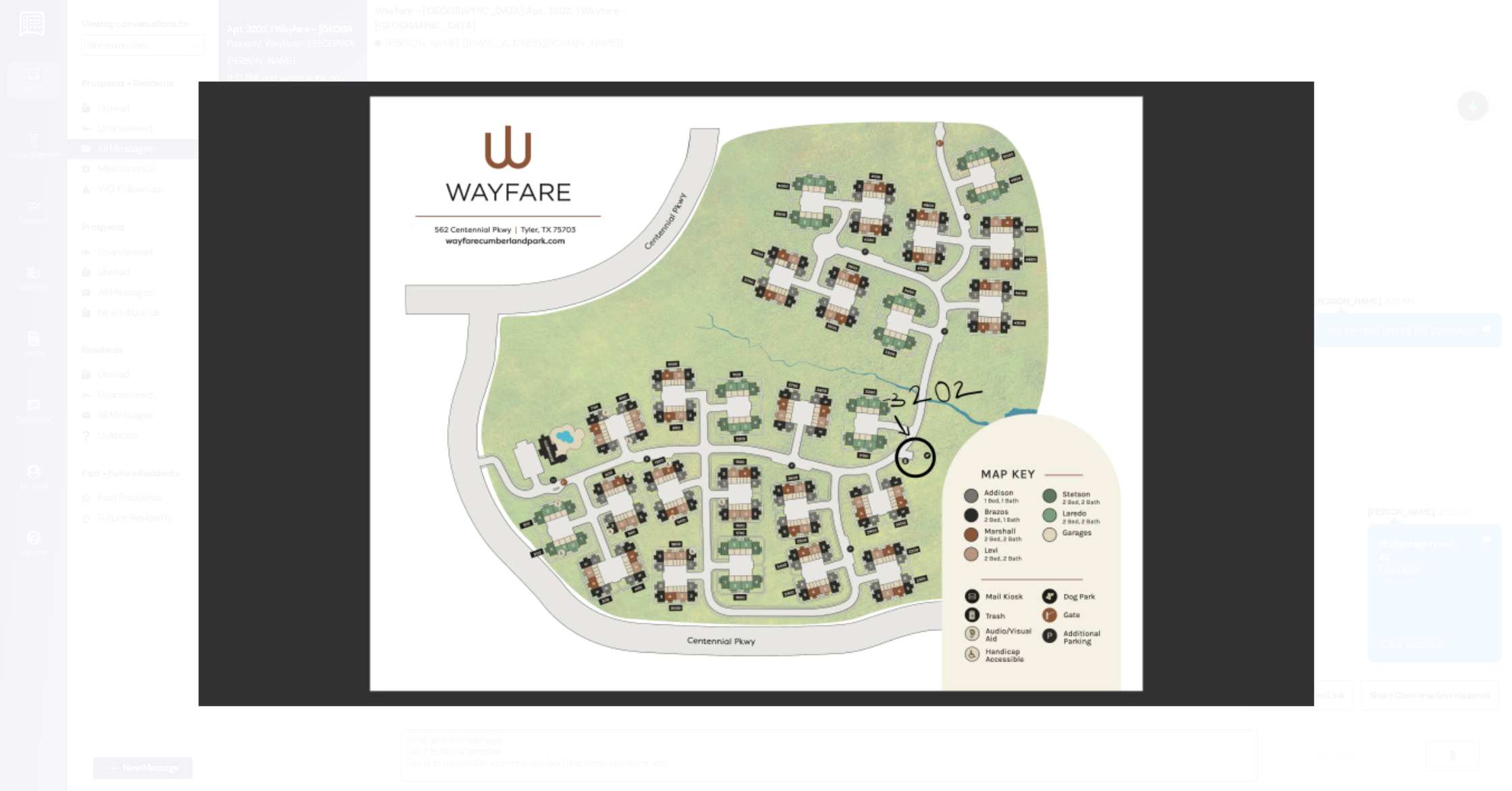
click at [1345, 429] on button "Unzoom image" at bounding box center [756, 396] width 1512 height 791
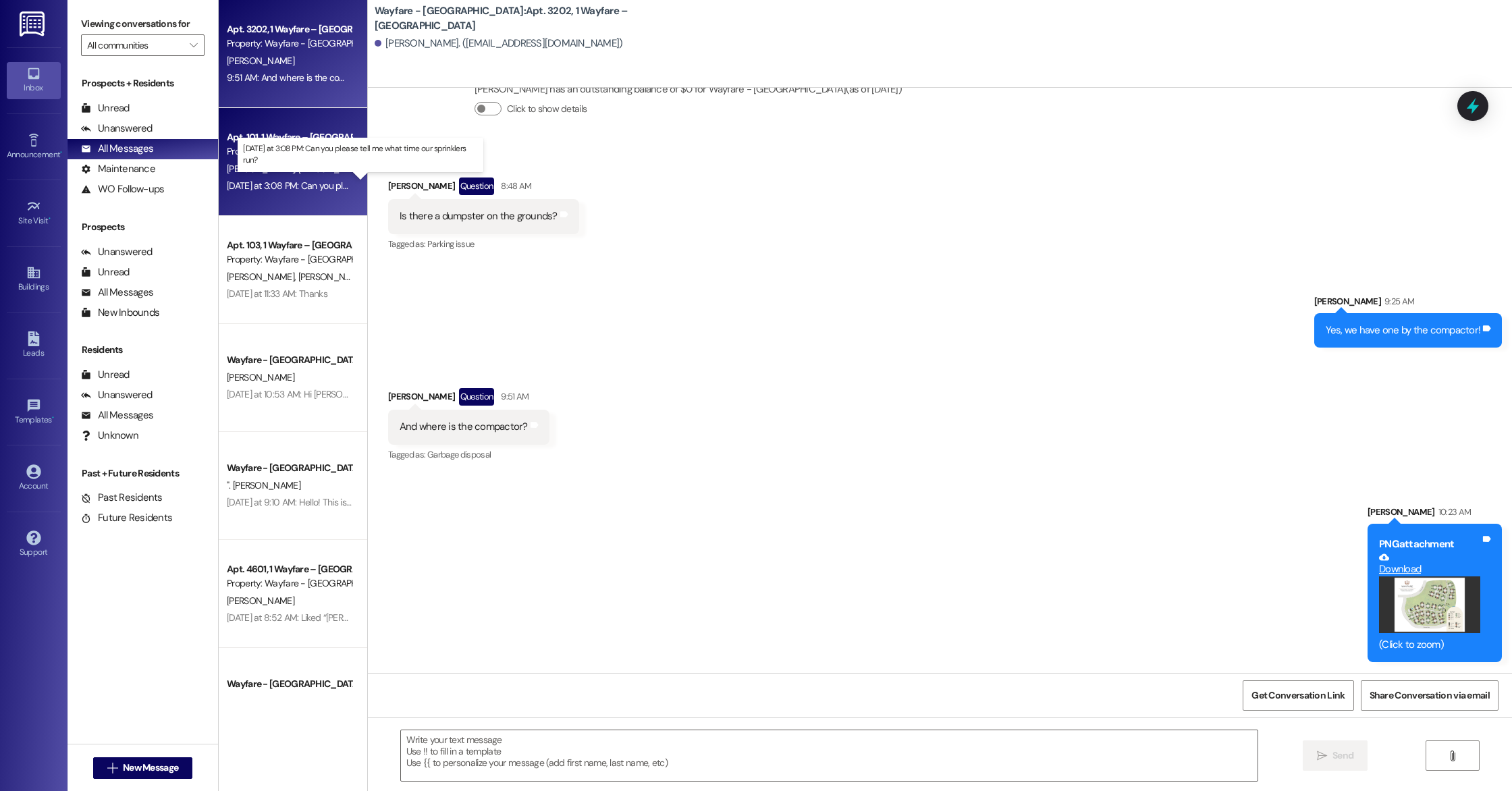
click at [305, 181] on div "Yesterday at 3:08 PM: Can you please tell me what time our sprinklers run? Yest…" at bounding box center [365, 185] width 277 height 12
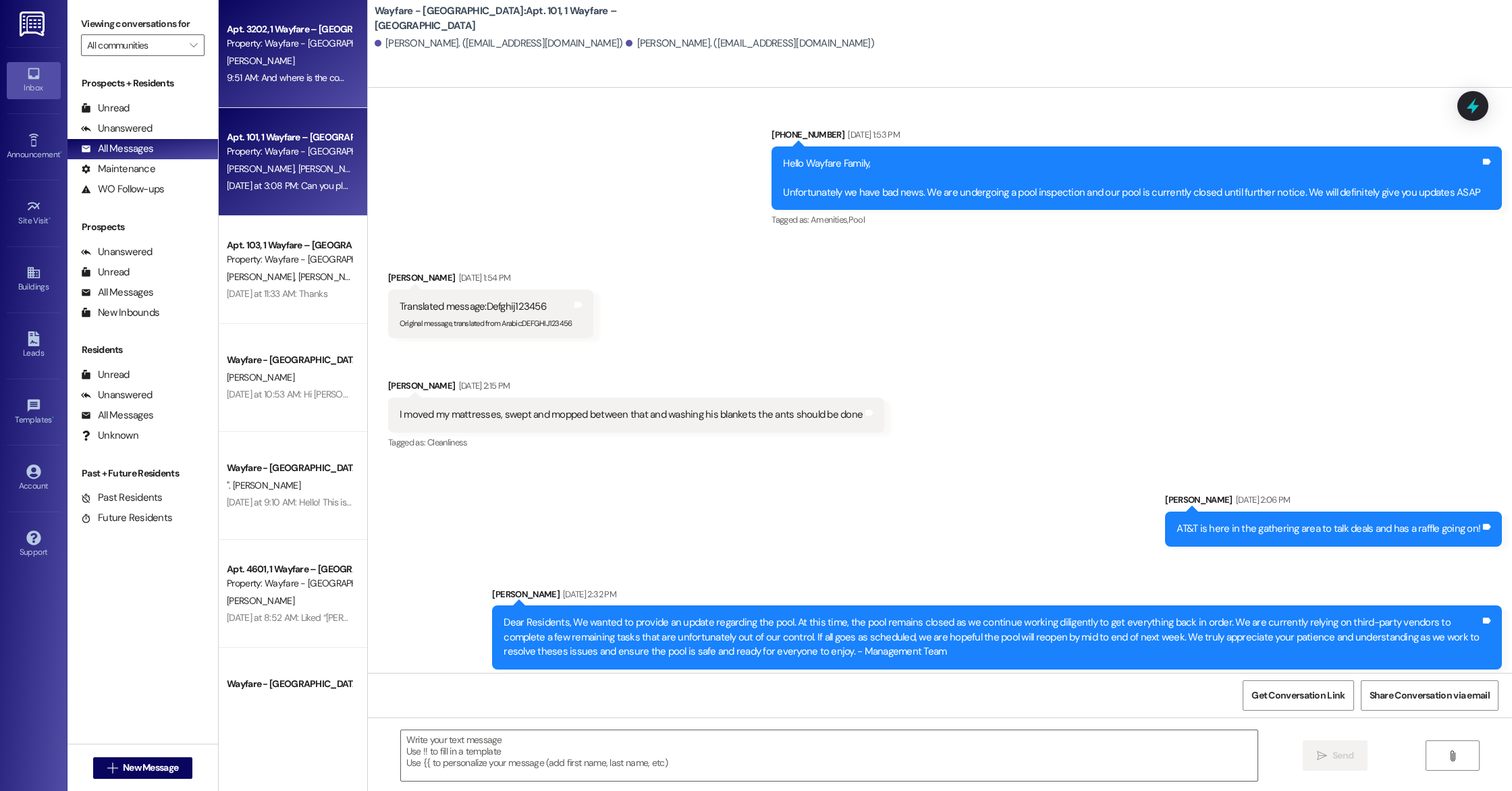
scroll to position [8744, 0]
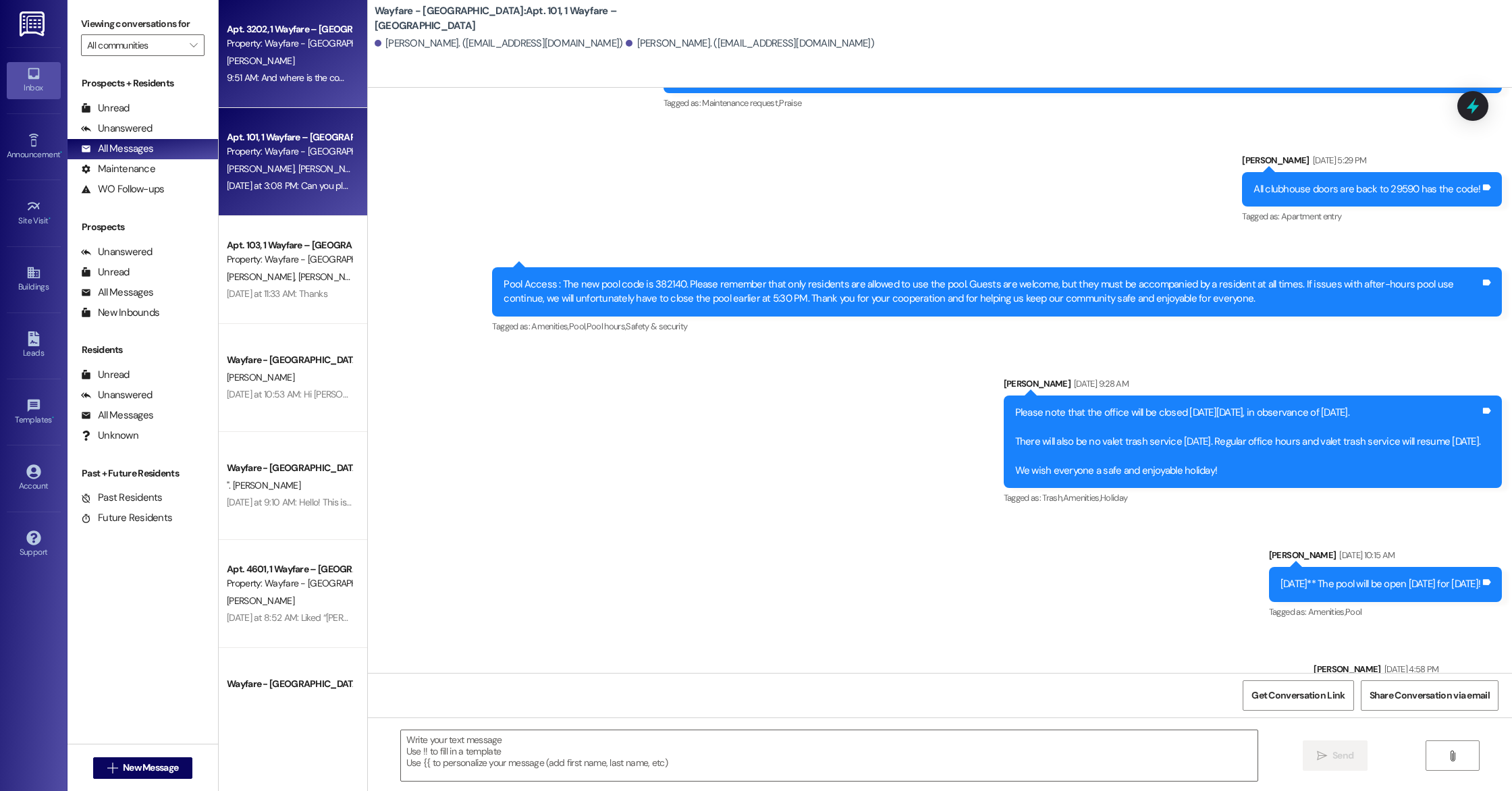
click at [280, 94] on div "Apt. 3202, 1 Wayfare – Cumberland Park Property: Wayfare - Cumberland Park J. I…" at bounding box center [293, 54] width 148 height 108
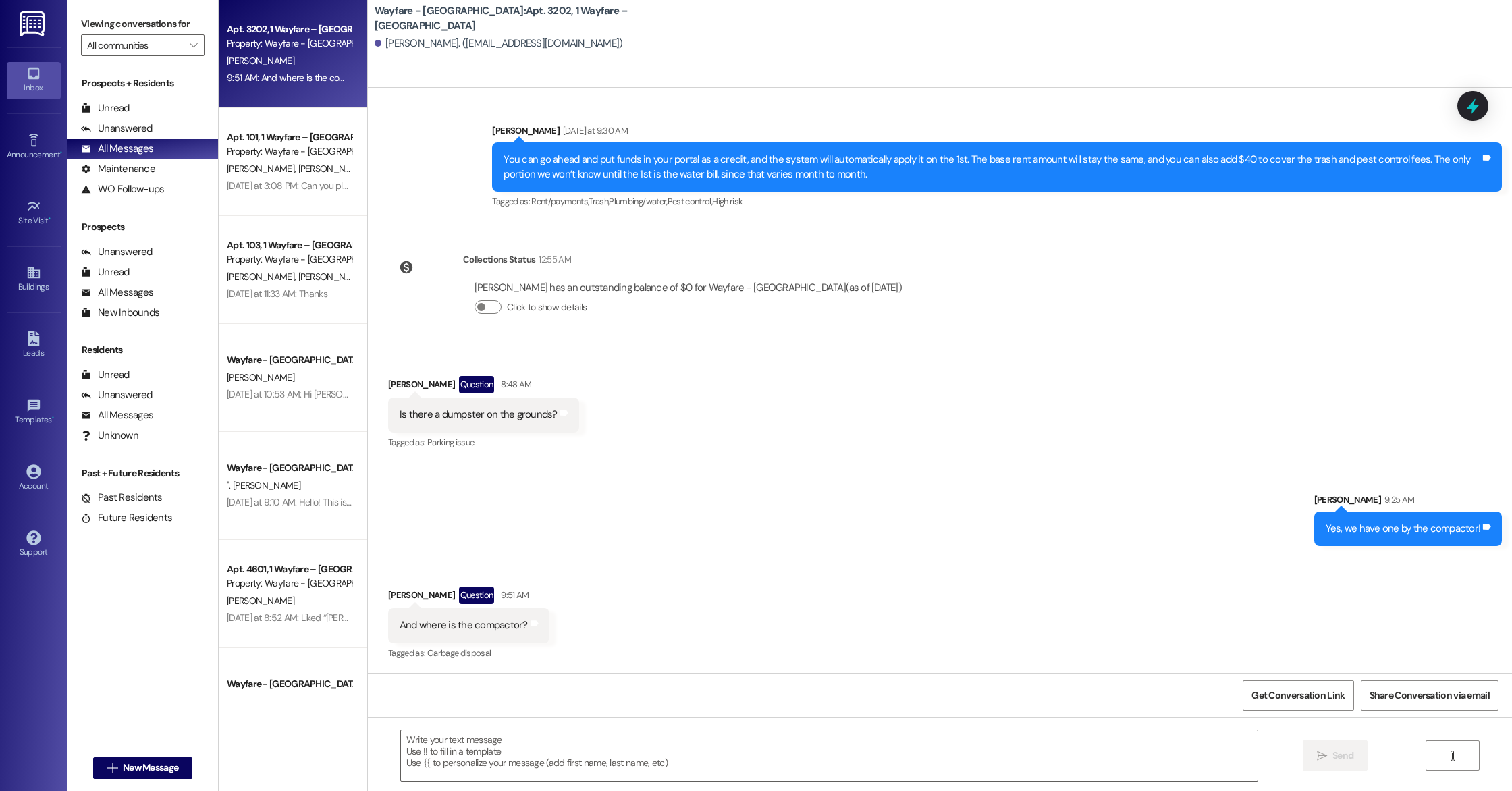
scroll to position [7207, 0]
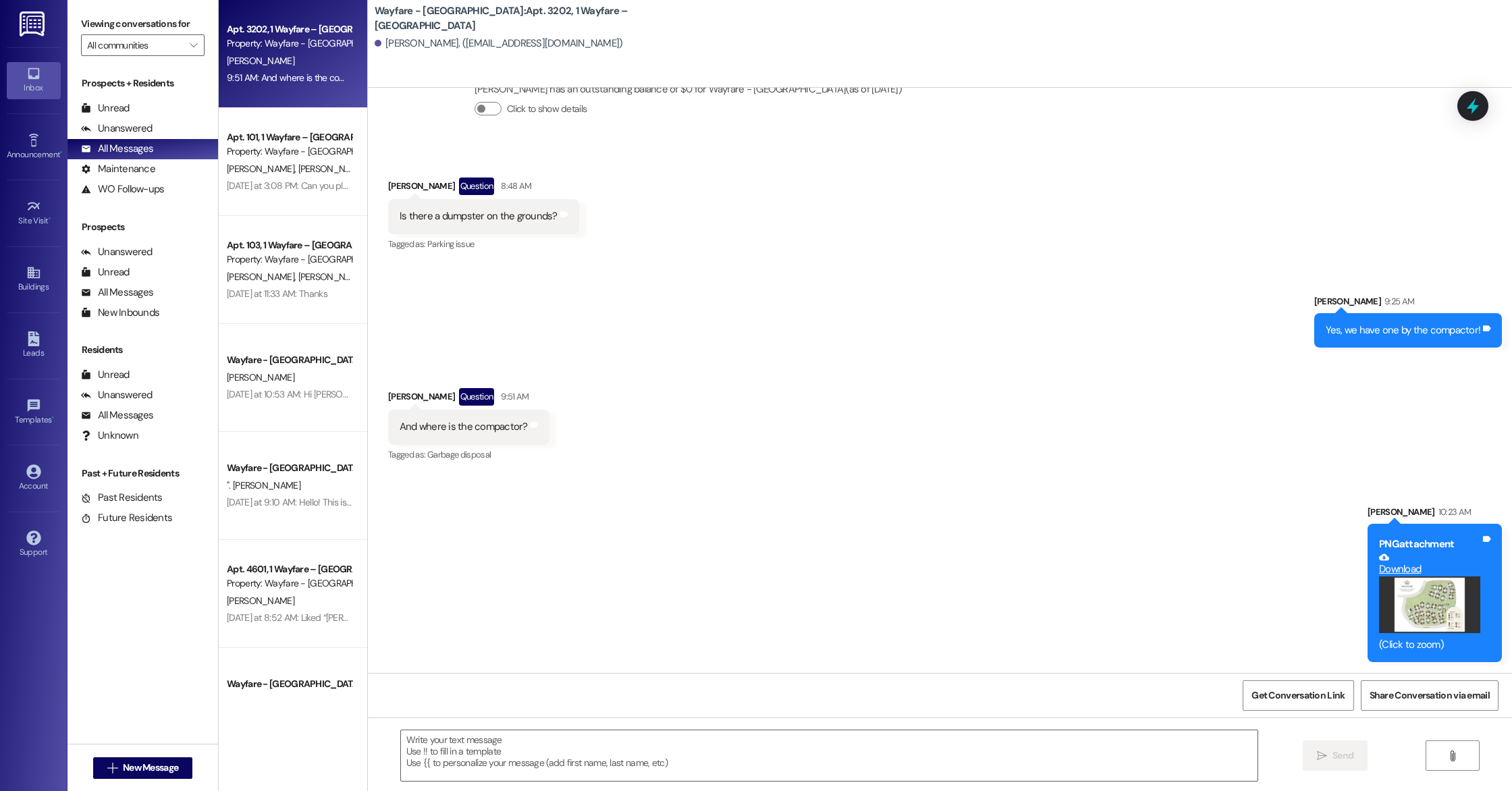
click at [1414, 609] on button "Zoom image" at bounding box center [1430, 605] width 101 height 57
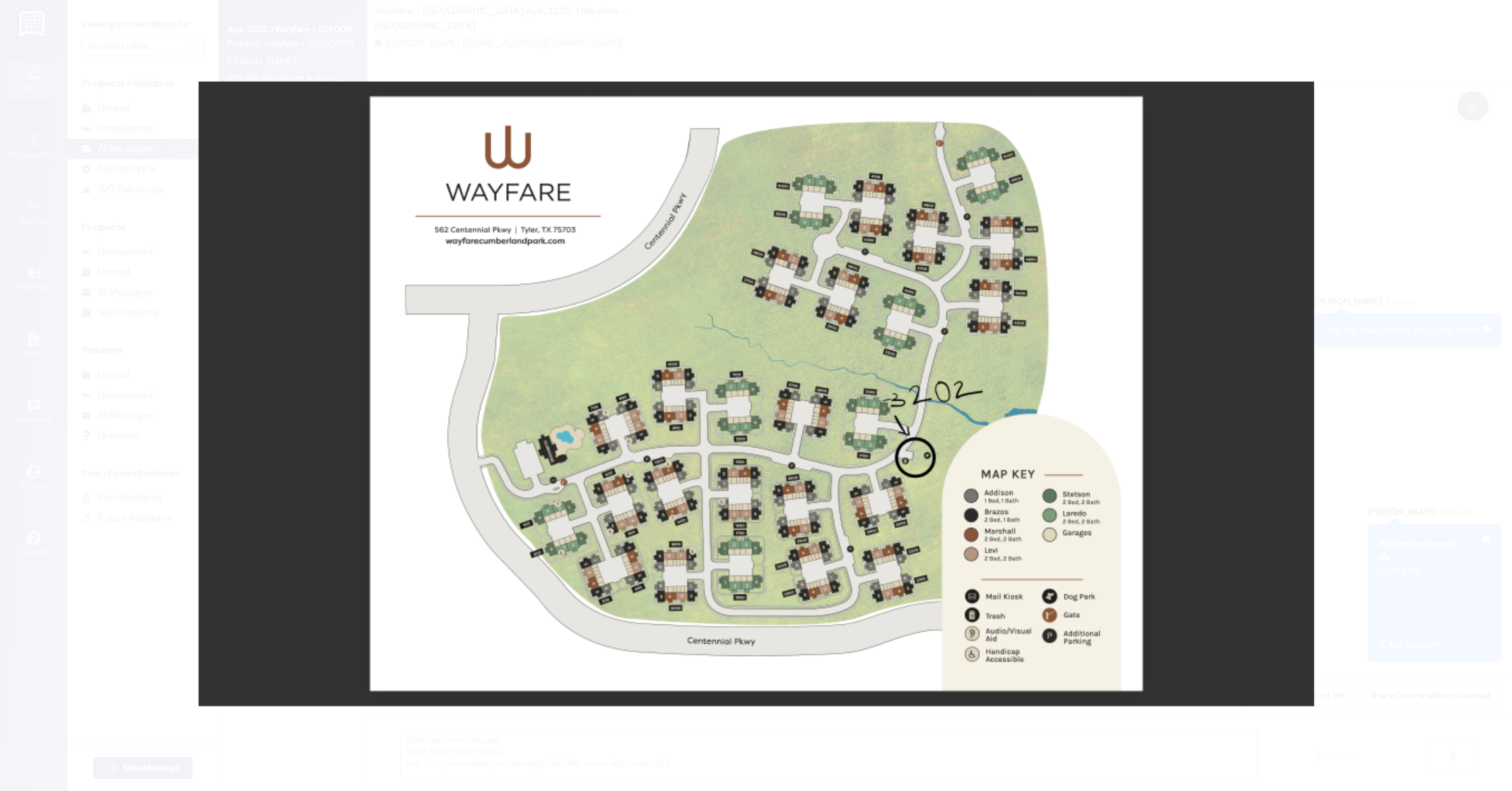
click at [1401, 281] on button "Unzoom image" at bounding box center [756, 396] width 1512 height 791
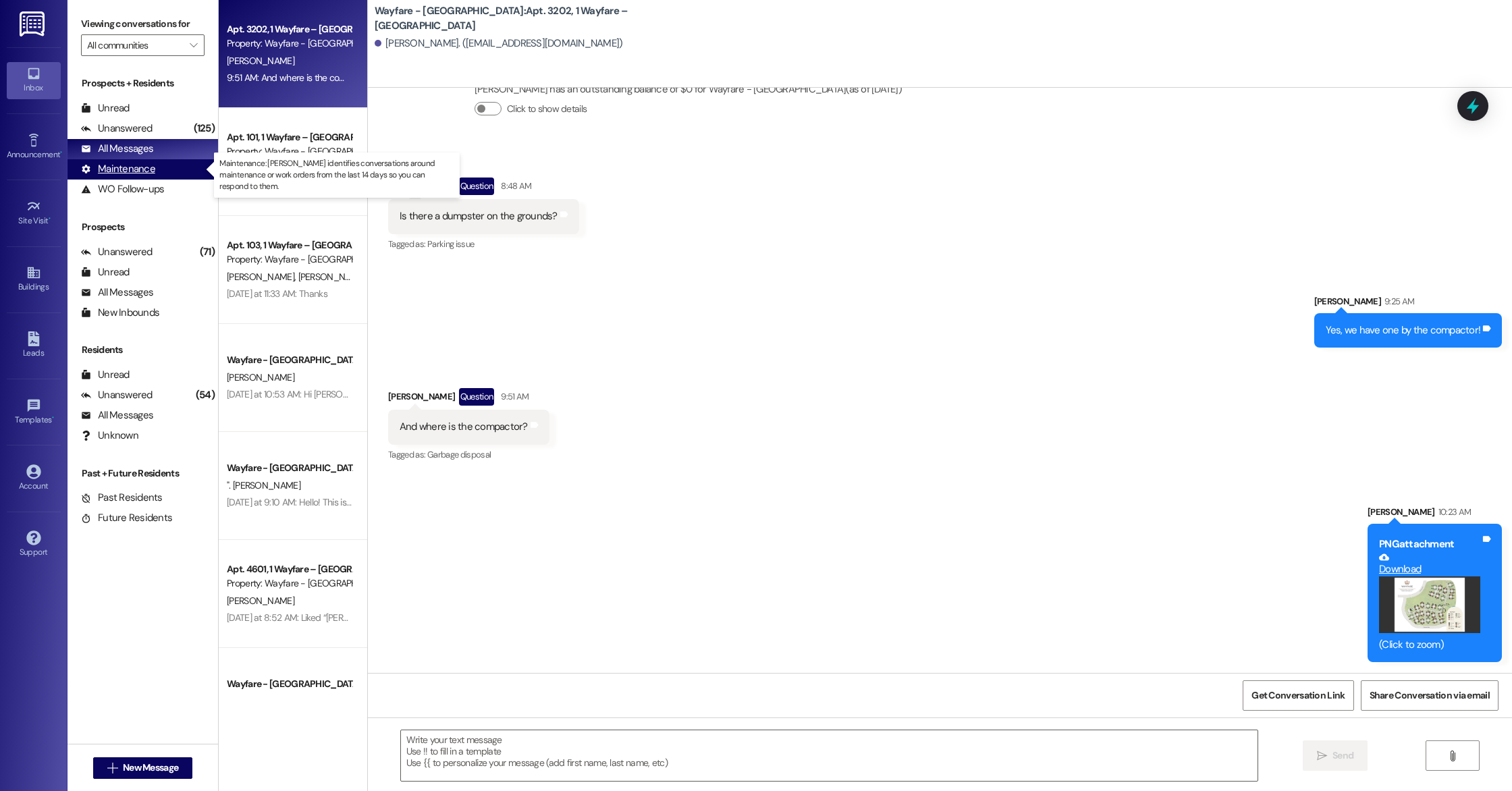
click at [151, 162] on div "Maintenance" at bounding box center [118, 169] width 75 height 15
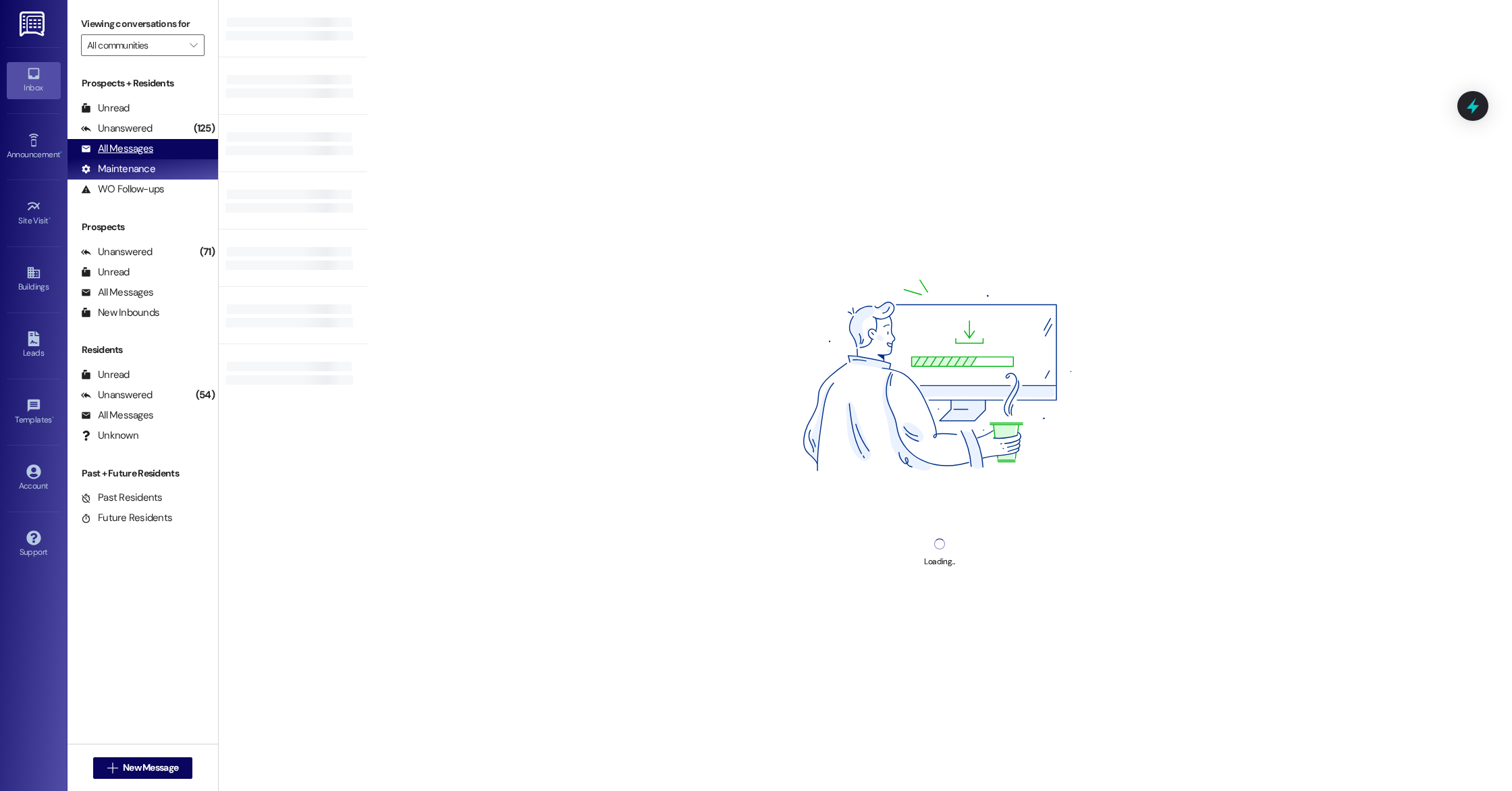
click at [153, 148] on div "All Messages (undefined)" at bounding box center [142, 149] width 150 height 21
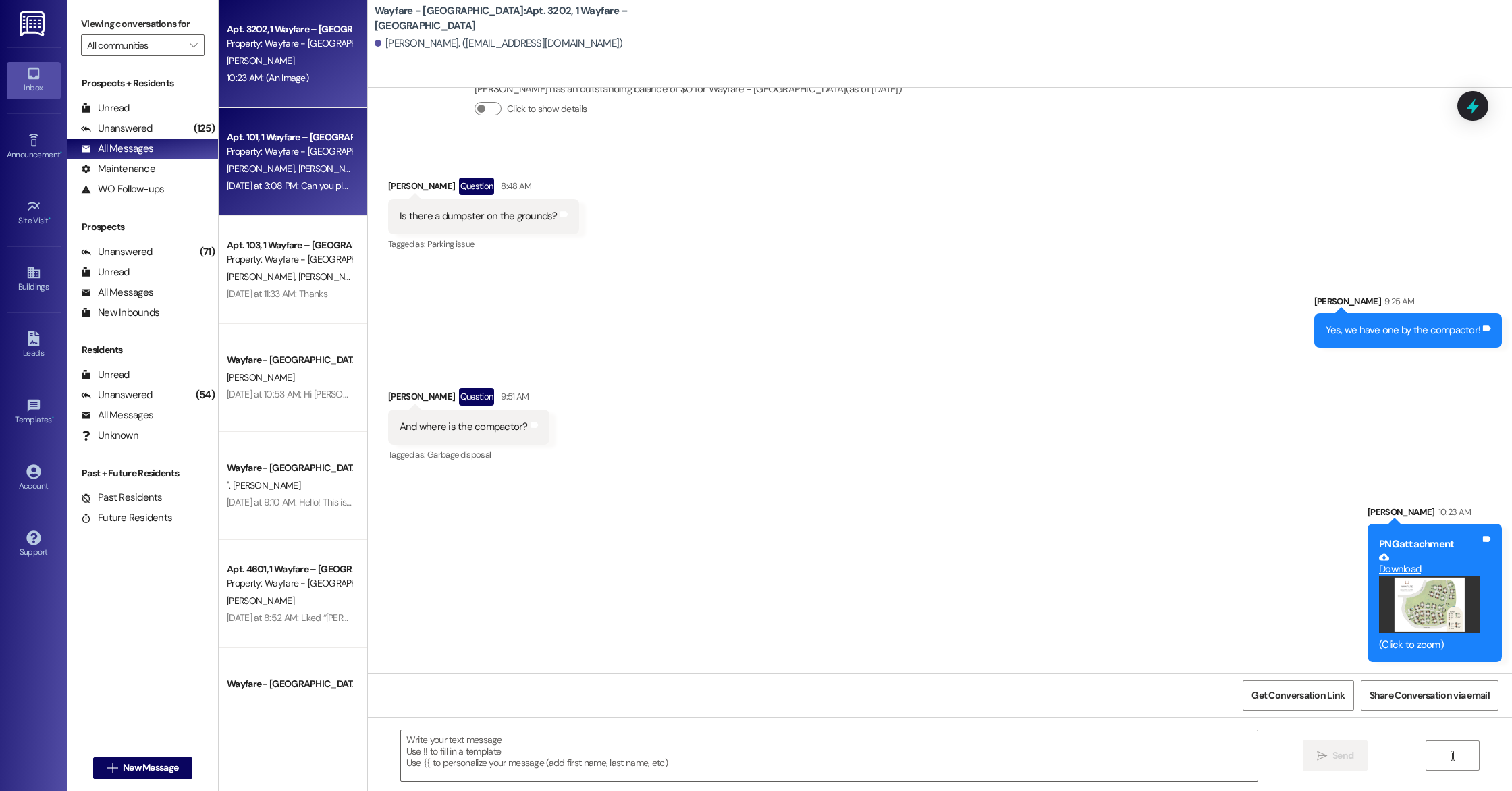
click at [282, 204] on div "Apt. 101, 1 Wayfare – Cumberland Park Property: Wayfare - Cumberland Park J. Mi…" at bounding box center [293, 162] width 148 height 108
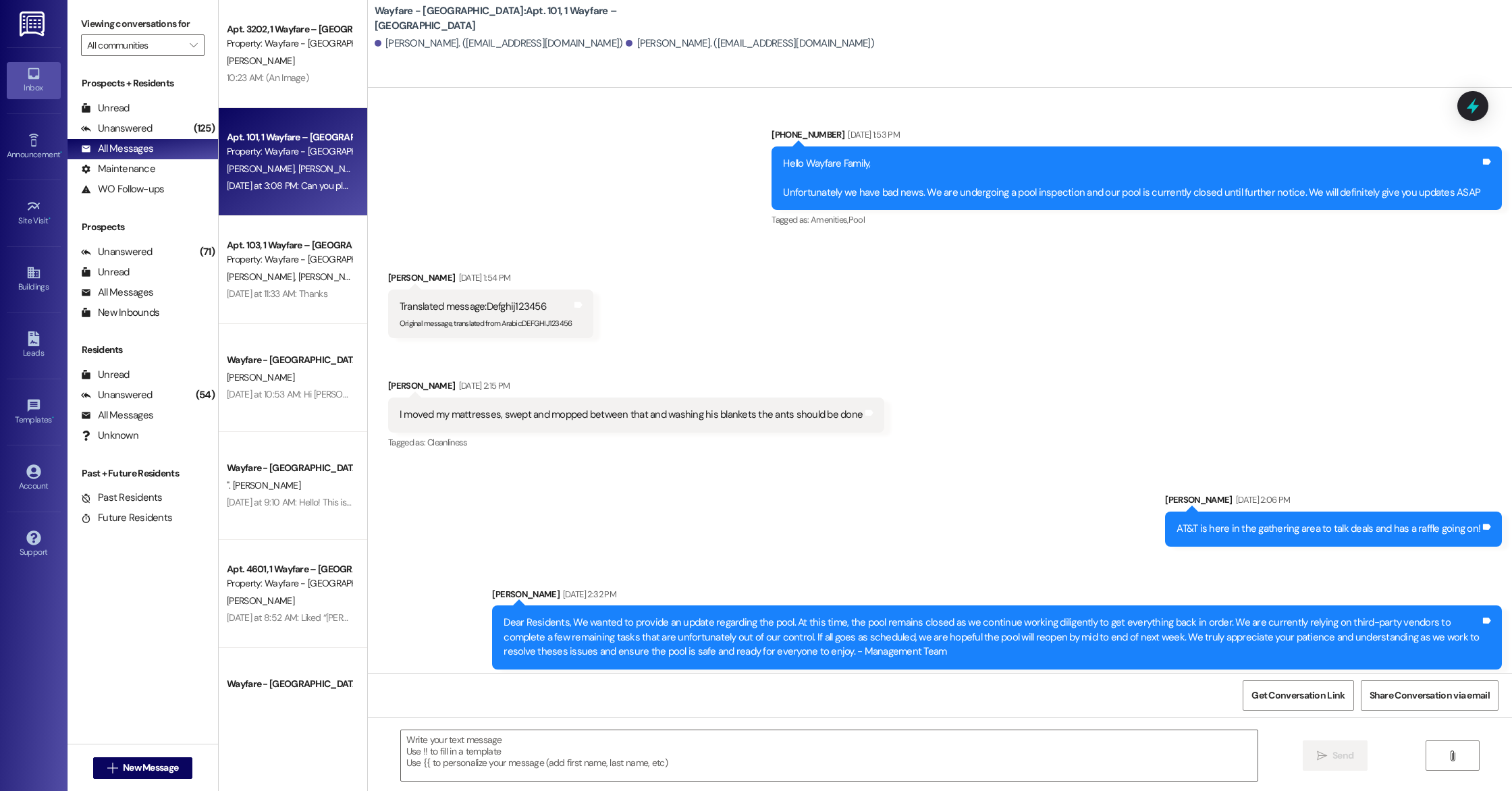
scroll to position [9132, 0]
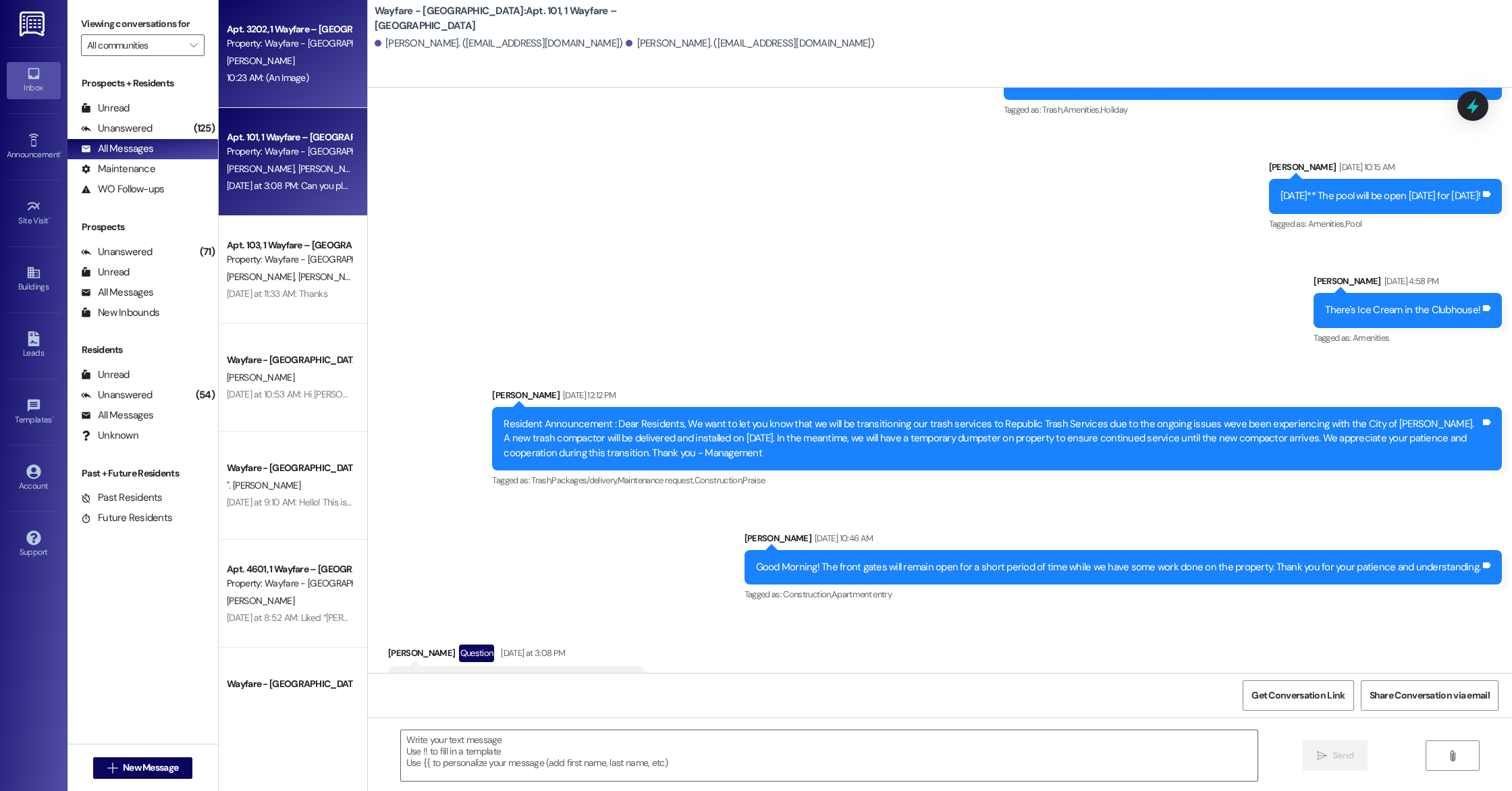
click at [277, 68] on div "[PERSON_NAME]" at bounding box center [289, 61] width 128 height 17
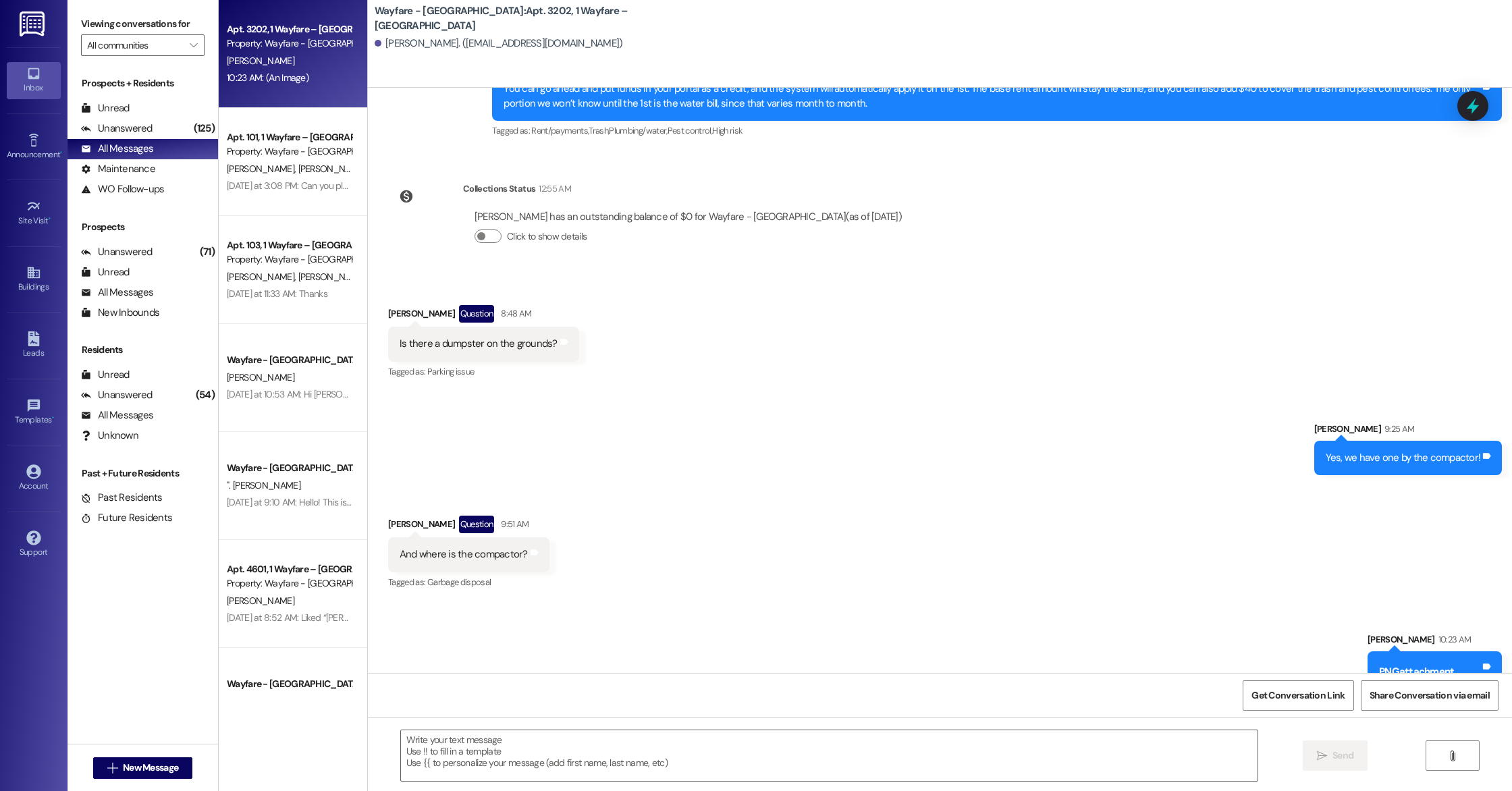
scroll to position [7207, 0]
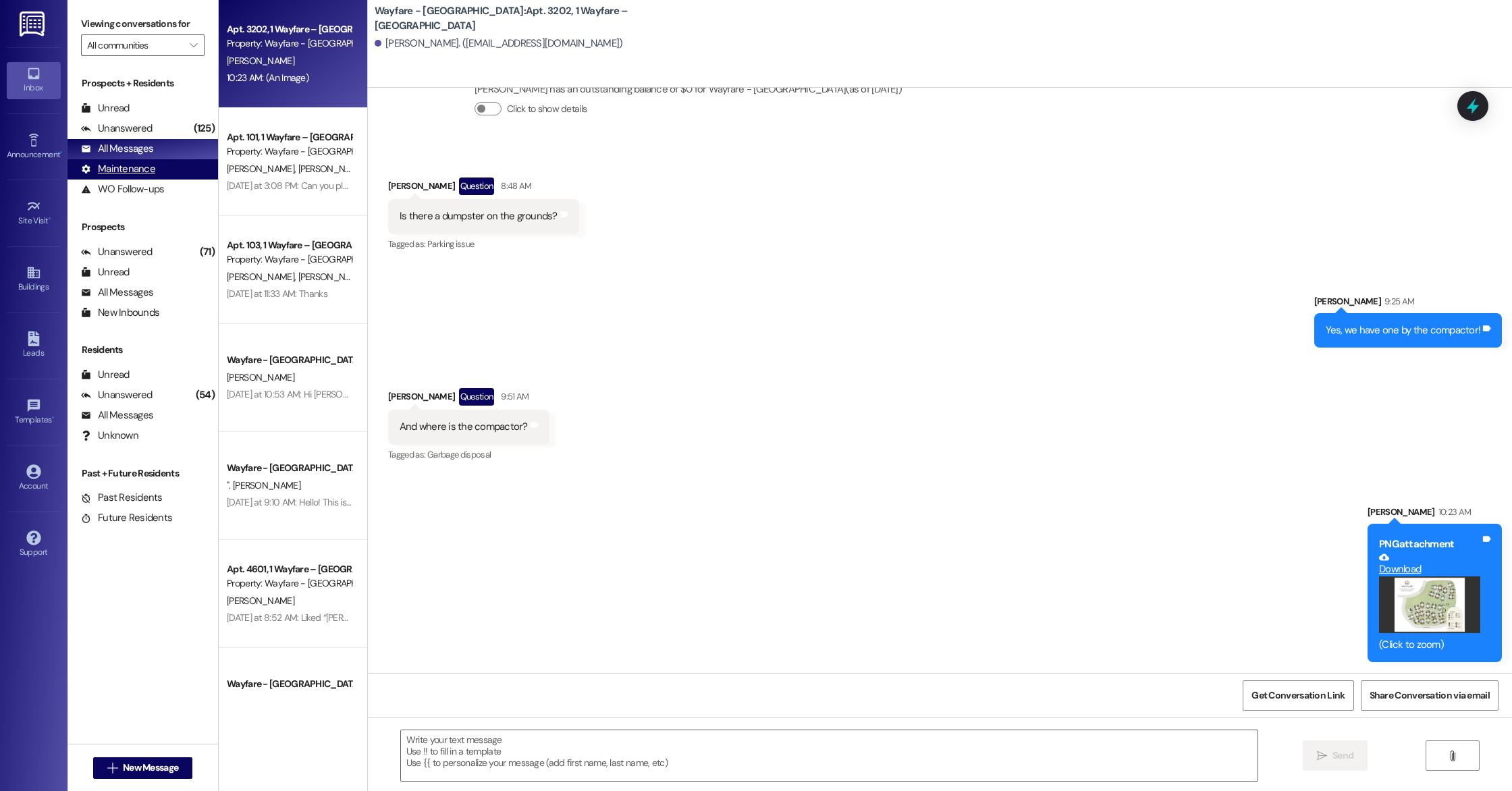
click at [115, 173] on div "Maintenance" at bounding box center [118, 169] width 75 height 15
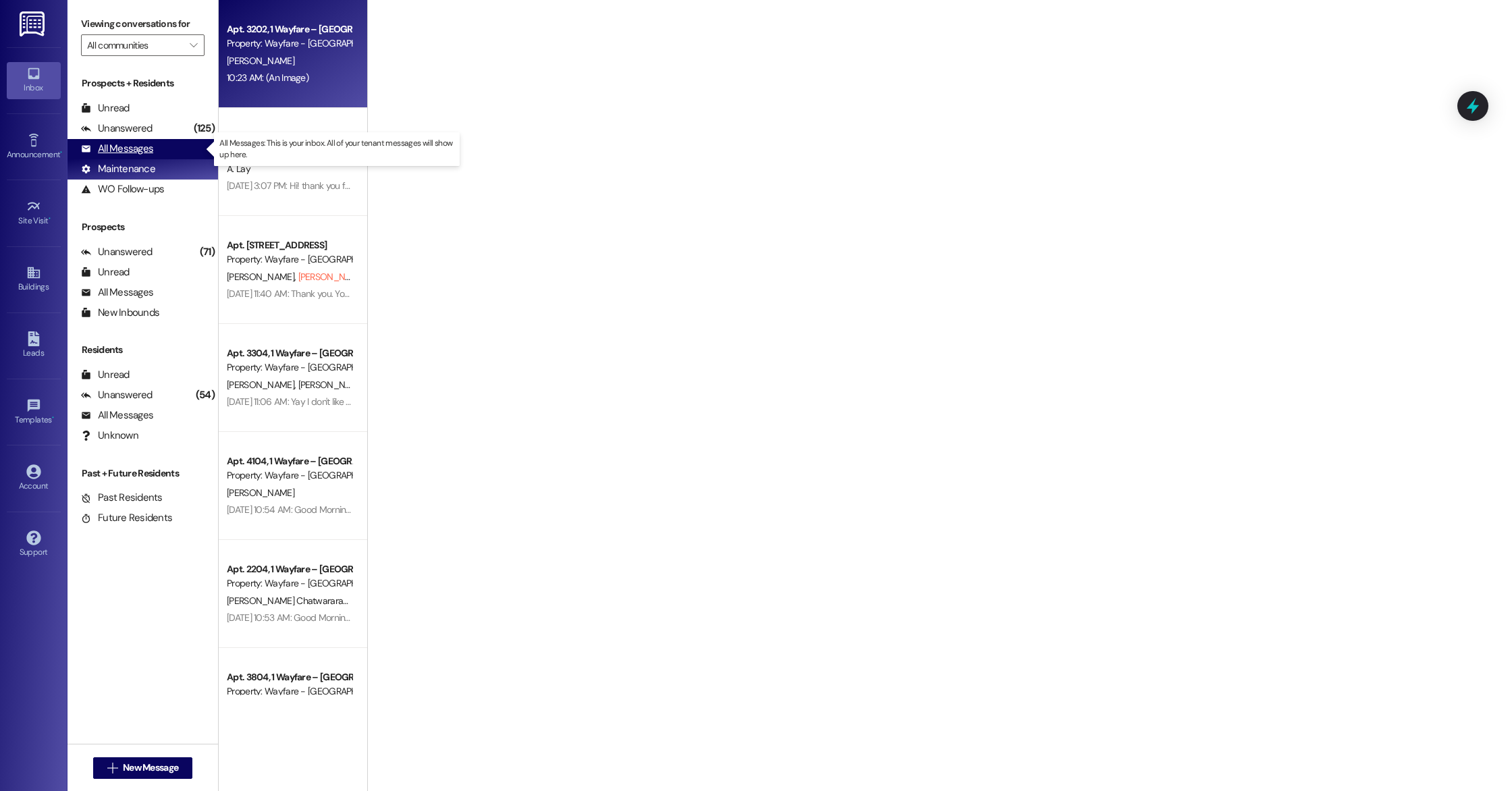
click at [112, 154] on div "All Messages" at bounding box center [117, 148] width 72 height 15
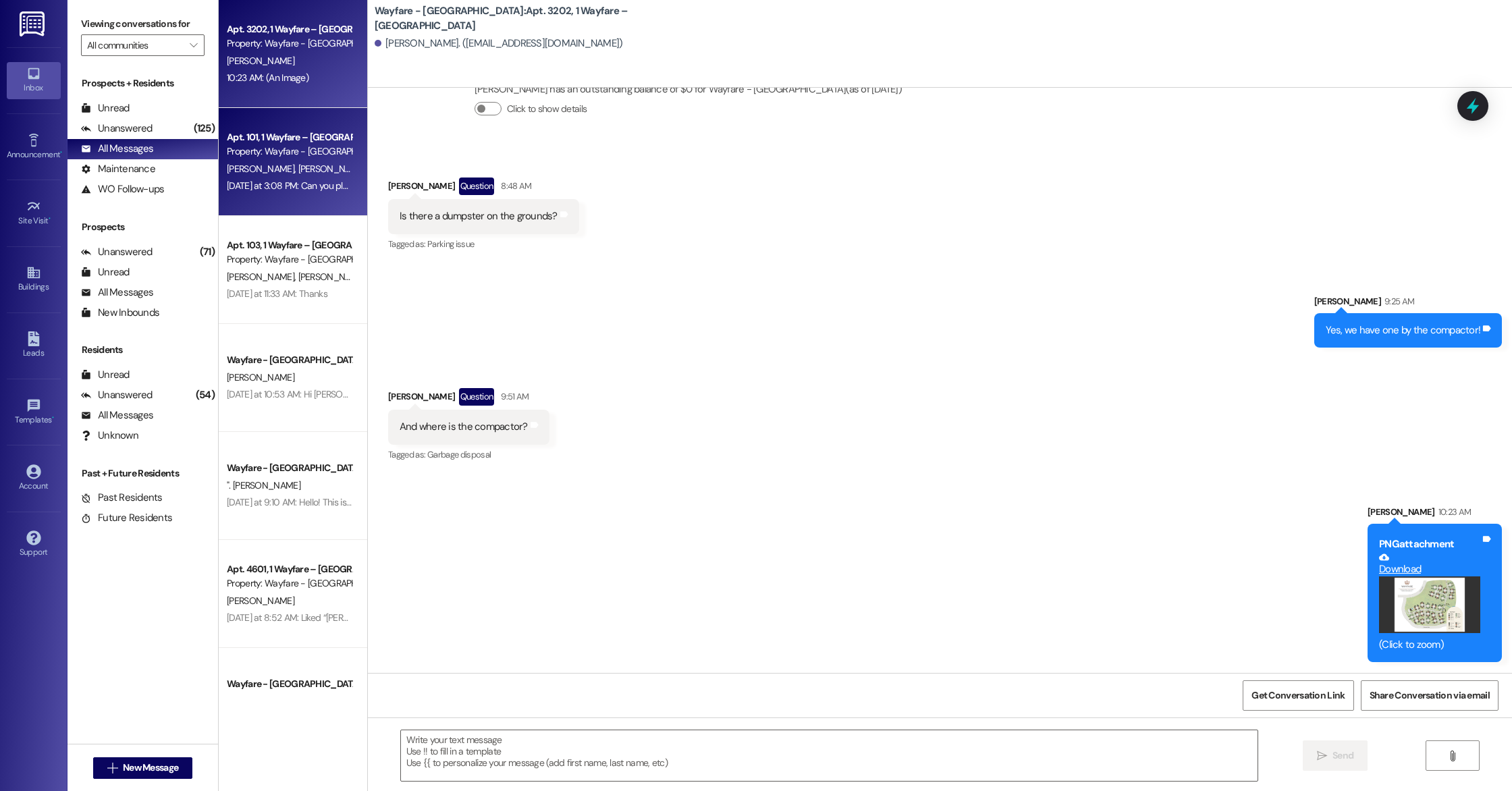
click at [253, 132] on div "Apt. 101, 1 Wayfare – [GEOGRAPHIC_DATA]" at bounding box center [289, 137] width 125 height 15
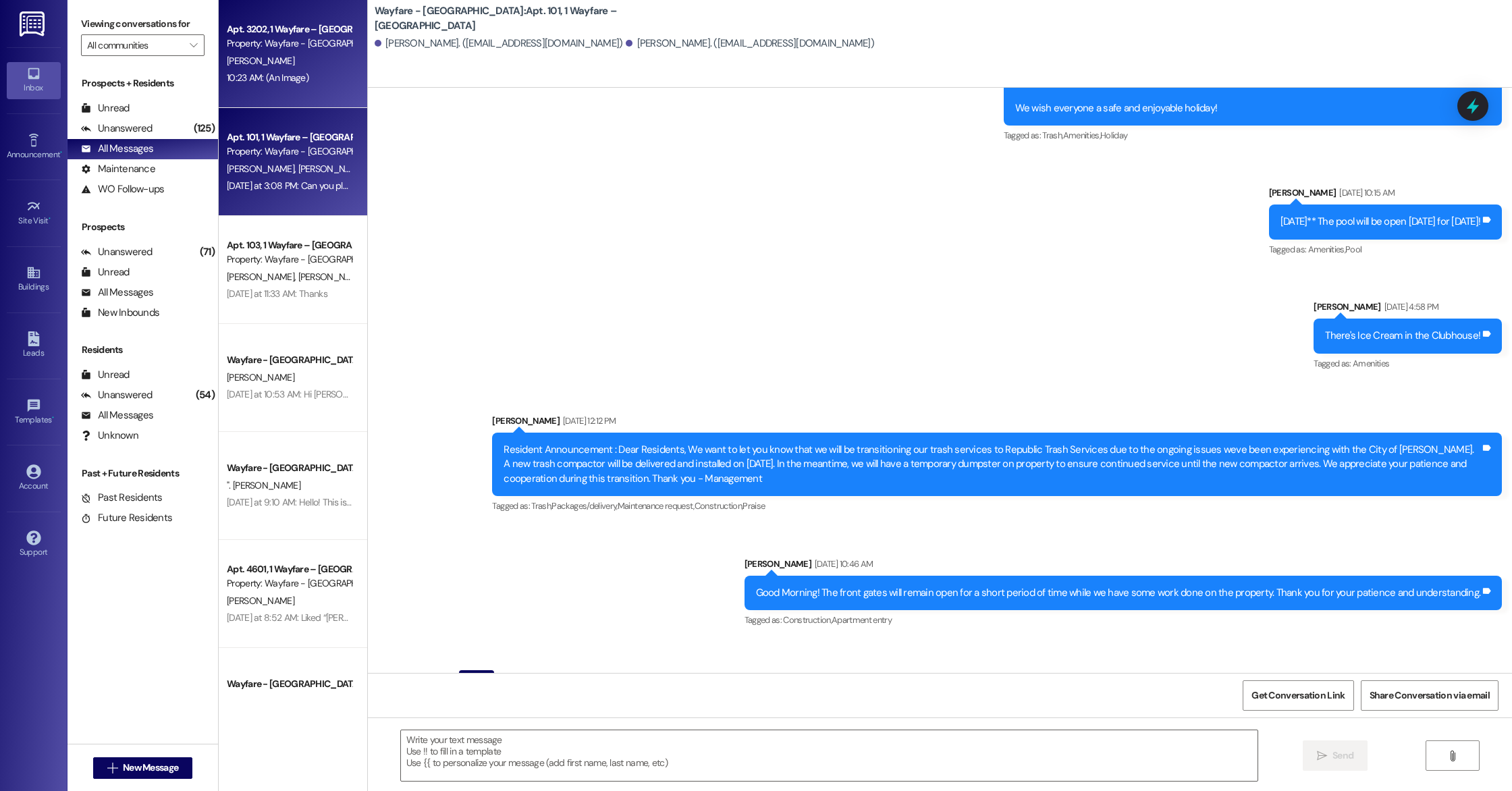
click at [245, 85] on div "10:23 AM: (An Image) 10:23 AM: (An Image)" at bounding box center [289, 78] width 128 height 17
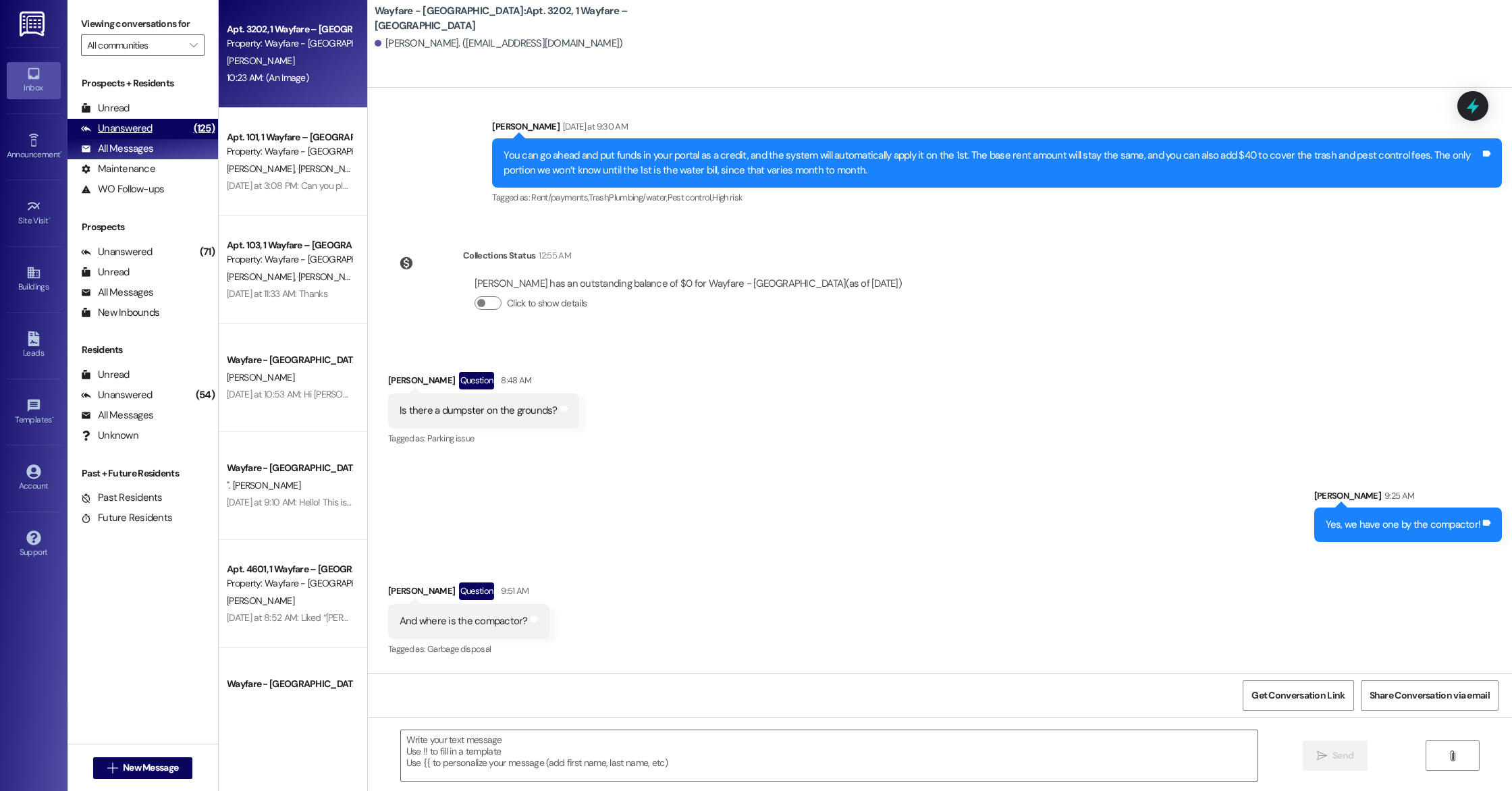
scroll to position [7009, 0]
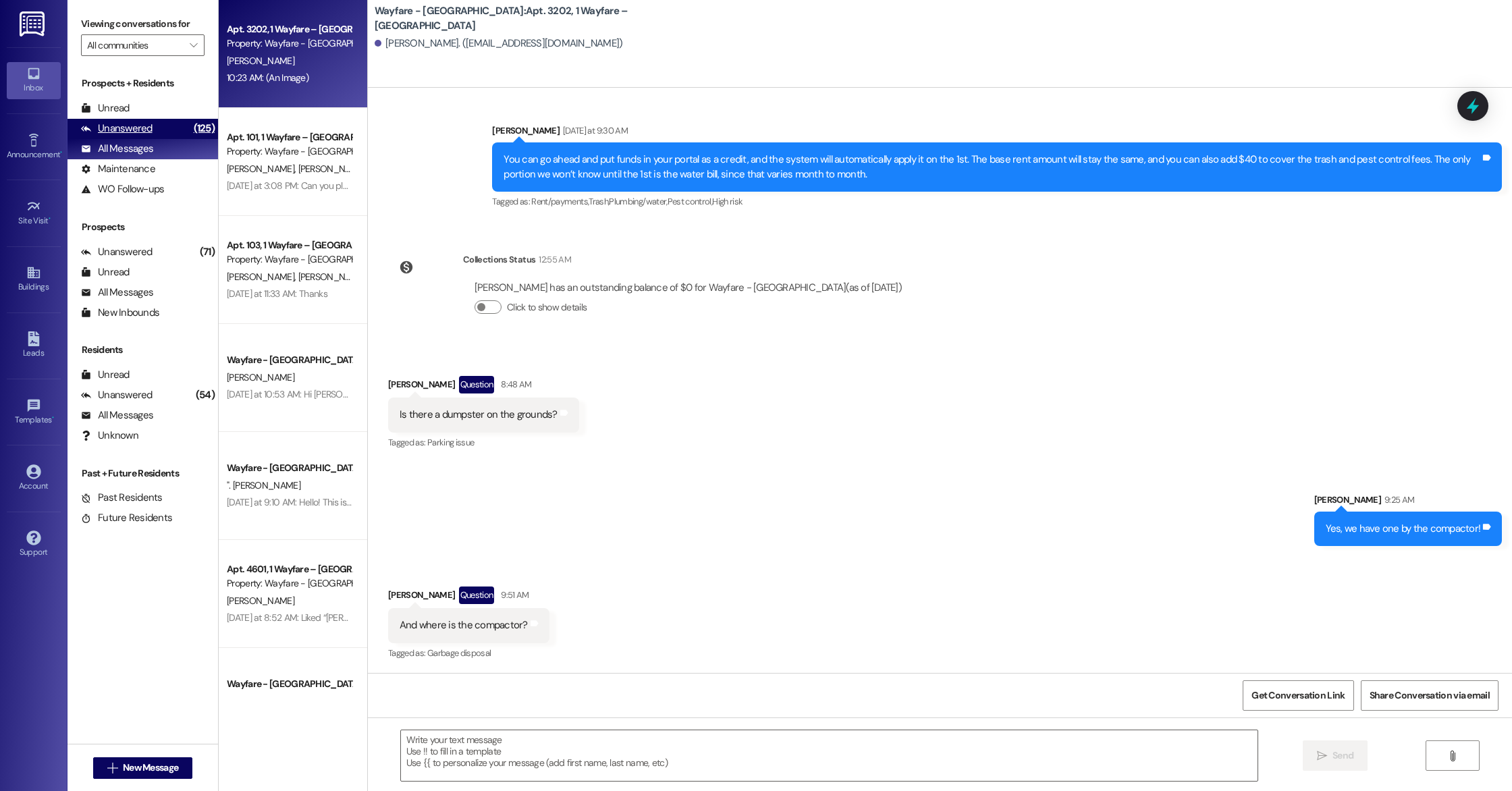
click at [191, 128] on div "(125)" at bounding box center [204, 129] width 27 height 21
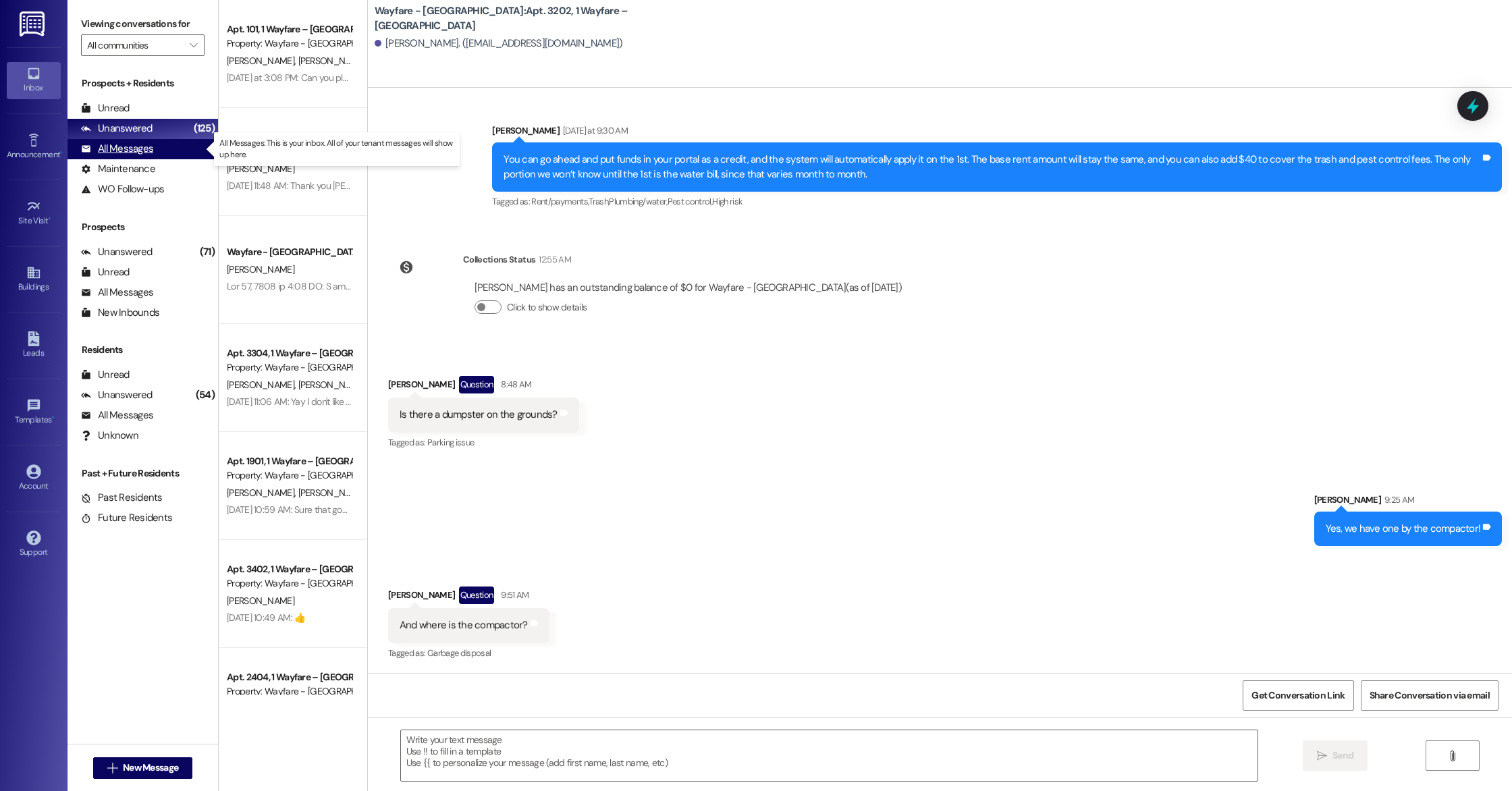
click at [182, 145] on div "All Messages (undefined)" at bounding box center [142, 149] width 150 height 21
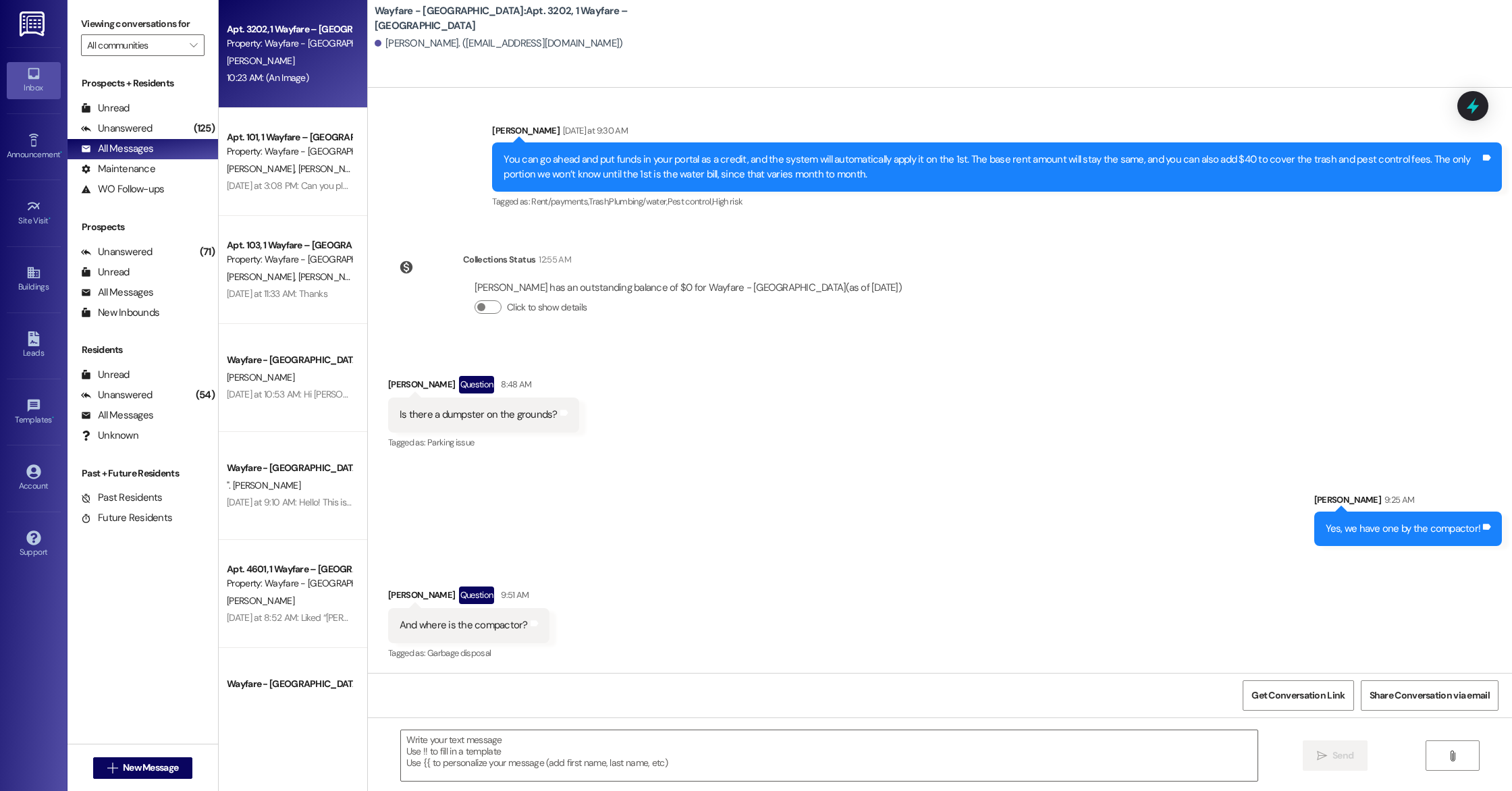
scroll to position [7207, 0]
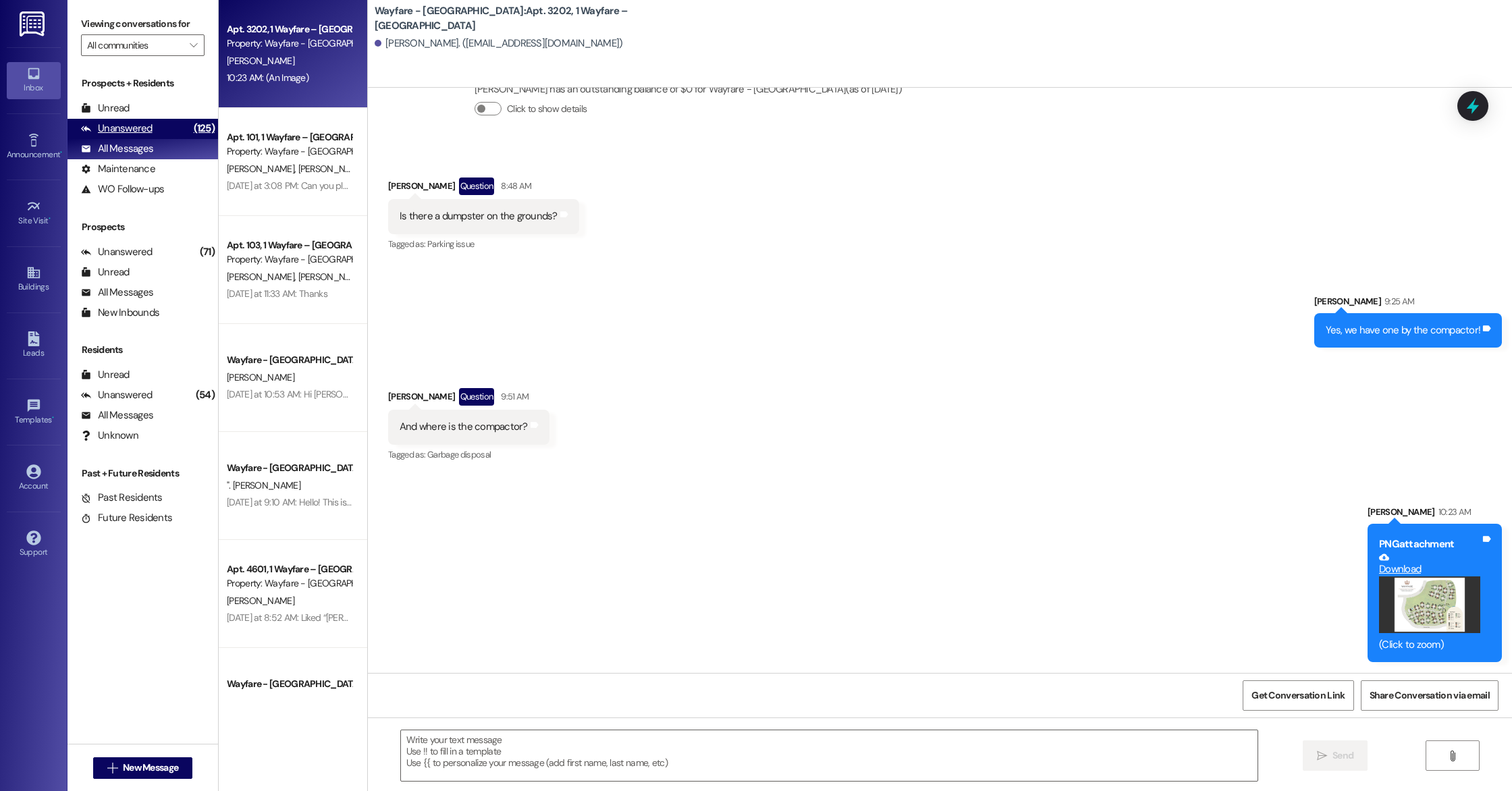
click at [175, 125] on div "Unanswered (125)" at bounding box center [142, 129] width 150 height 21
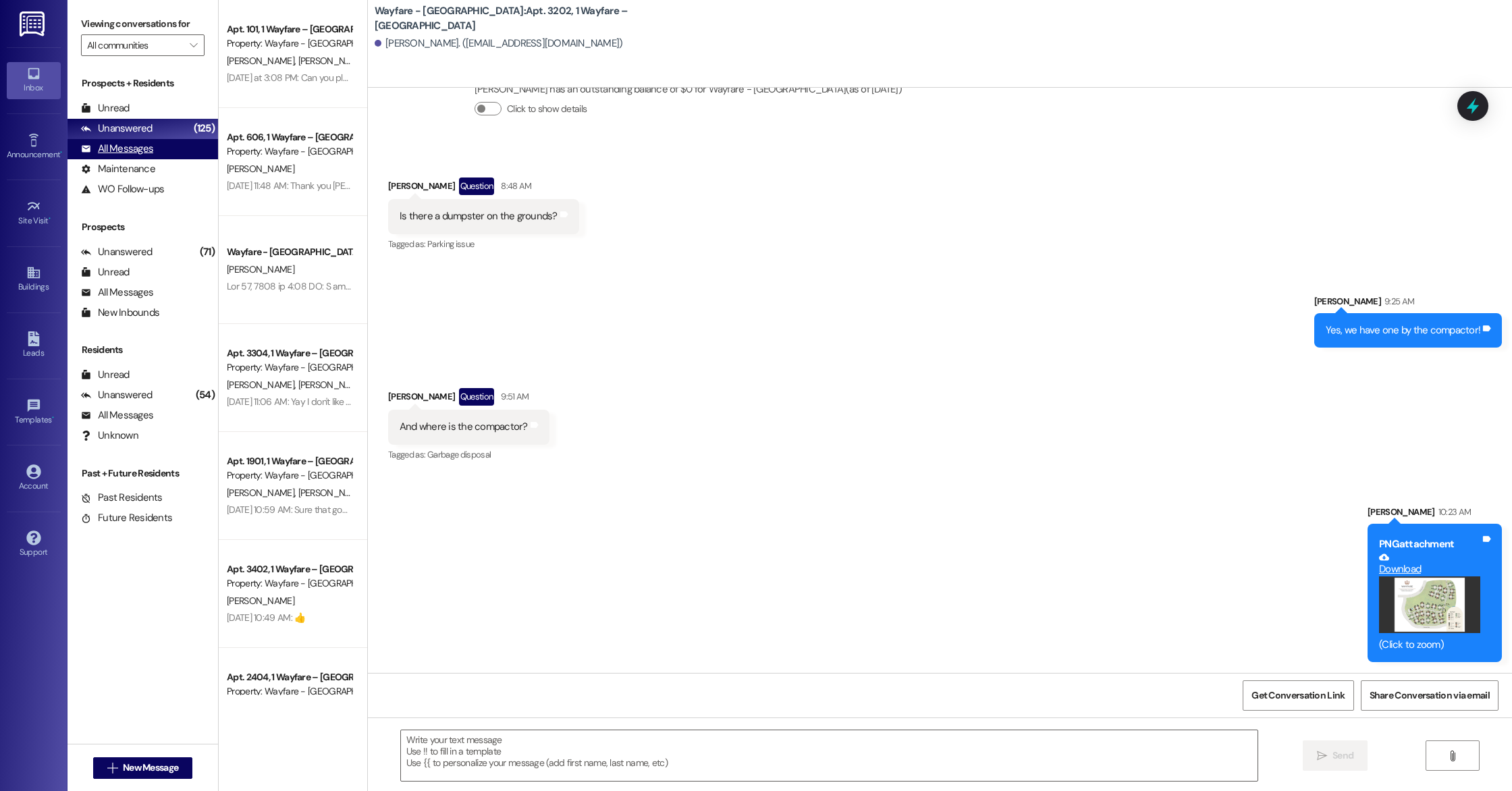
click at [172, 143] on div "All Messages (undefined)" at bounding box center [142, 149] width 150 height 21
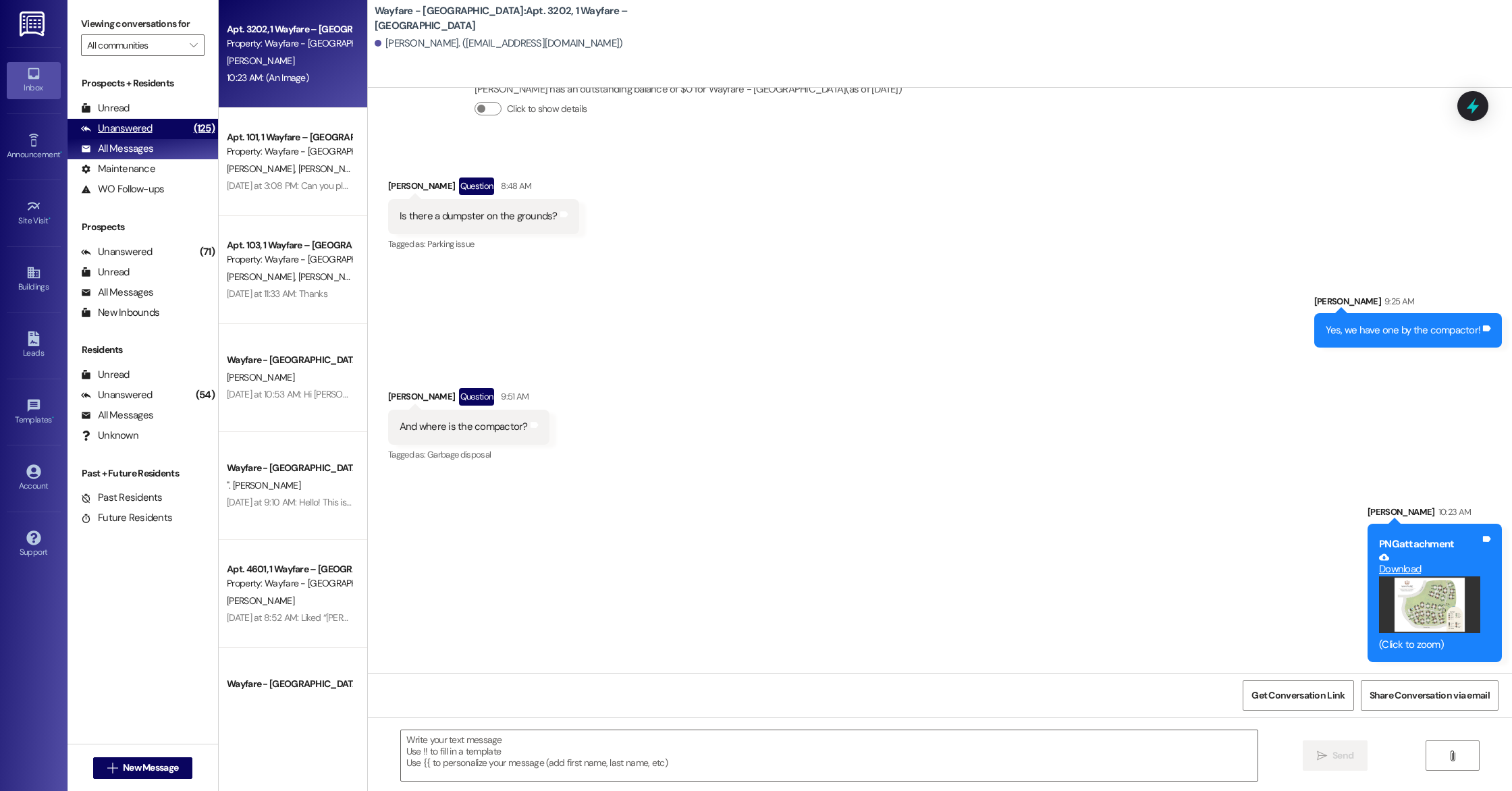
click at [91, 129] on div "Unanswered" at bounding box center [116, 129] width 71 height 15
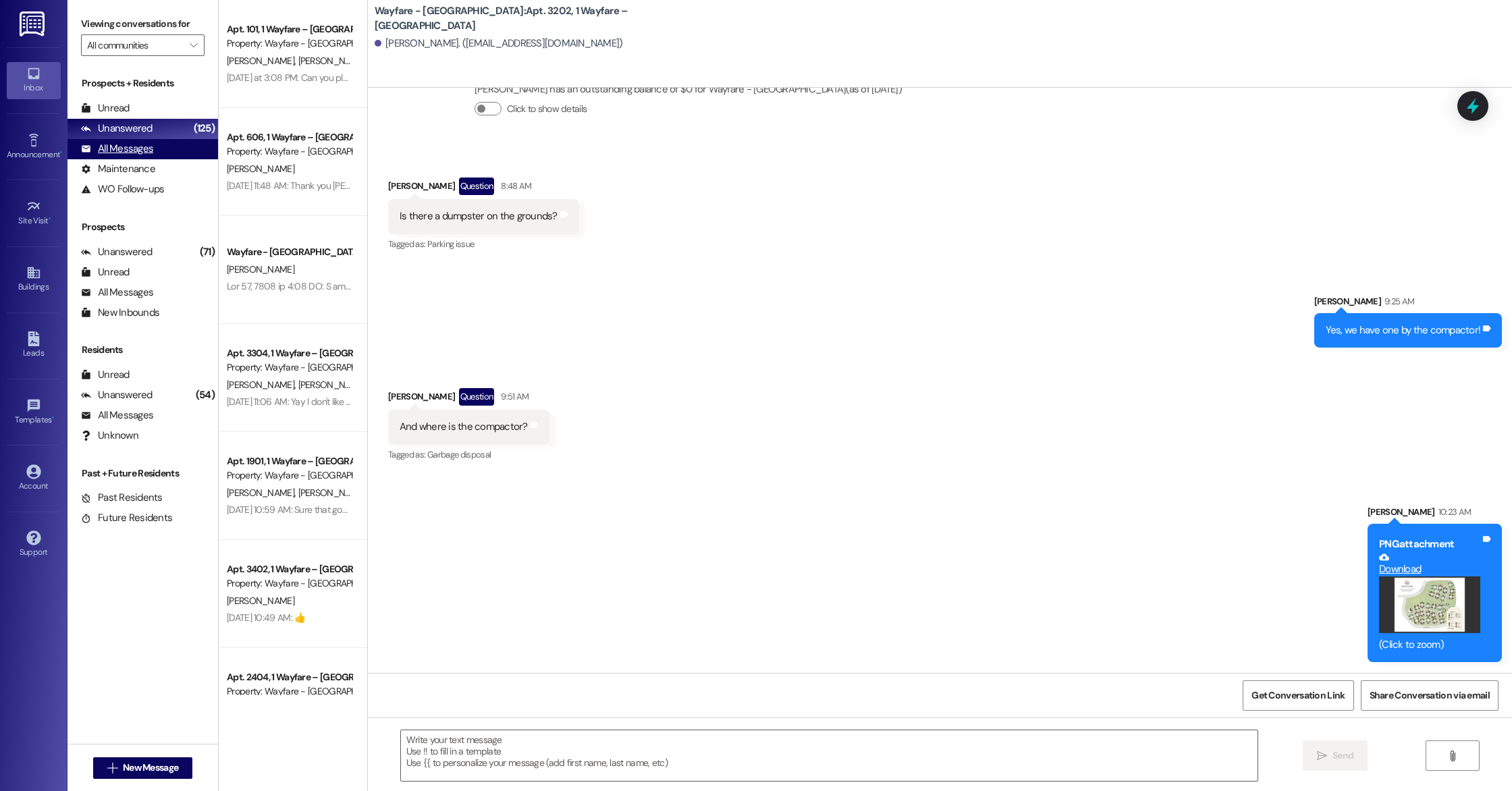
click at [95, 145] on div "All Messages" at bounding box center [117, 148] width 72 height 15
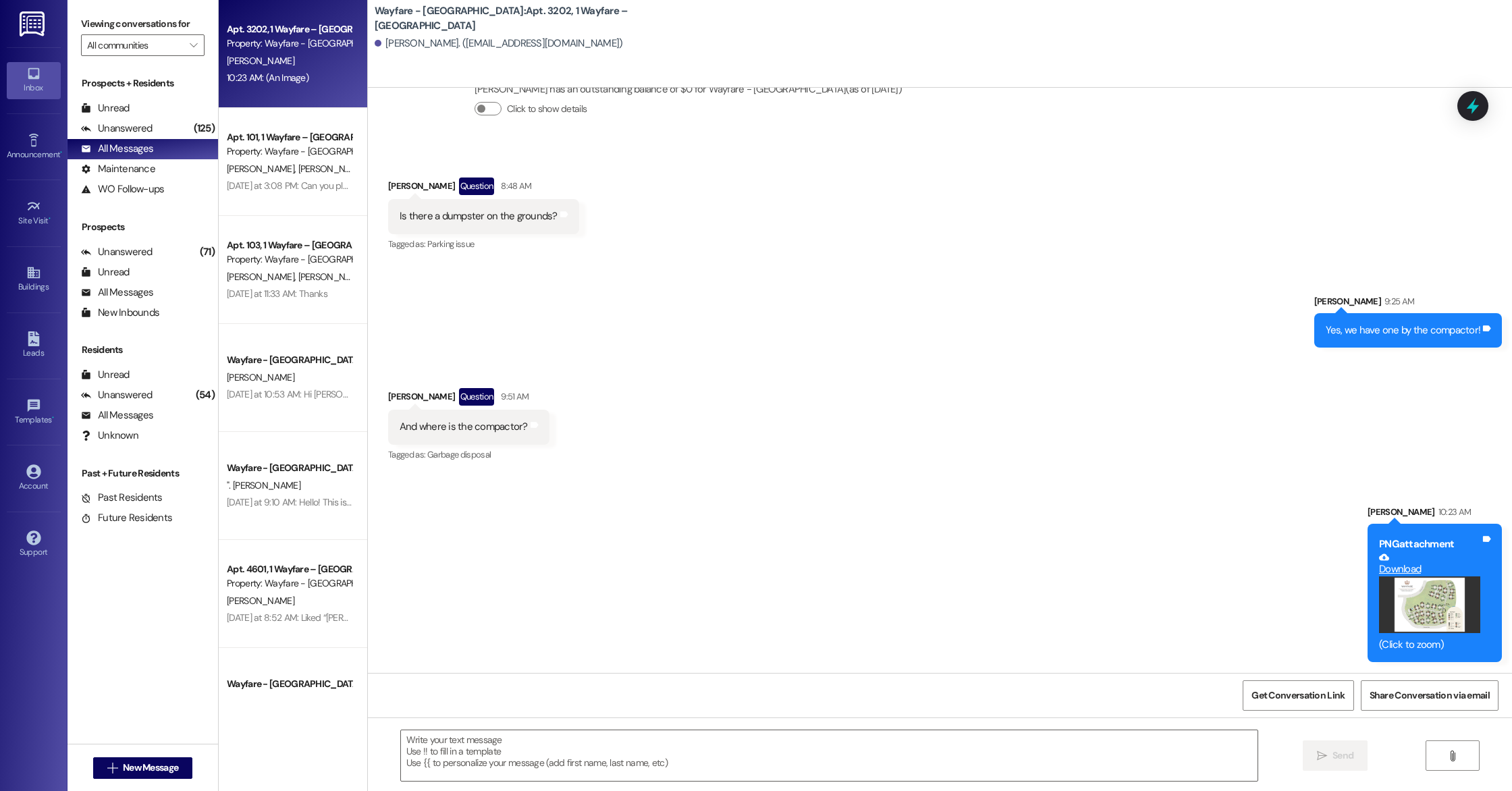
click at [884, 462] on div "Received via SMS Jeff Ickes Question 9:51 AM And where is the compactor? Tags a…" at bounding box center [940, 416] width 1144 height 117
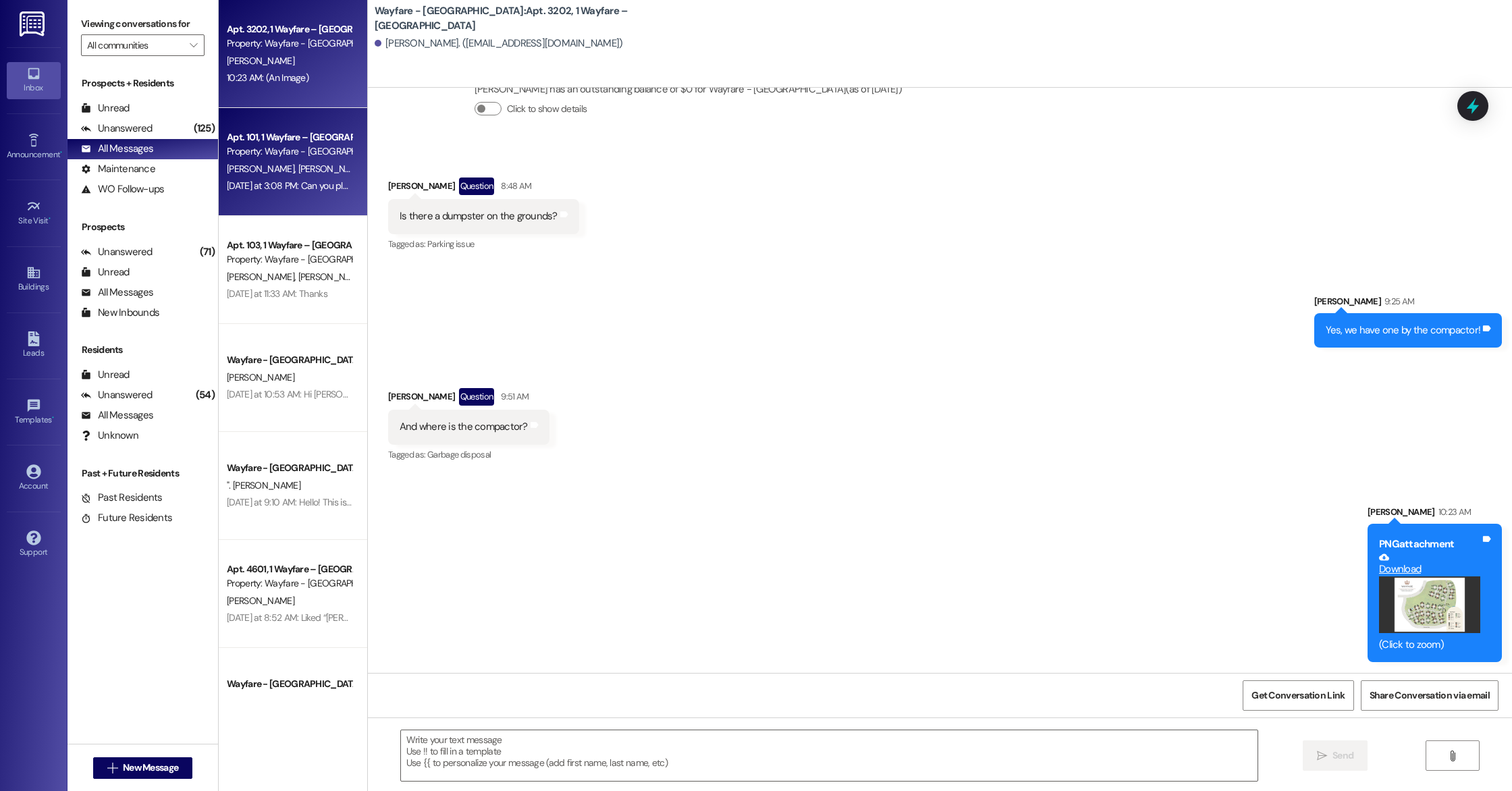
click at [299, 153] on div "Property: Wayfare - [GEOGRAPHIC_DATA]" at bounding box center [289, 151] width 125 height 15
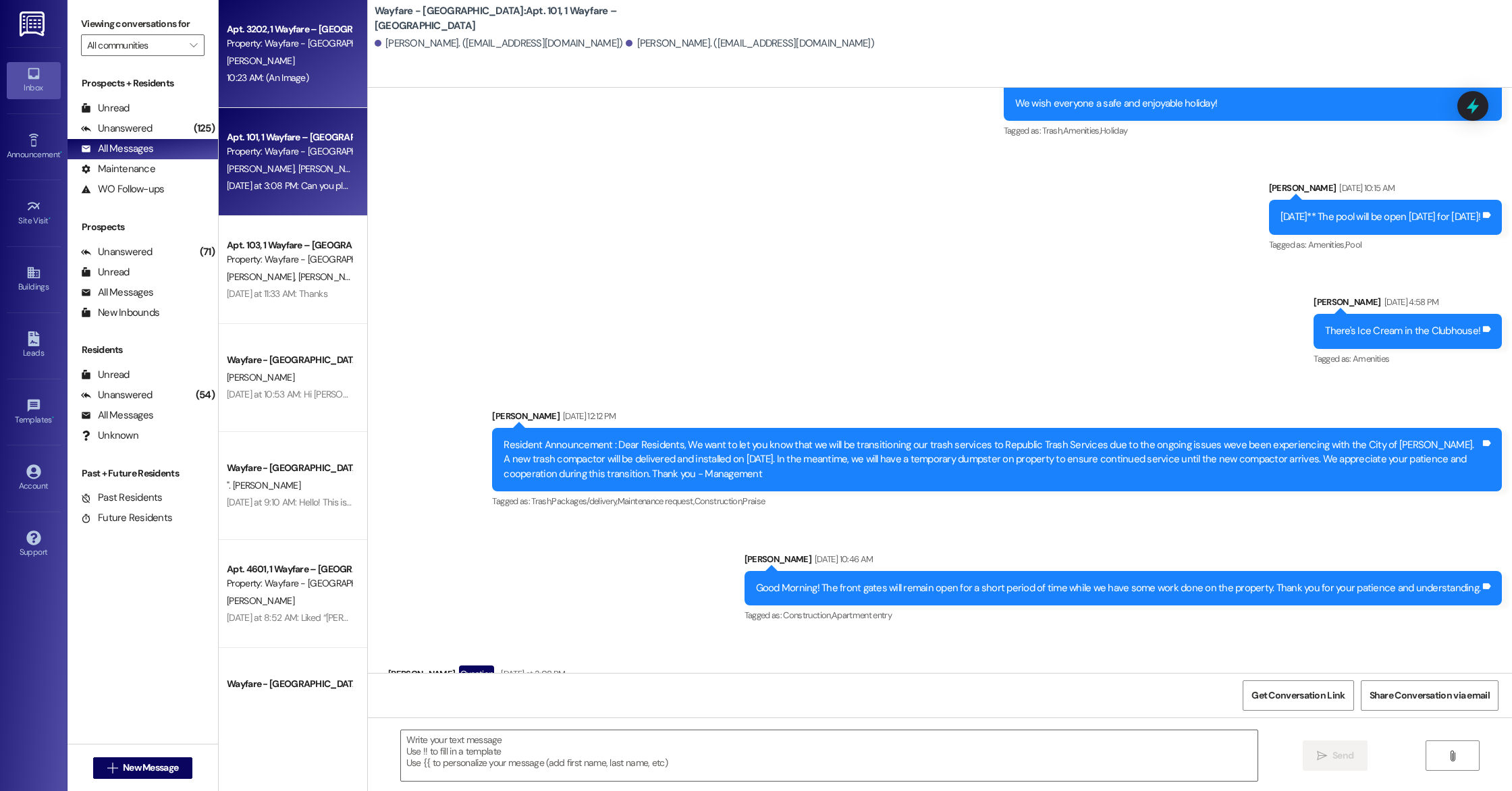
click at [294, 83] on div "10:23 AM: (An Image) 10:23 AM: (An Image)" at bounding box center [267, 77] width 82 height 12
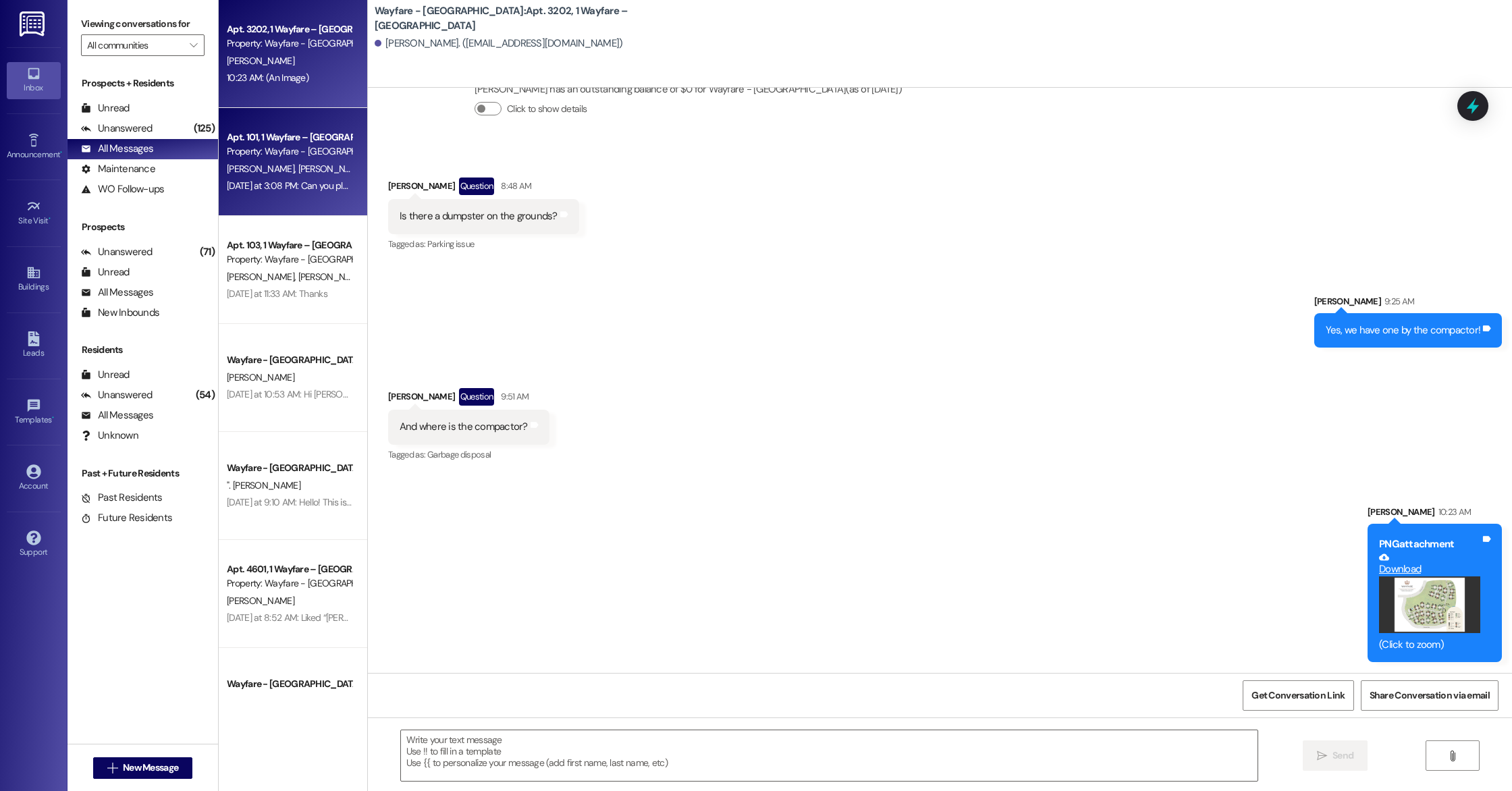
click at [303, 192] on div "Yesterday at 3:08 PM: Can you please tell me what time our sprinklers run? Yest…" at bounding box center [289, 186] width 128 height 17
click at [259, 35] on div "Apt. 3202, 1 Wayfare – [GEOGRAPHIC_DATA]" at bounding box center [289, 29] width 125 height 15
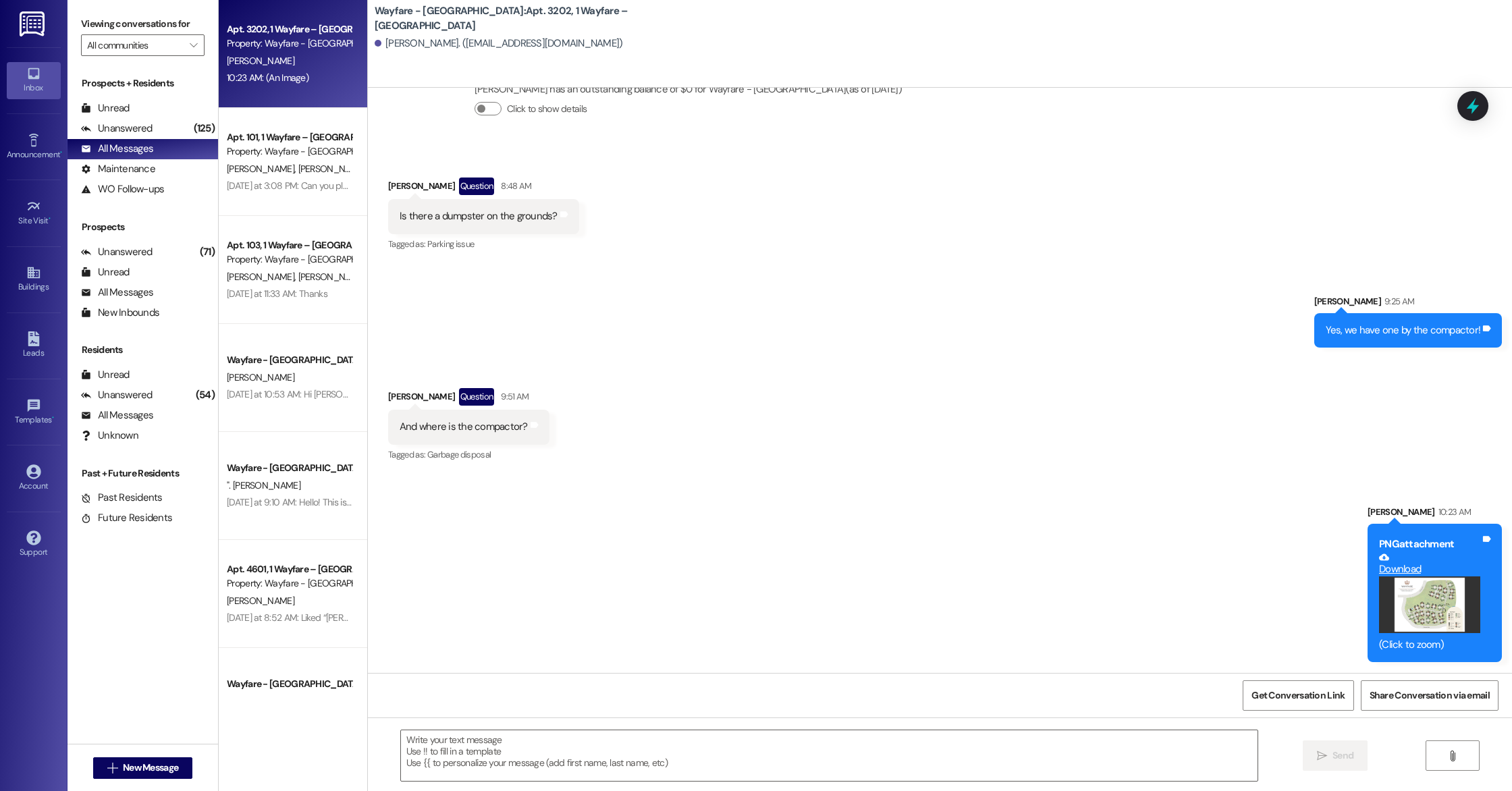
click at [1219, 191] on div "Received via SMS Jeff Ickes Question 8:48 AM Is there a dumpster on the grounds…" at bounding box center [940, 205] width 1144 height 117
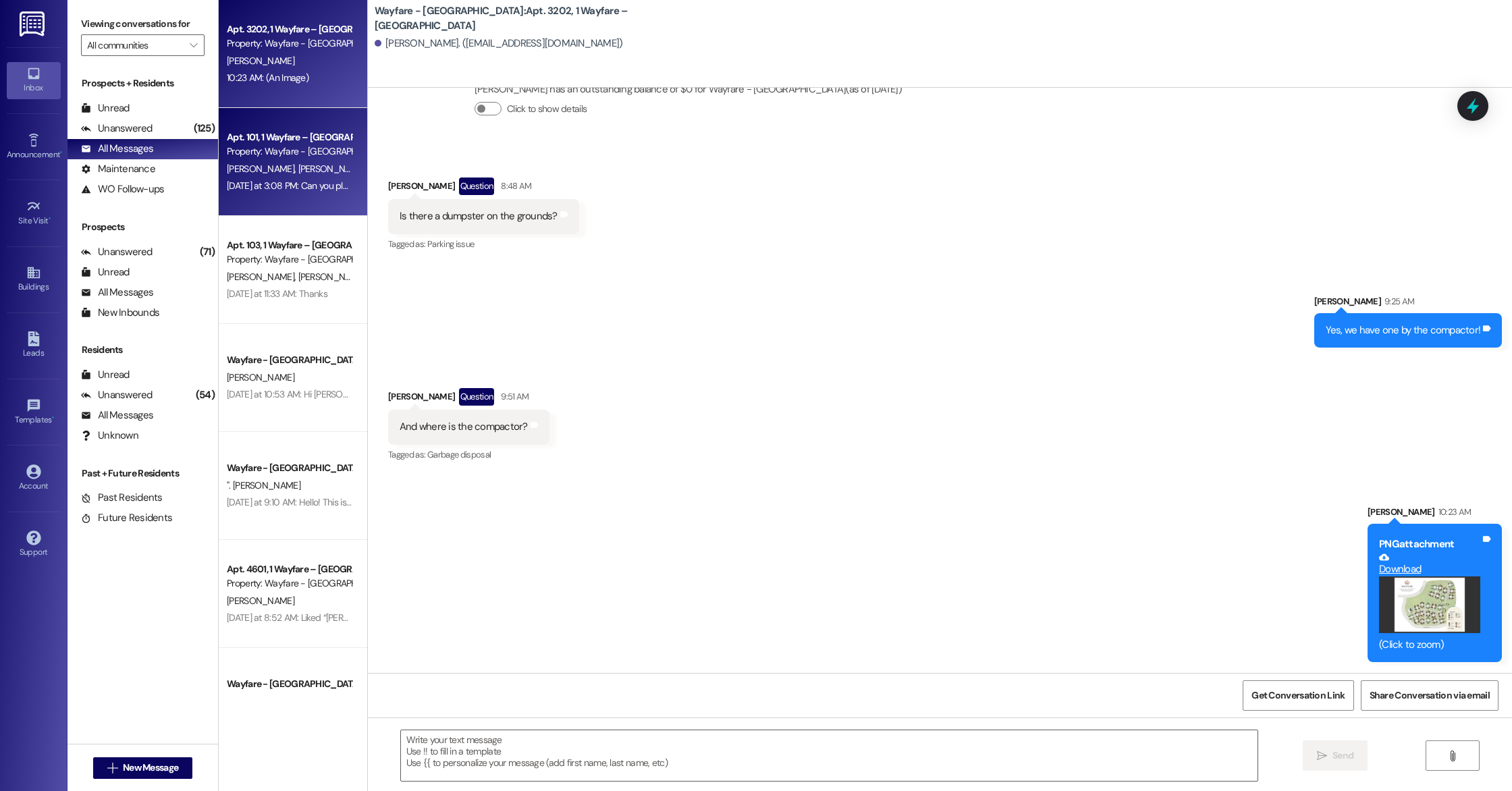
click at [298, 169] on span "[PERSON_NAME]" at bounding box center [331, 169] width 68 height 12
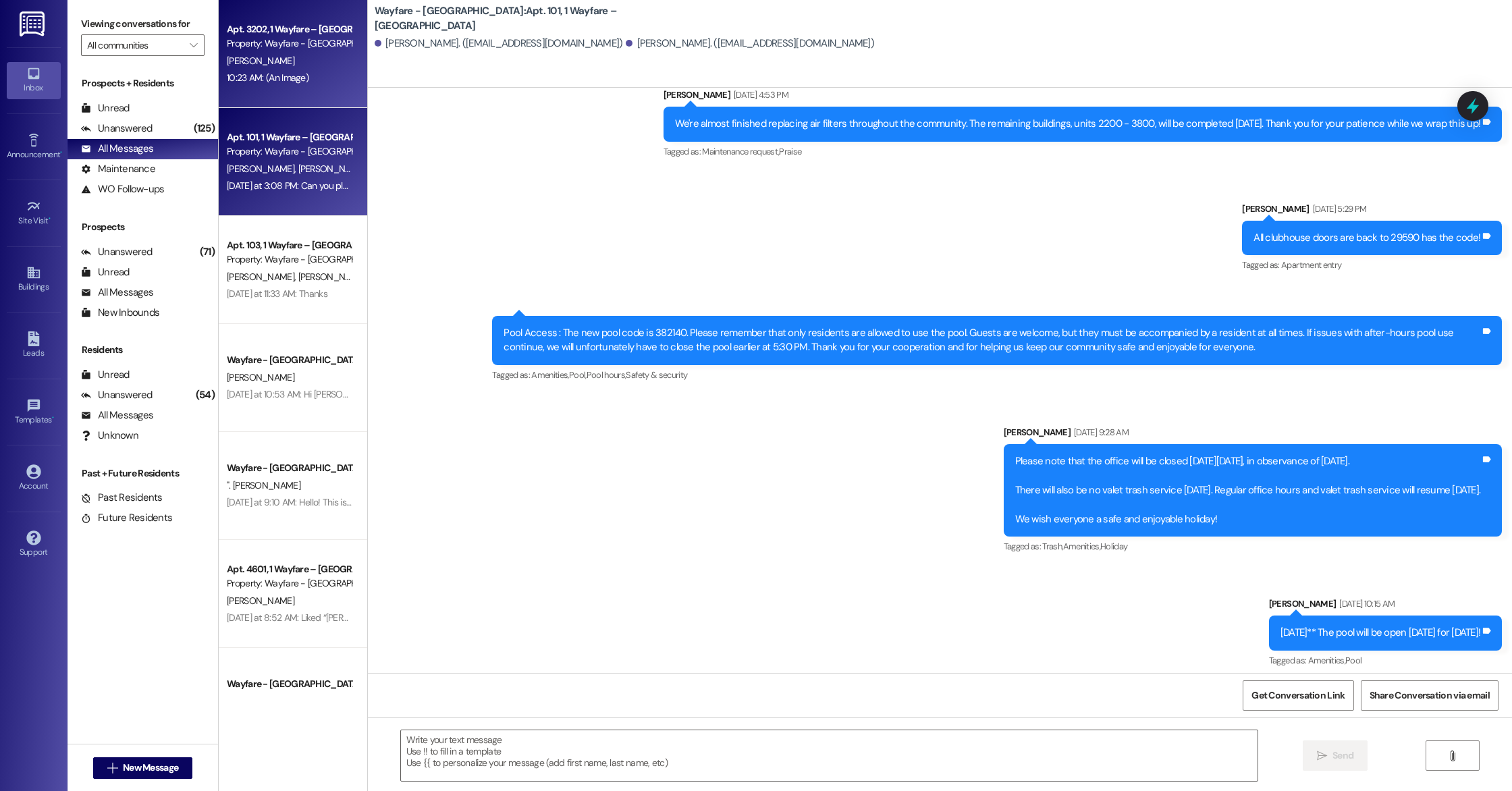
click at [255, 87] on div "Apt. 3202, 1 Wayfare – Cumberland Park Property: Wayfare - Cumberland Park J. I…" at bounding box center [293, 54] width 148 height 108
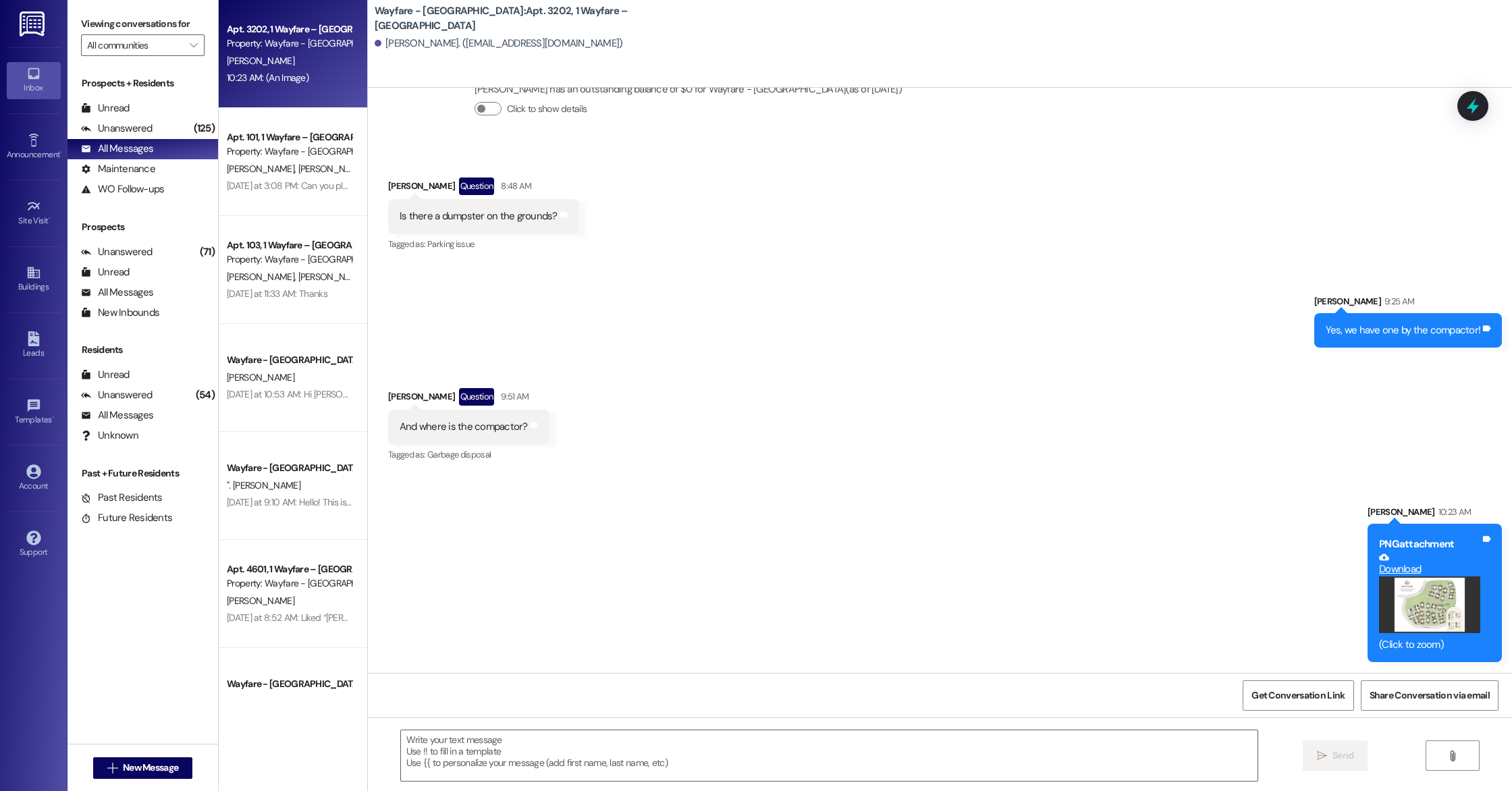
click at [1178, 75] on div "Wayfare - Cumberland Park: Apt. 3202, 1 Wayfare – Cumberland Park Jeff Ickes. (…" at bounding box center [940, 44] width 1144 height 88
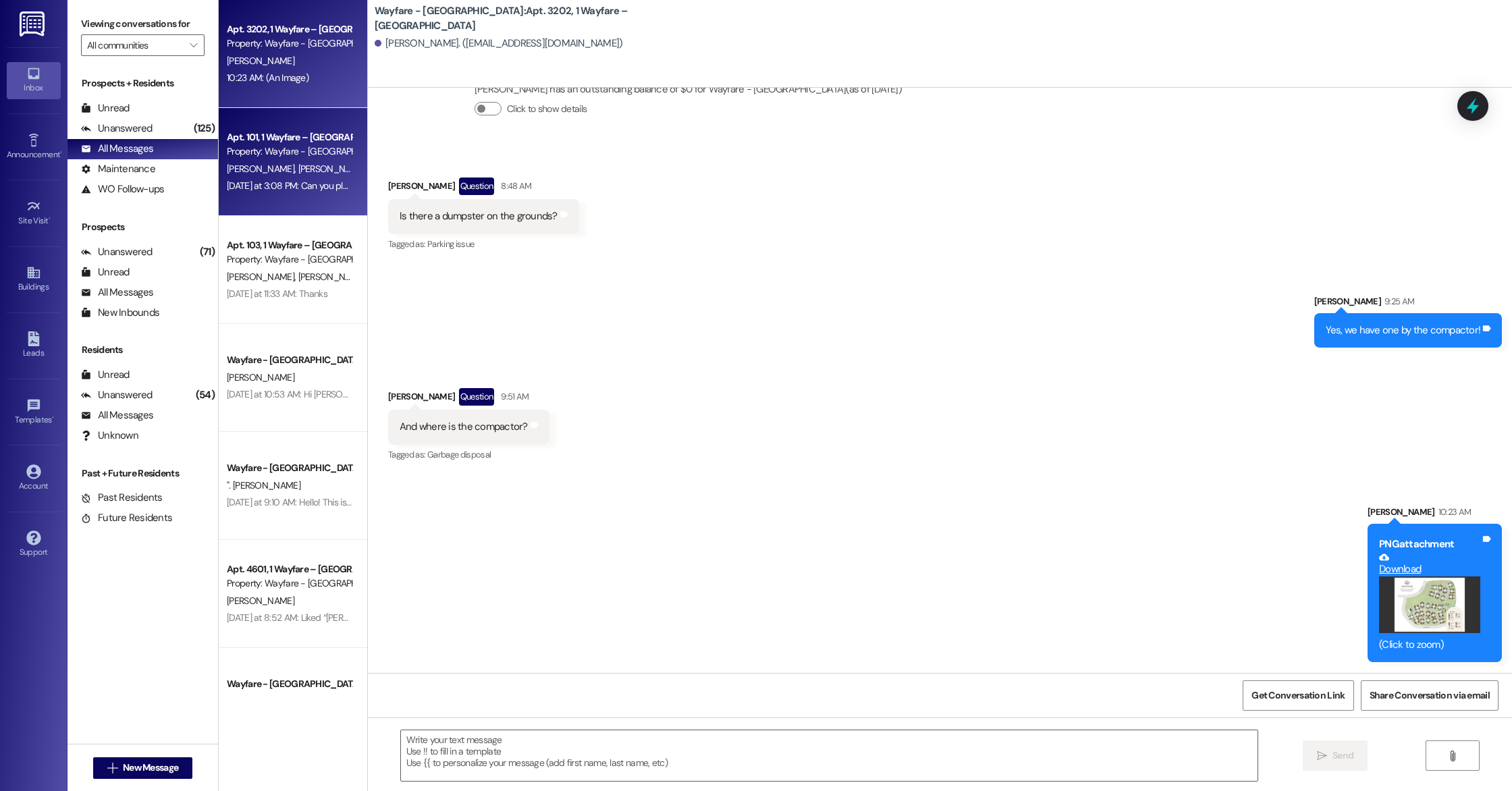
click at [296, 178] on div "Yesterday at 3:08 PM: Can you please tell me what time our sprinklers run? Yest…" at bounding box center [289, 186] width 128 height 17
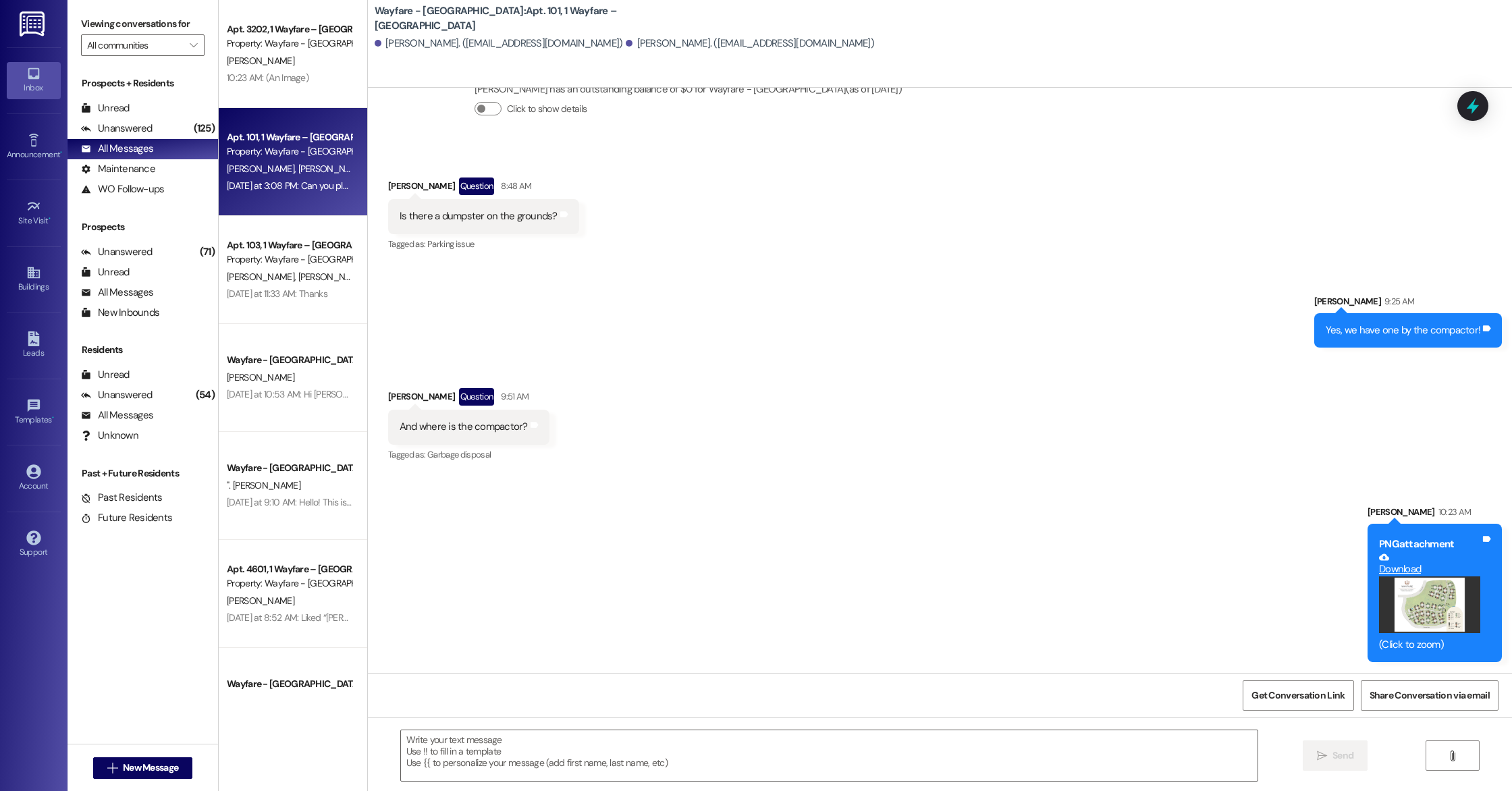
scroll to position [9106, 0]
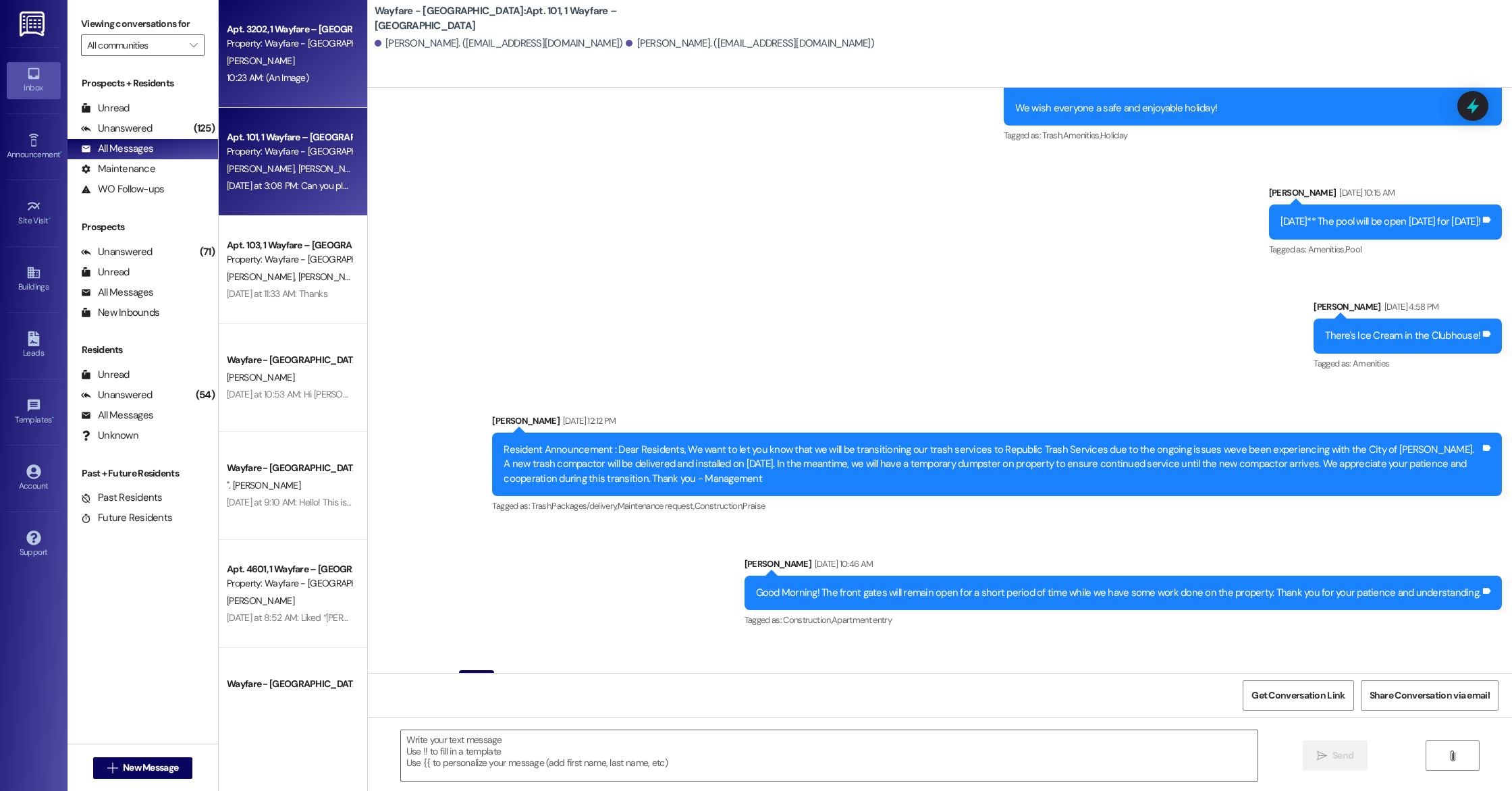
click at [278, 92] on div "Apt. 3202, 1 Wayfare – Cumberland Park Property: Wayfare - Cumberland Park J. I…" at bounding box center [293, 54] width 148 height 108
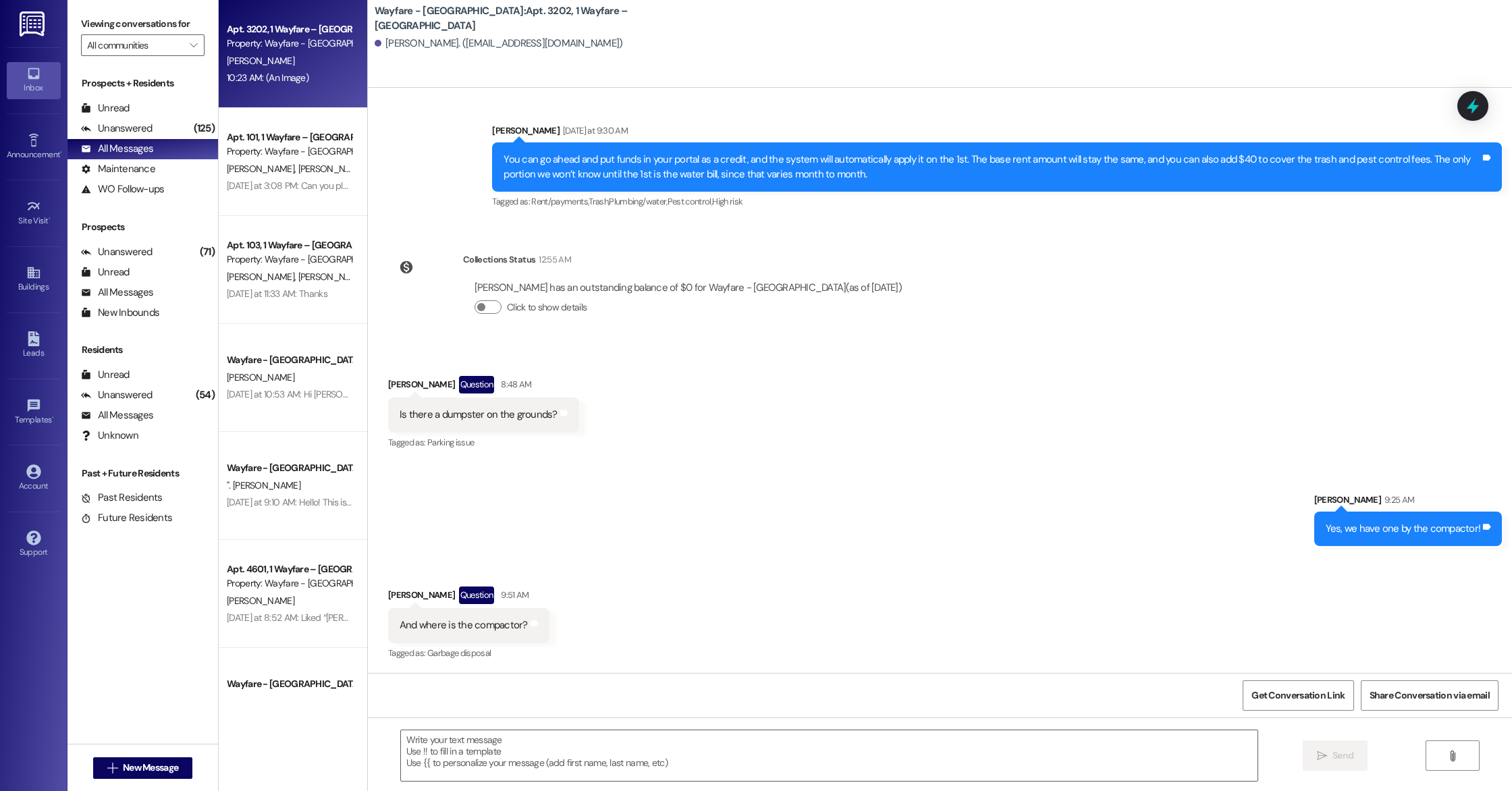
scroll to position [7207, 0]
